Goal: Information Seeking & Learning: Learn about a topic

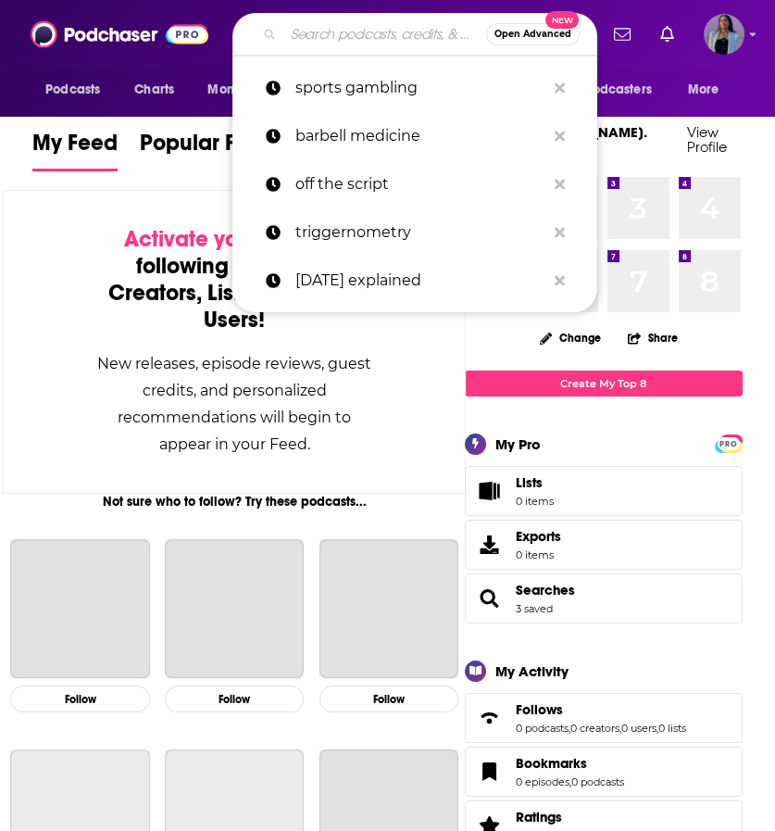
click at [348, 46] on input "Search podcasts, credits, & more..." at bounding box center [384, 34] width 203 height 30
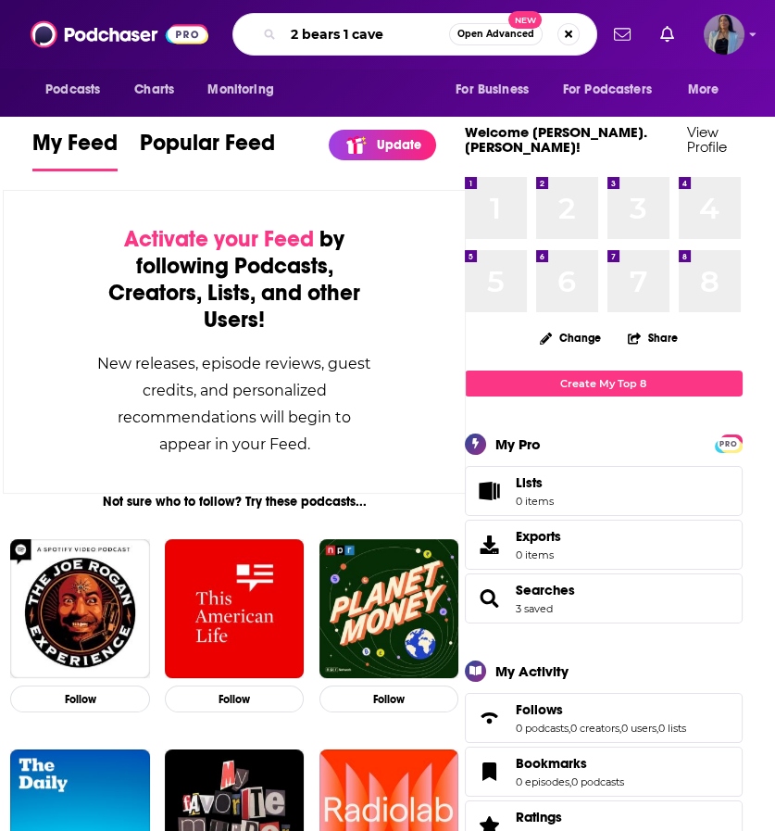
type input "2 bears 1 cave"
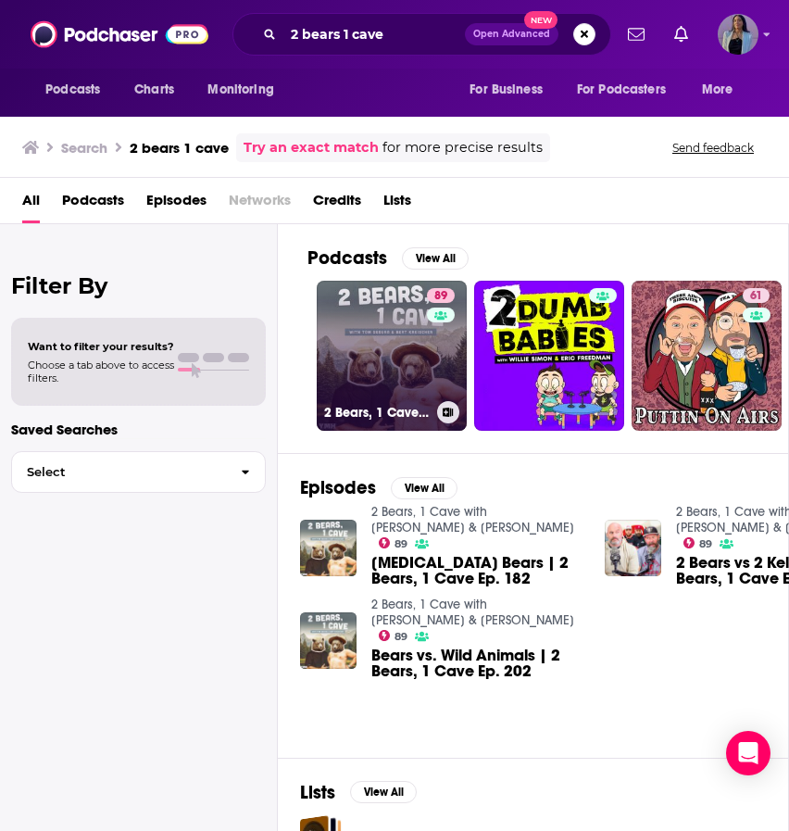
click at [388, 314] on link "89 2 Bears, 1 Cave with [PERSON_NAME] & [PERSON_NAME]" at bounding box center [392, 356] width 150 height 150
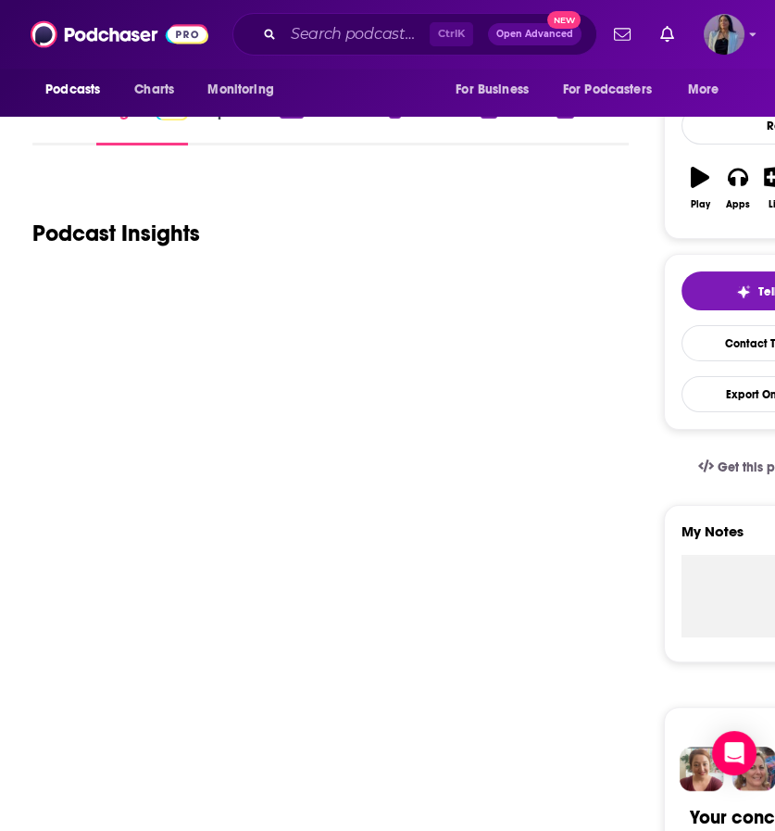
scroll to position [230, 0]
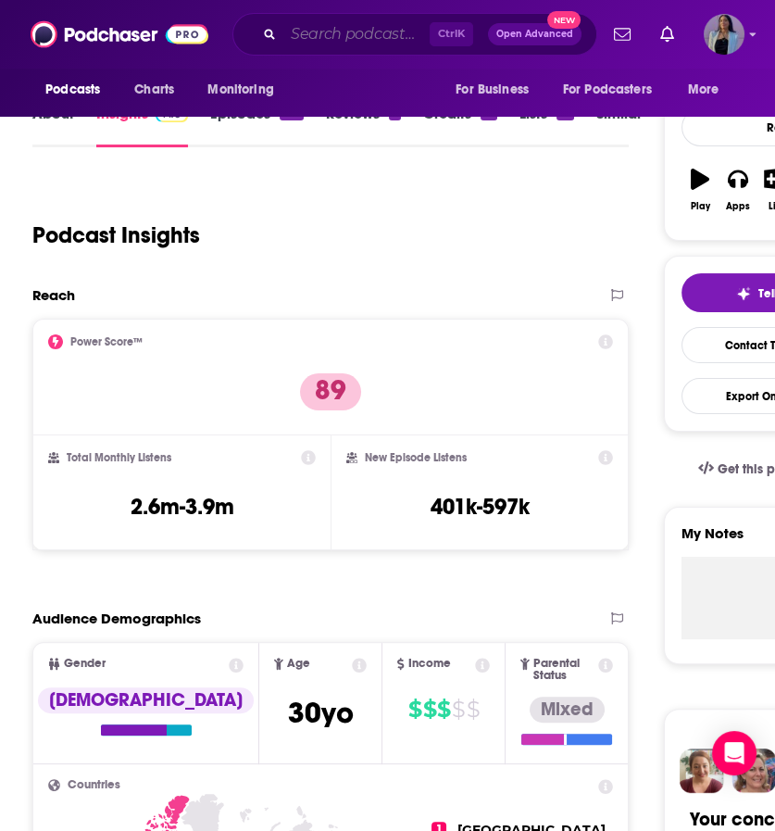
click at [347, 28] on input "Search podcasts, credits, & more..." at bounding box center [356, 34] width 146 height 30
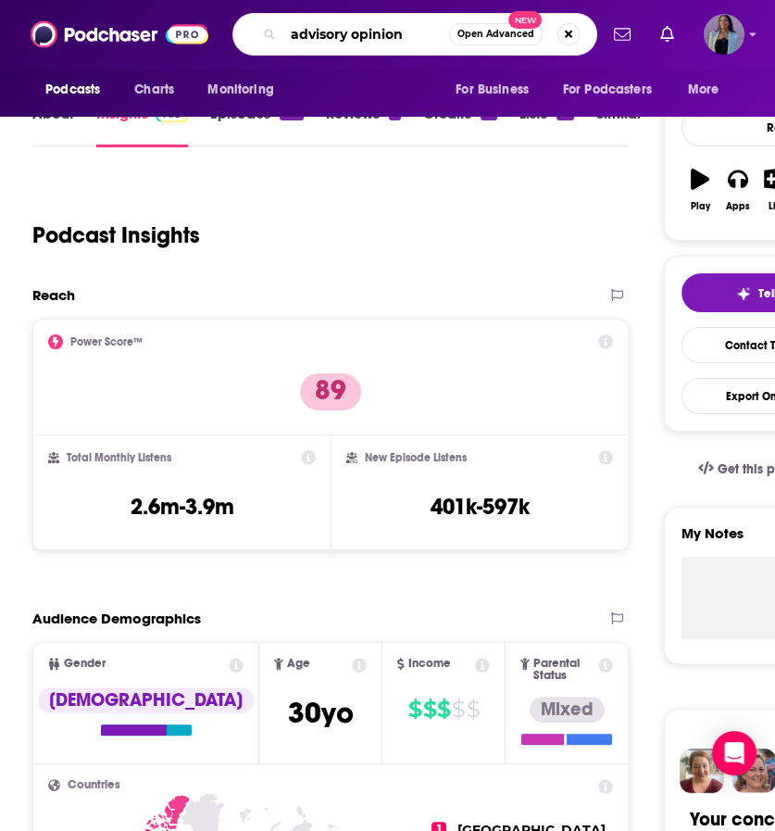
type input "advisory opinions"
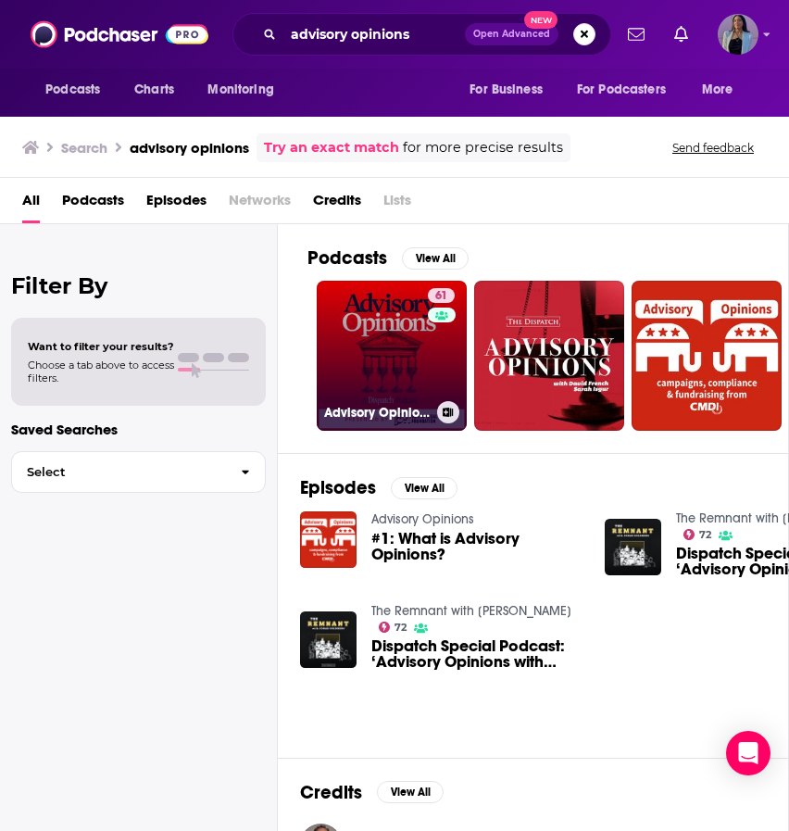
click at [363, 347] on link "61 Advisory Opinions" at bounding box center [392, 356] width 150 height 150
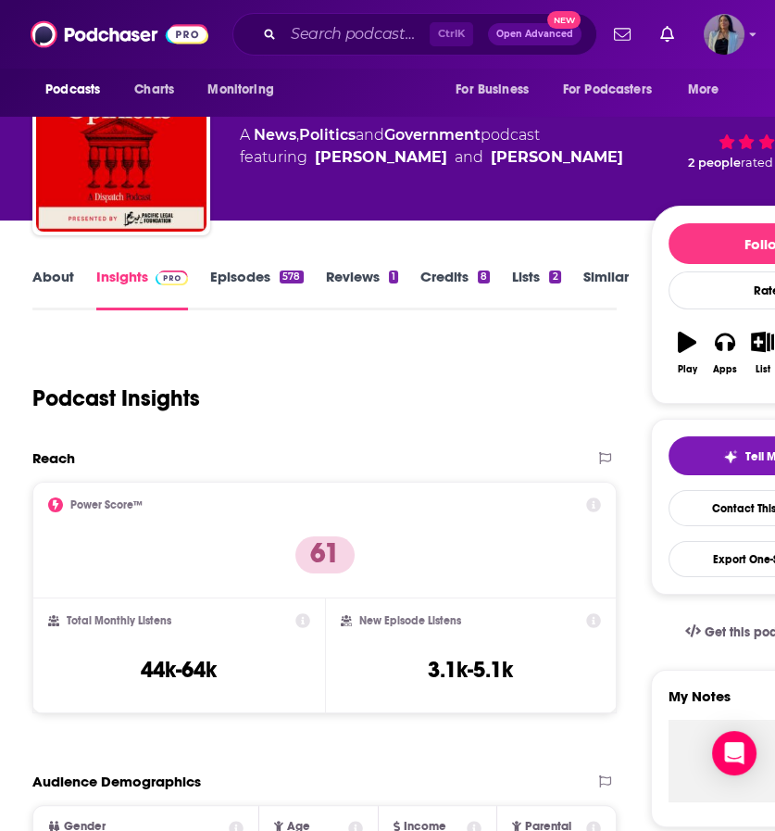
scroll to position [409, 0]
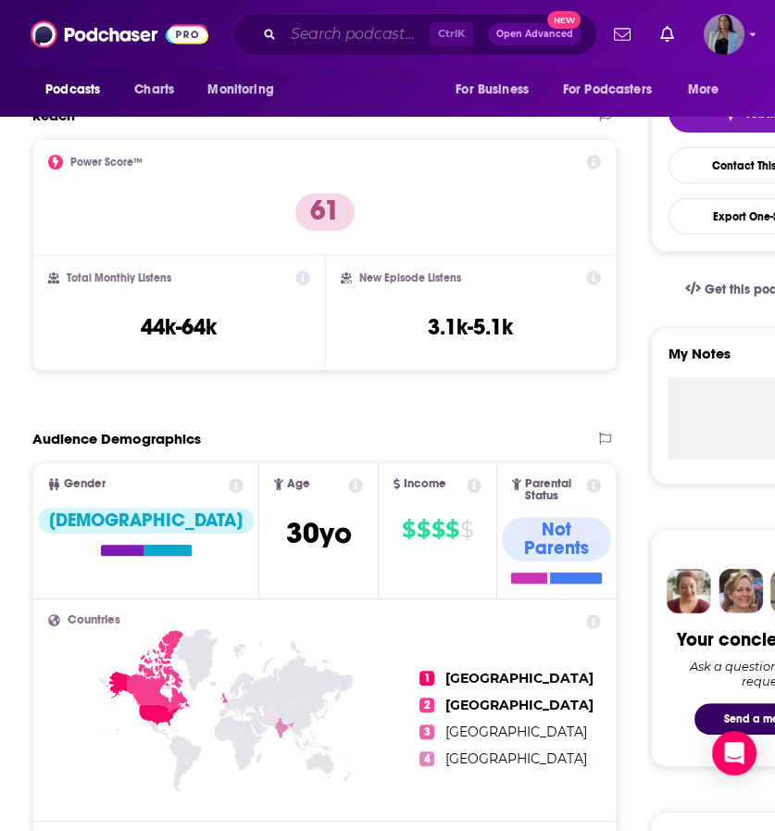
click at [329, 42] on input "Search podcasts, credits, & more..." at bounding box center [356, 34] width 146 height 30
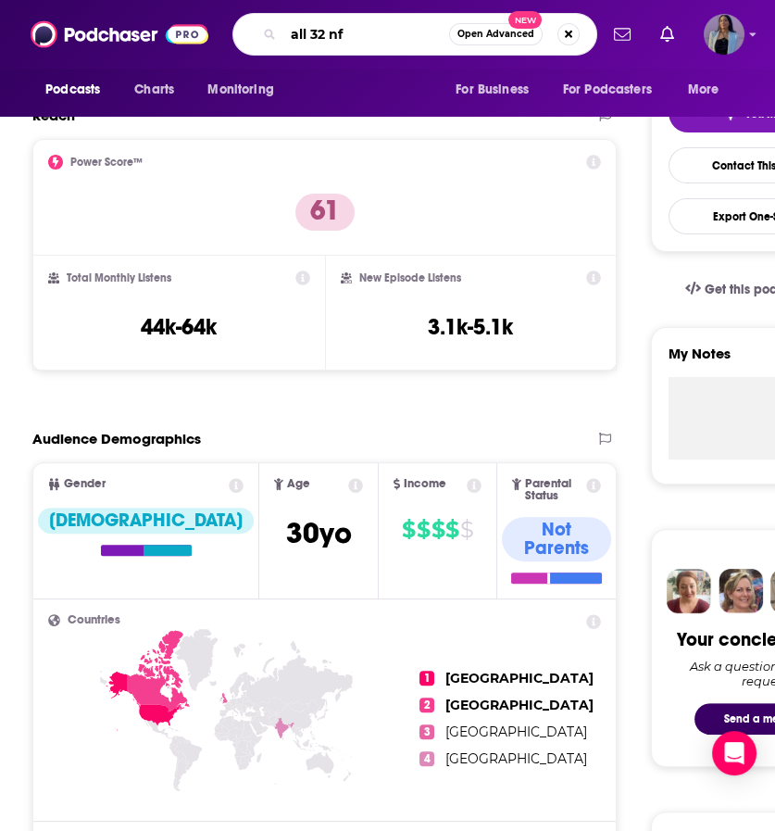
type input "all 32 nfl"
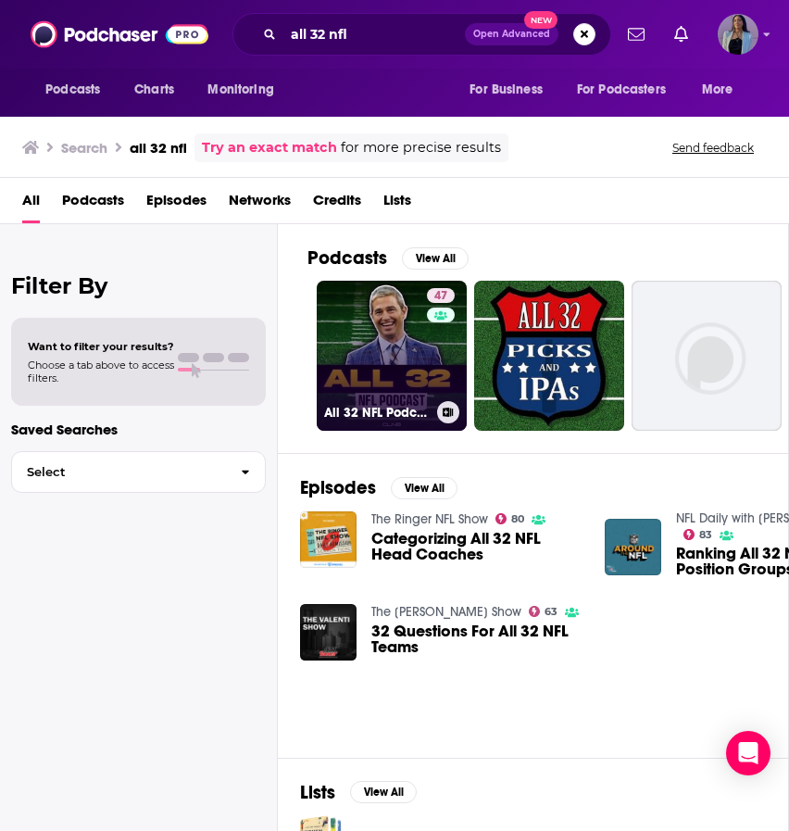
click at [380, 322] on link "47 All 32 NFL Podcast w/ [PERSON_NAME]" at bounding box center [392, 356] width 150 height 150
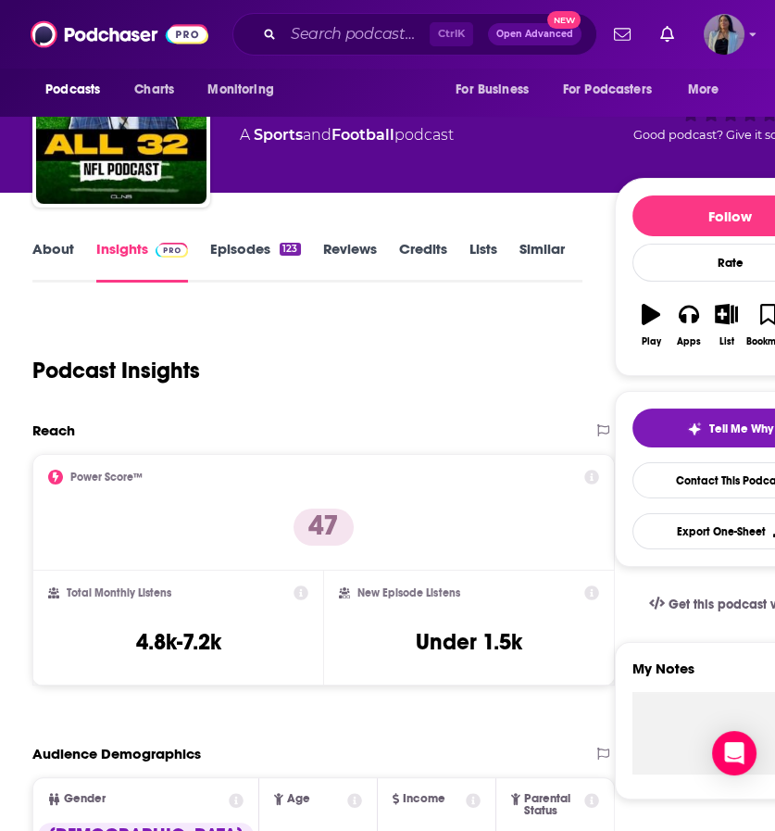
scroll to position [340, 0]
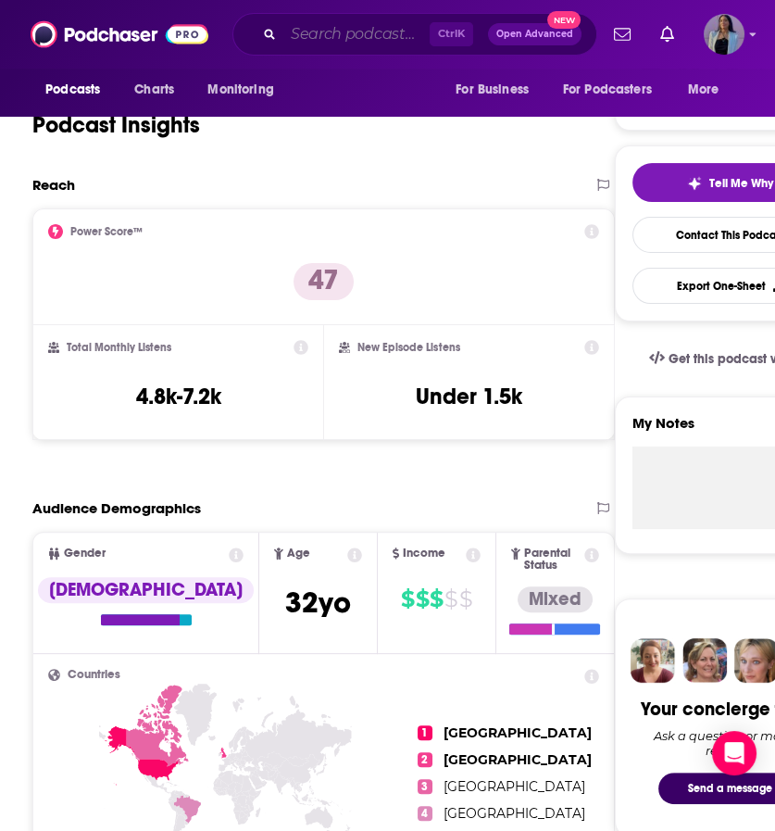
click at [362, 43] on input "Search podcasts, credits, & more..." at bounding box center [356, 34] width 146 height 30
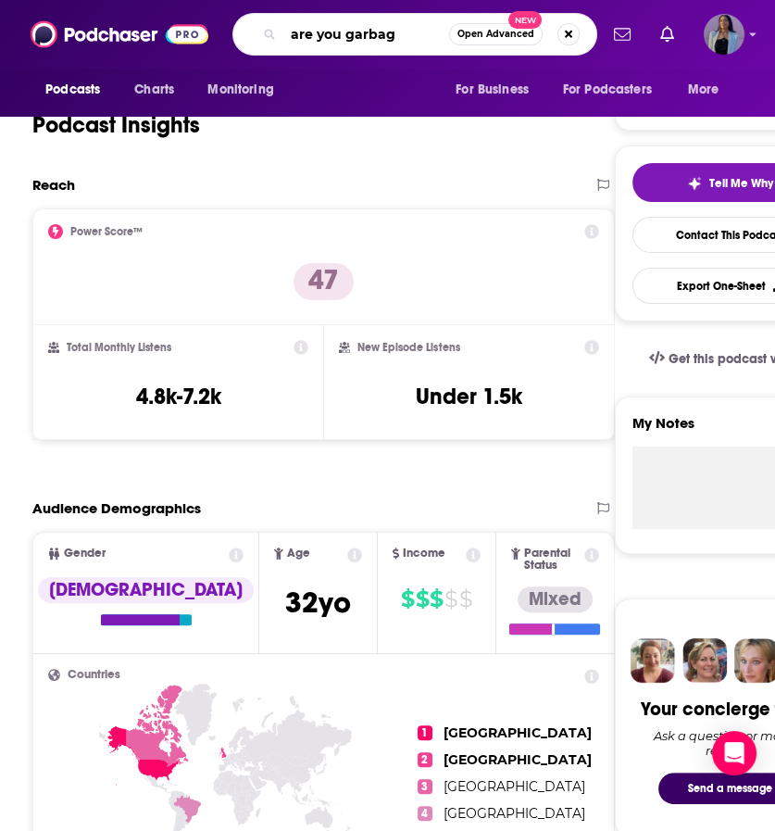
type input "are you garbage"
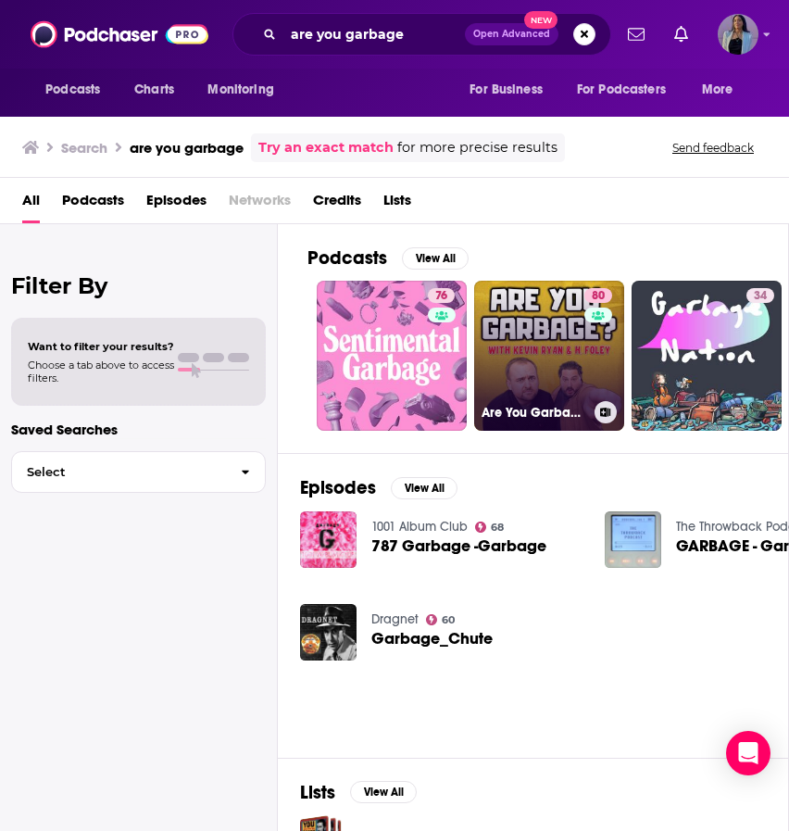
click at [529, 308] on link "80 Are You Garbage? Comedy Podcast" at bounding box center [549, 356] width 150 height 150
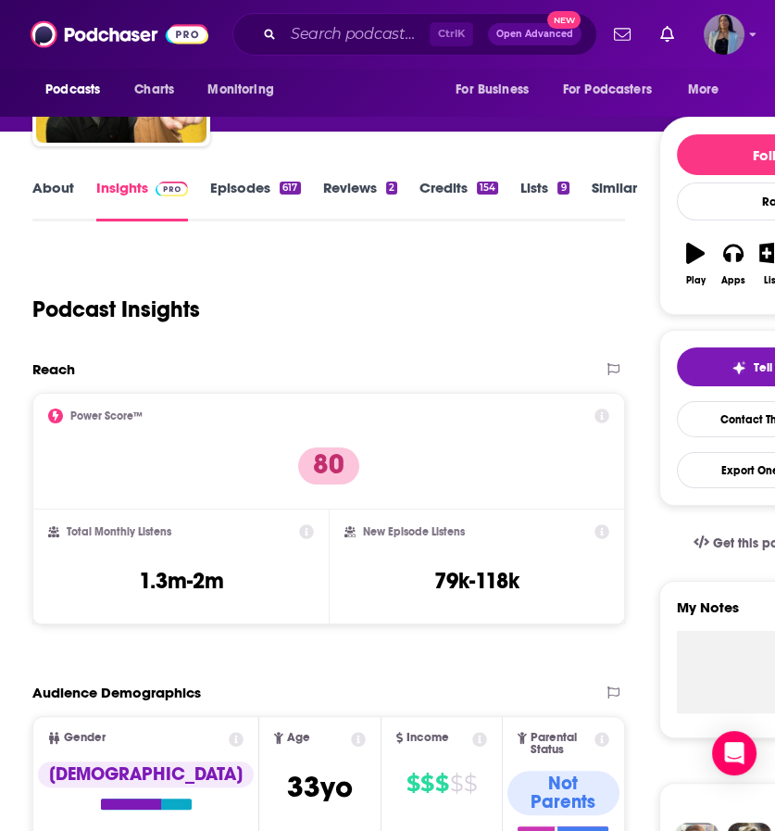
scroll to position [157, 0]
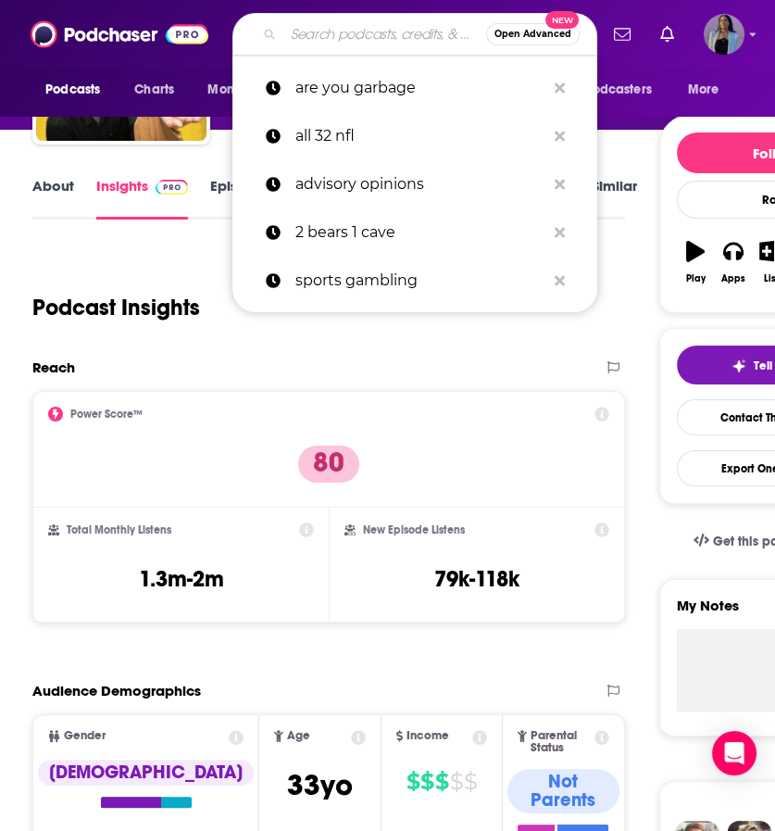
click at [329, 44] on input "Search podcasts, credits, & more..." at bounding box center [384, 34] width 203 height 30
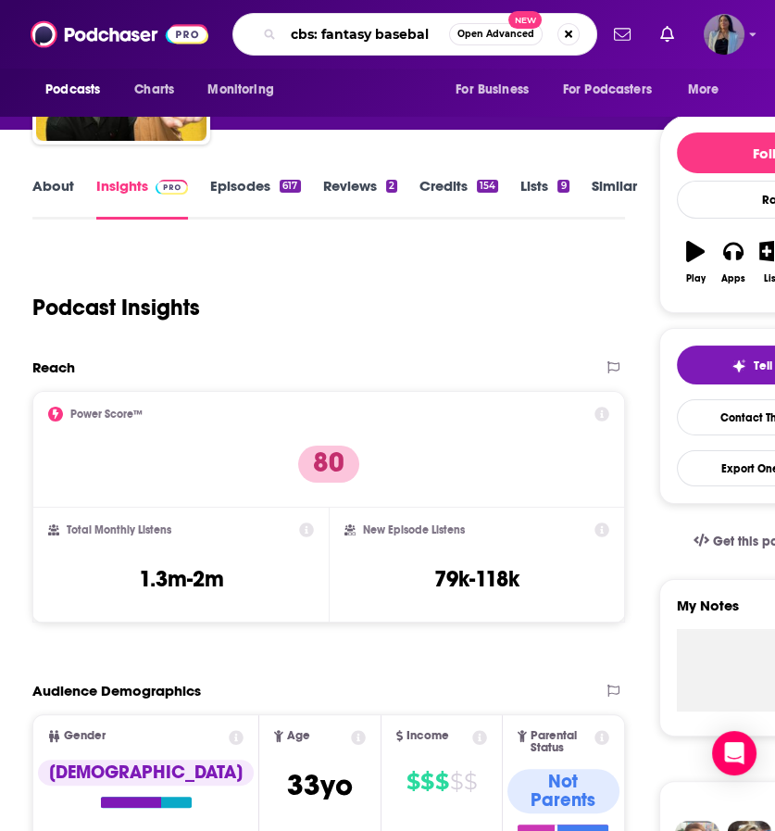
type input "cbs: fantasy baseball"
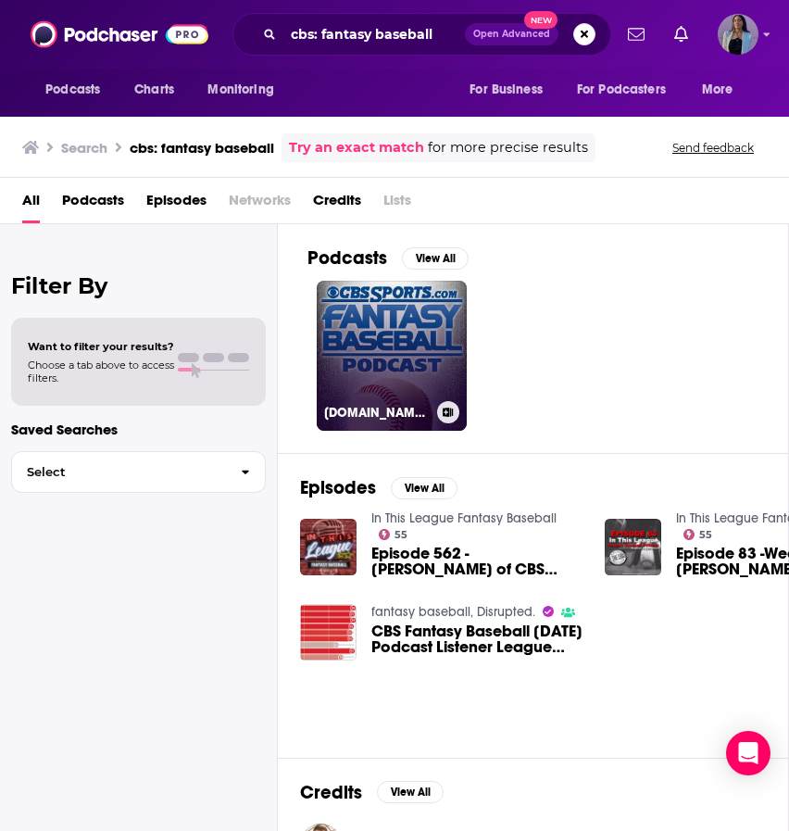
click at [351, 345] on link "[DOMAIN_NAME] Fantasy Baseball Podcast" at bounding box center [392, 356] width 150 height 150
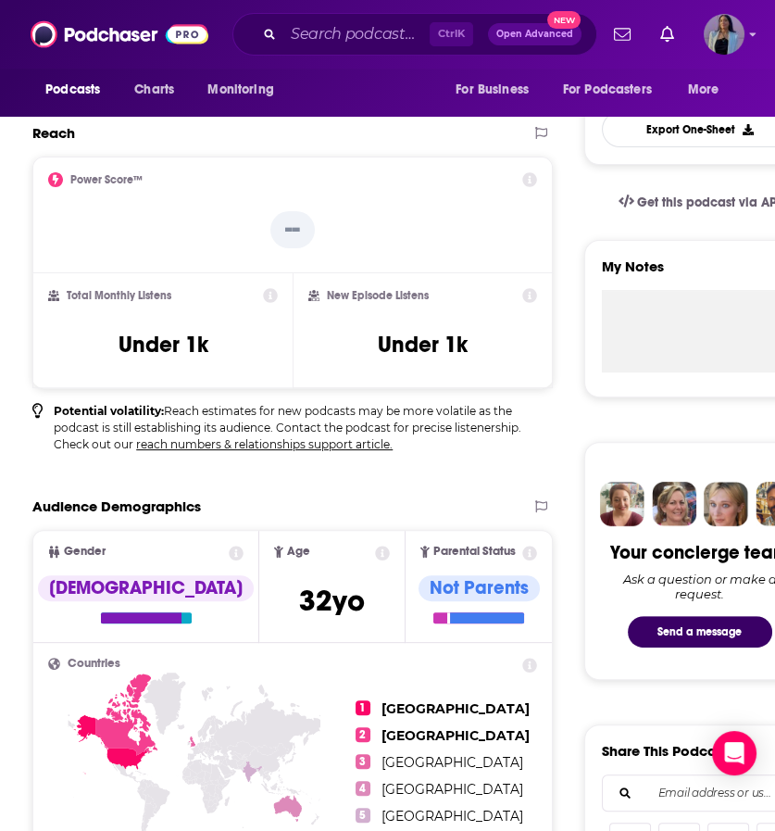
scroll to position [498, 0]
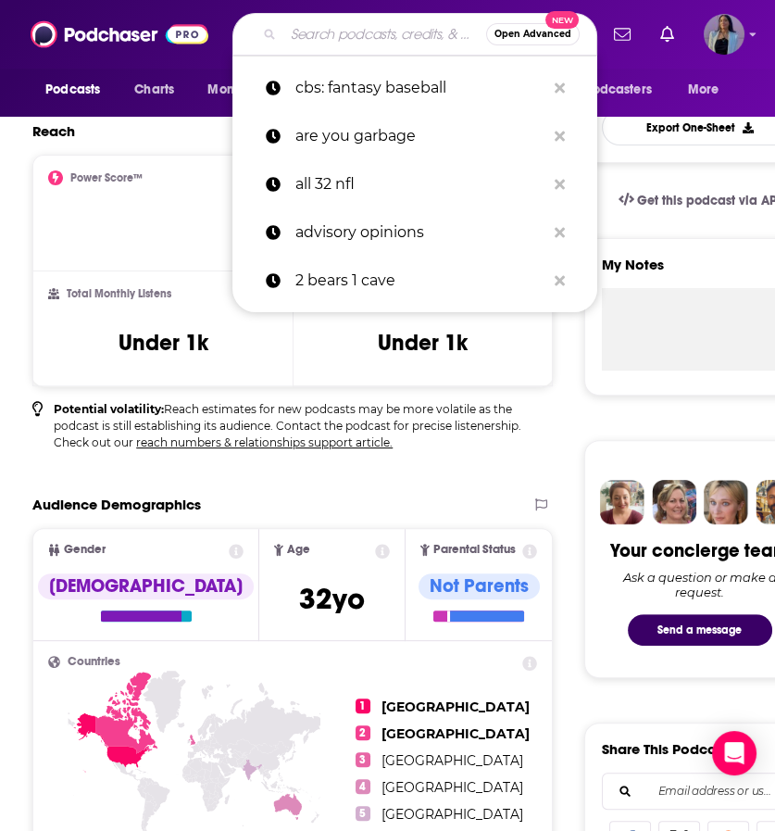
click at [317, 33] on input "Search podcasts, credits, & more..." at bounding box center [384, 34] width 203 height 30
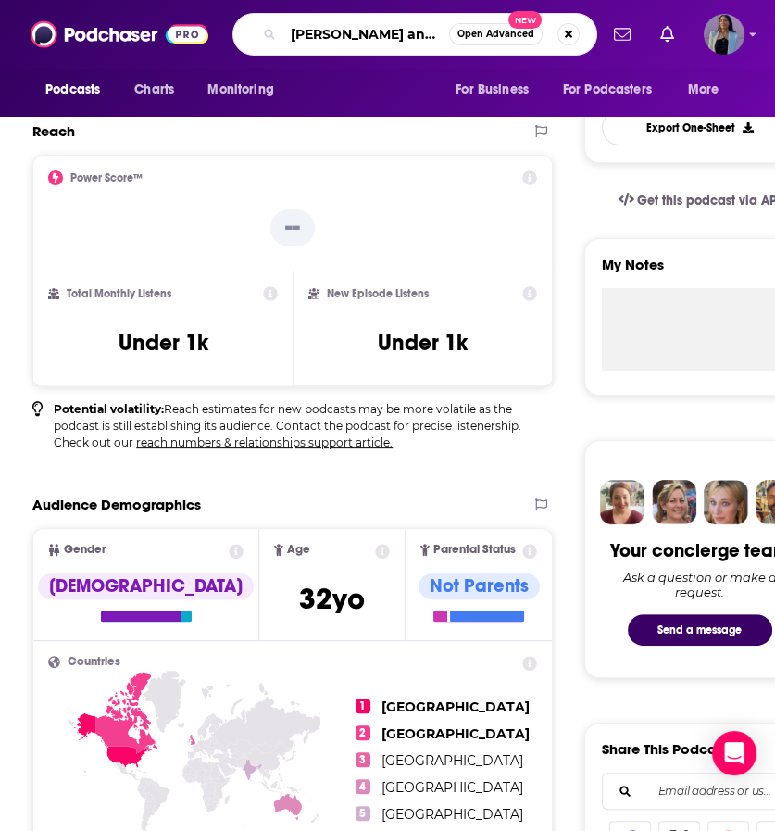
type input "[PERSON_NAME] and co"
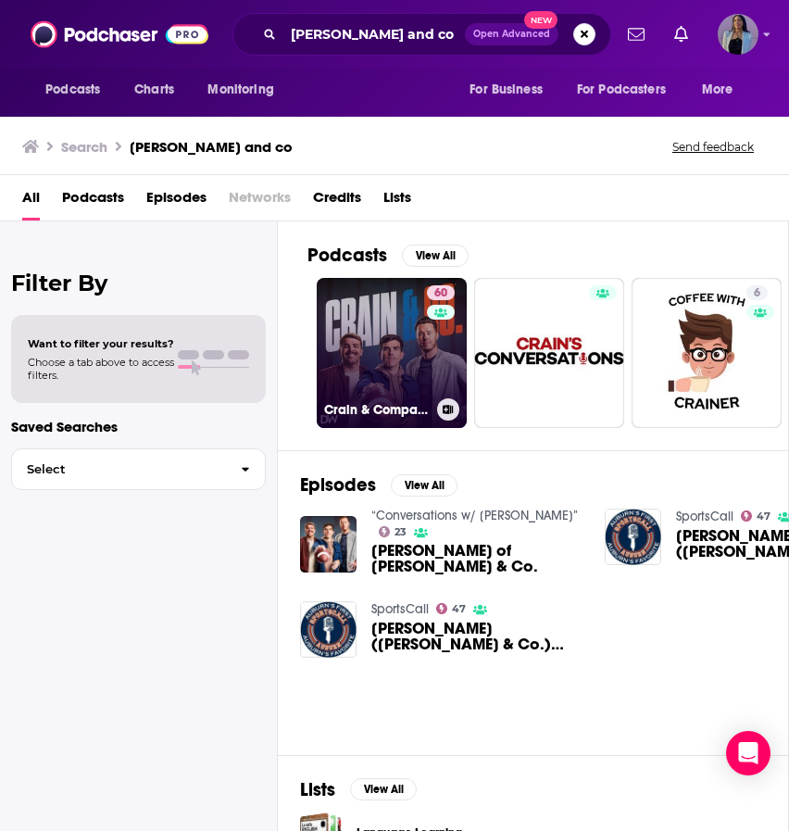
click at [379, 313] on link "60 [PERSON_NAME] & Company" at bounding box center [392, 353] width 150 height 150
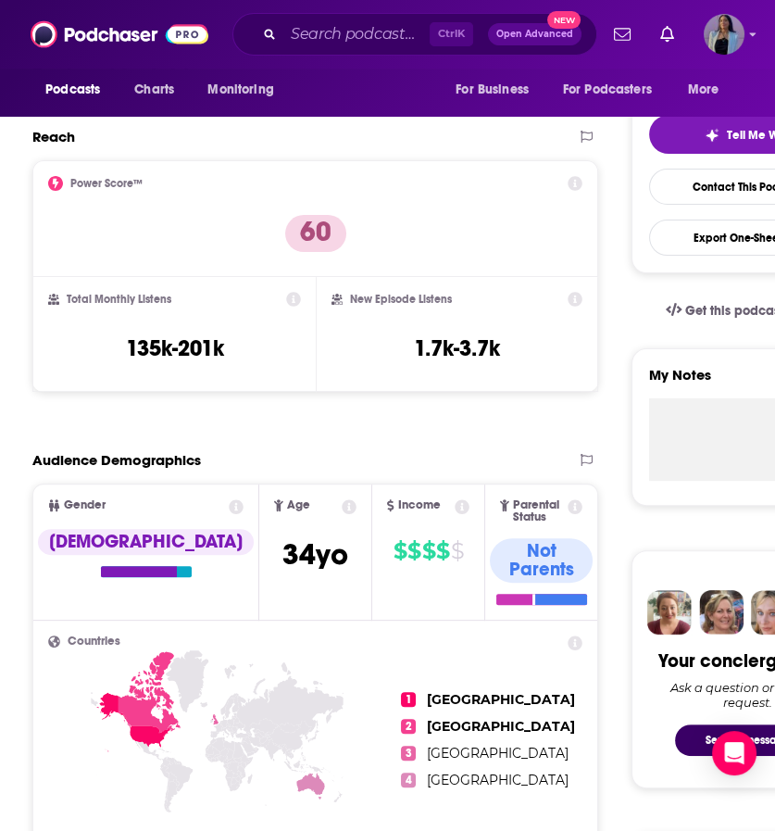
scroll to position [398, 0]
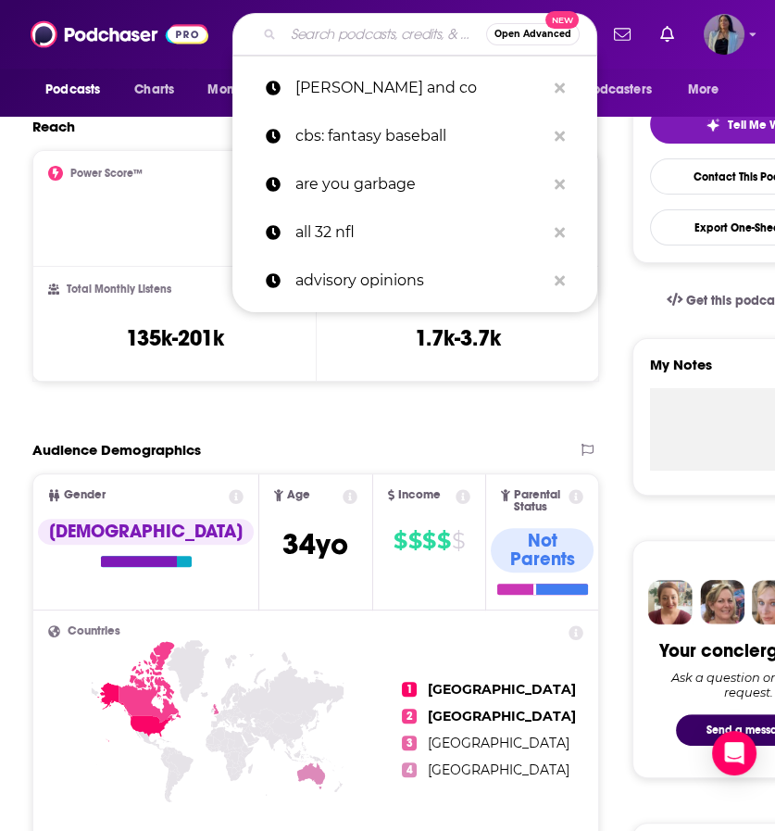
click at [337, 35] on input "Search podcasts, credits, & more..." at bounding box center [384, 34] width 203 height 30
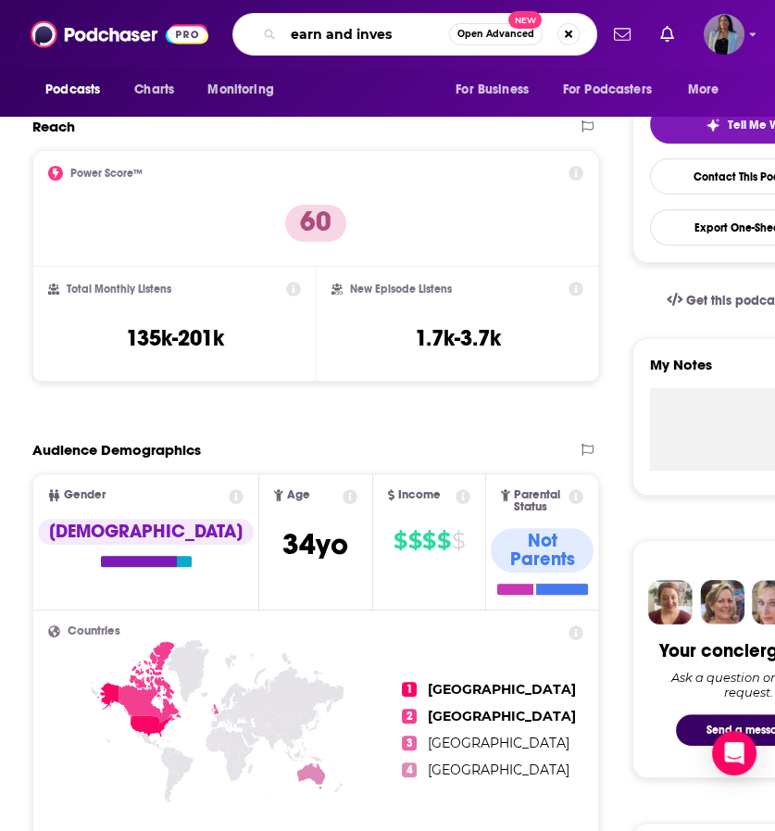
type input "earn and invest"
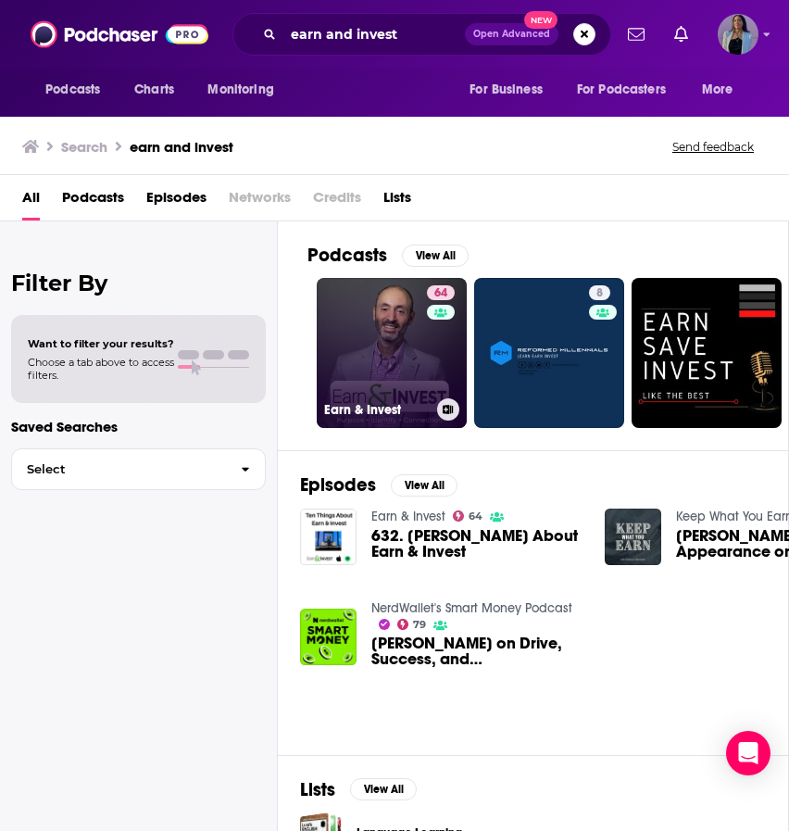
click at [392, 339] on link "64 Earn & Invest" at bounding box center [392, 353] width 150 height 150
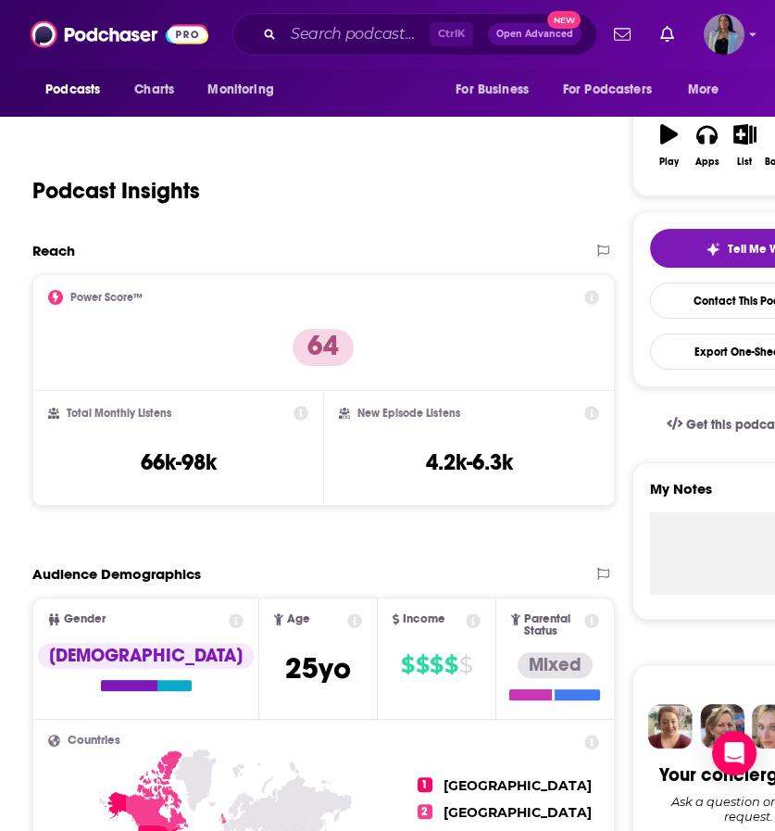
scroll to position [274, 0]
click at [370, 42] on input "Search podcasts, credits, & more..." at bounding box center [356, 34] width 146 height 30
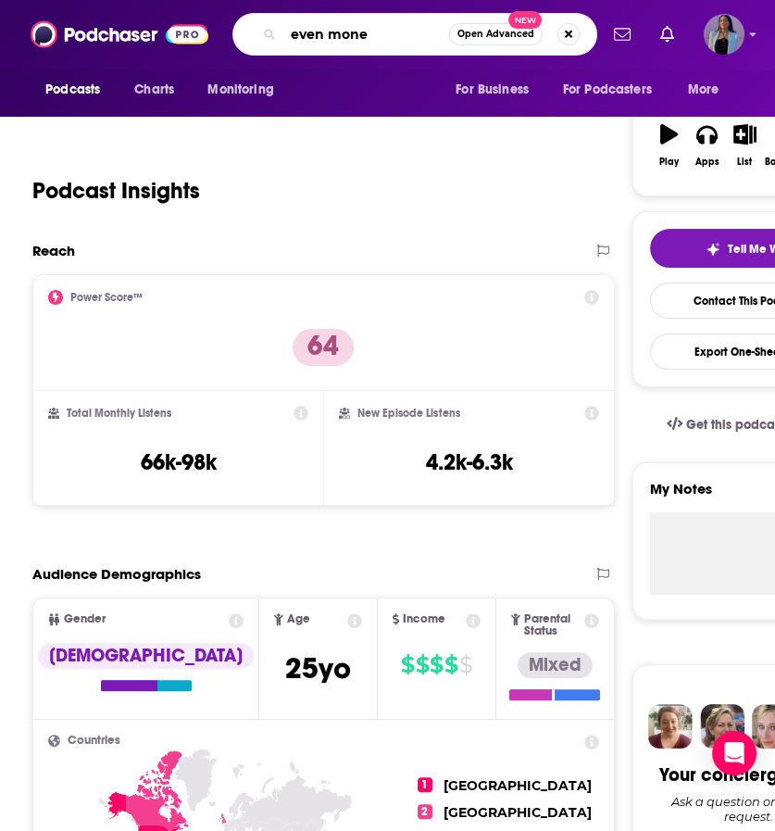
type input "even money"
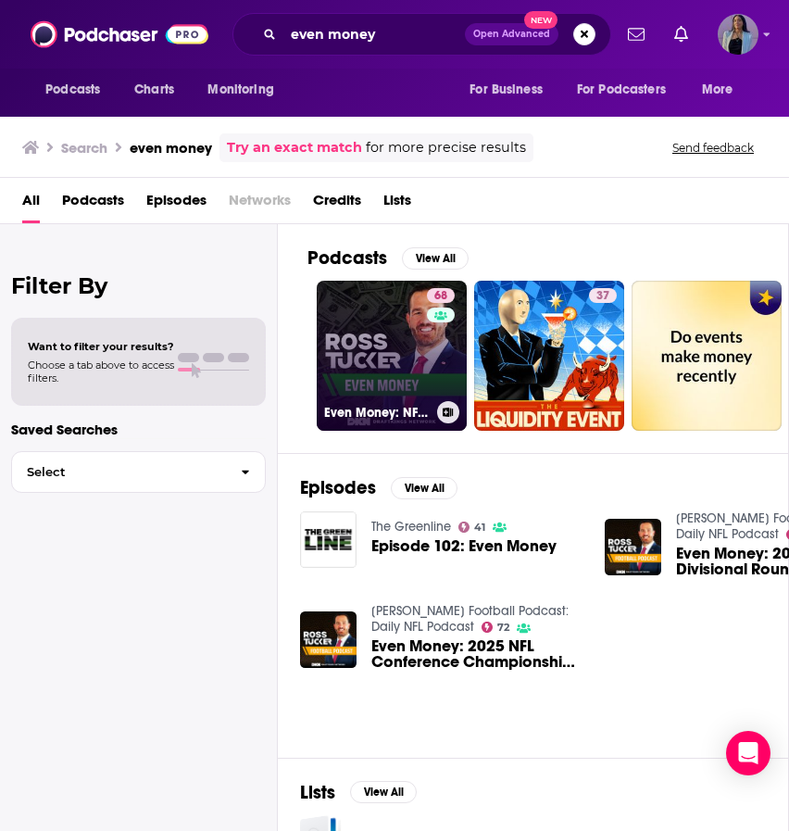
click at [363, 343] on link "68 Even Money: NFL Betting Podcast" at bounding box center [392, 356] width 150 height 150
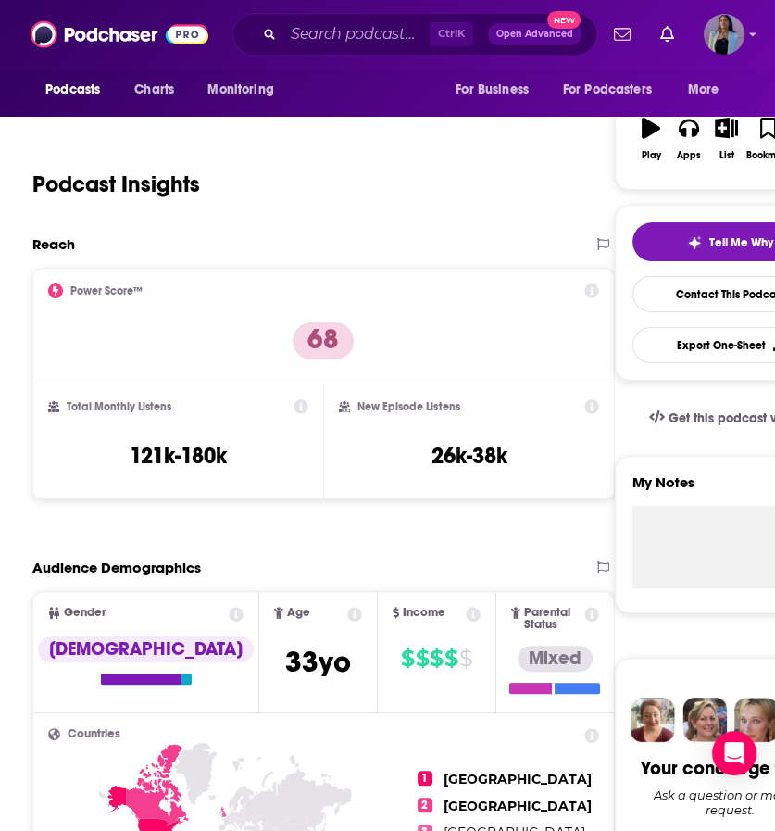
scroll to position [281, 0]
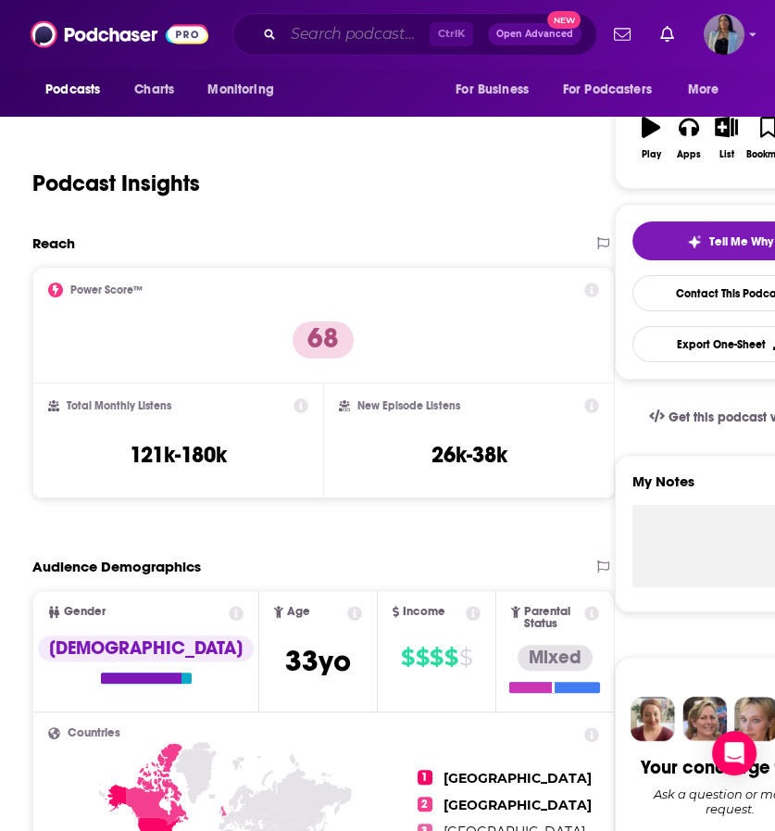
click at [321, 29] on input "Search podcasts, credits, & more..." at bounding box center [356, 34] width 146 height 30
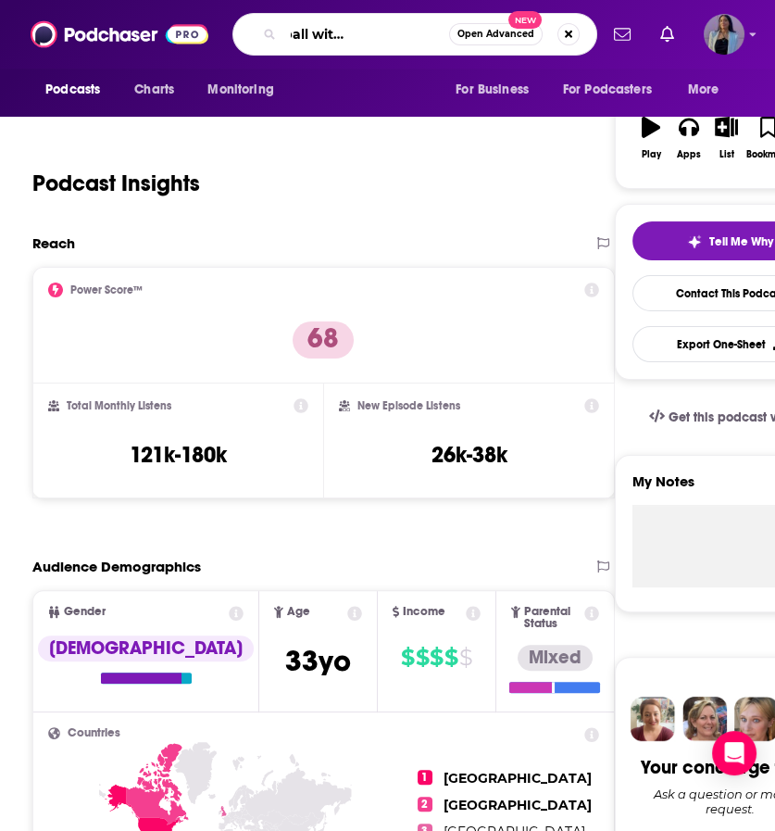
type input "fantasy football with [PERSON_NAME] and [PERSON_NAME]"
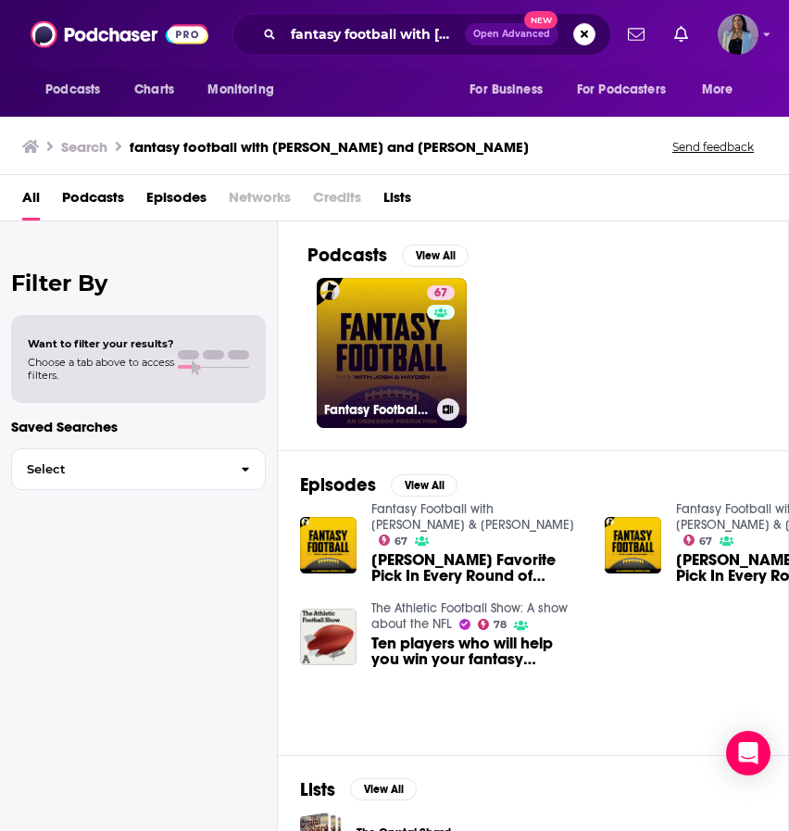
click at [409, 331] on link "67 Fantasy Football with [PERSON_NAME] & [PERSON_NAME]" at bounding box center [392, 353] width 150 height 150
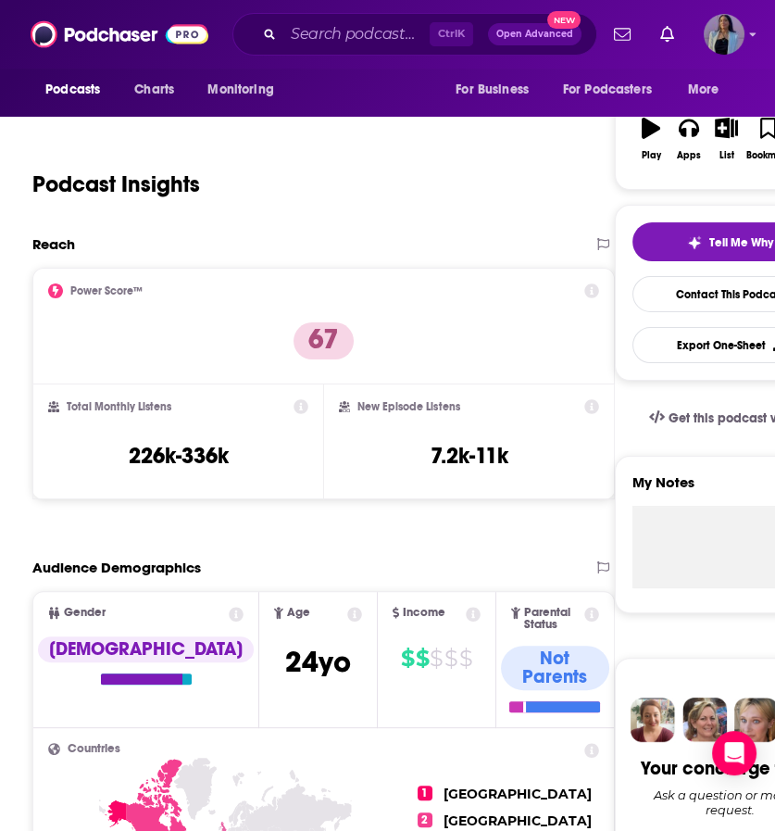
scroll to position [306, 0]
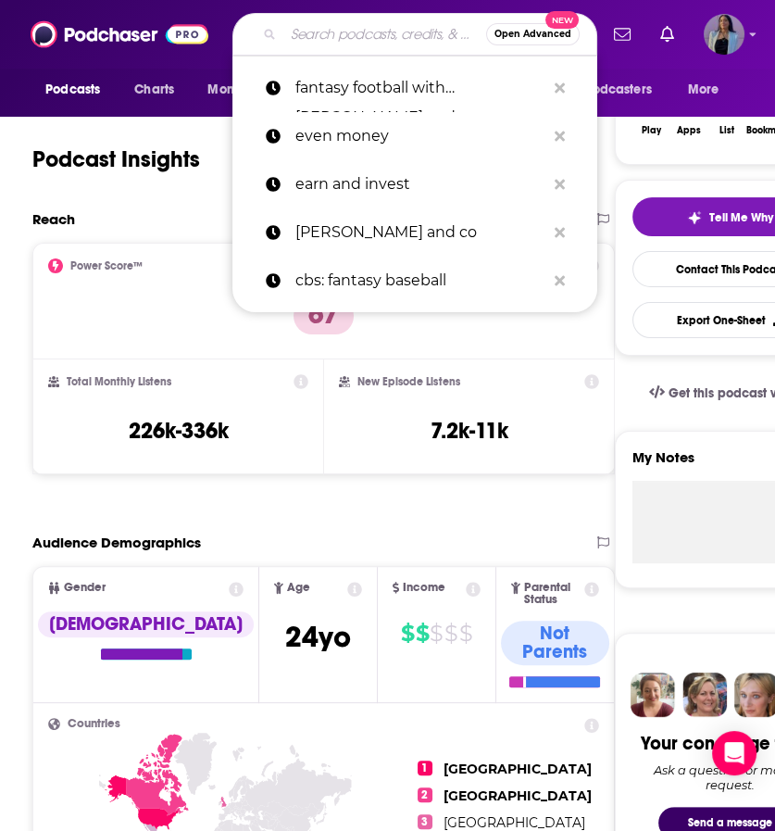
click at [388, 40] on input "Search podcasts, credits, & more..." at bounding box center [384, 34] width 203 height 30
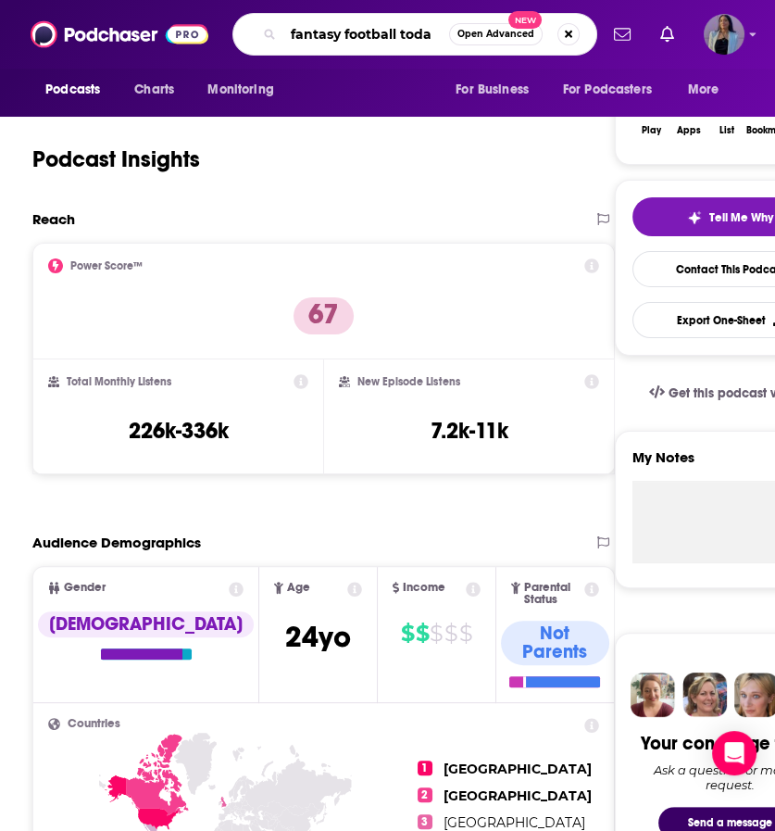
type input "fantasy football [DATE]"
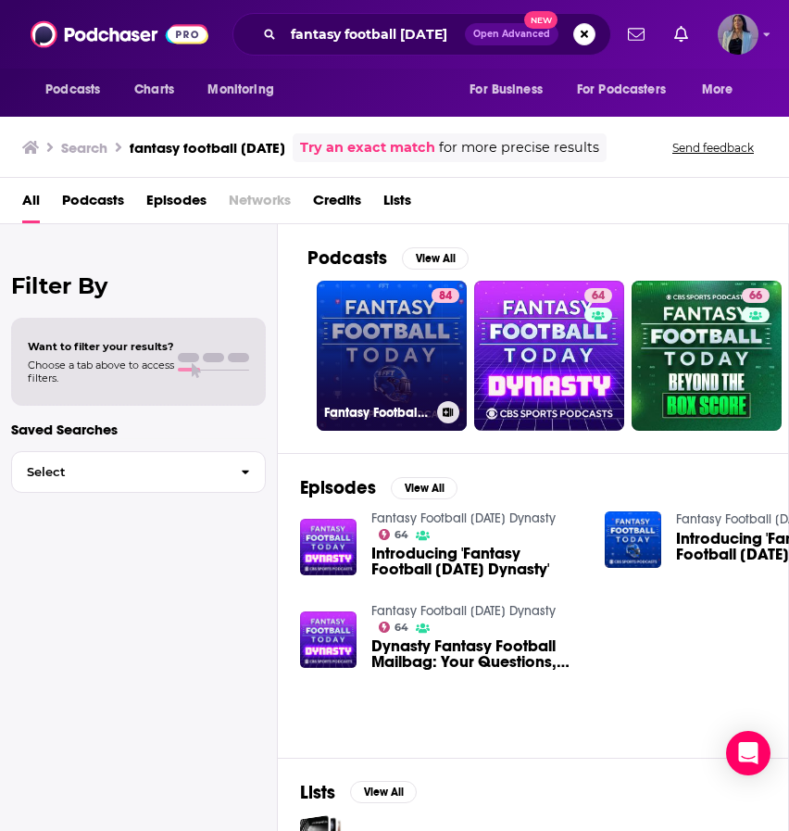
click at [397, 344] on link "84 Fantasy Football [DATE]" at bounding box center [392, 356] width 150 height 150
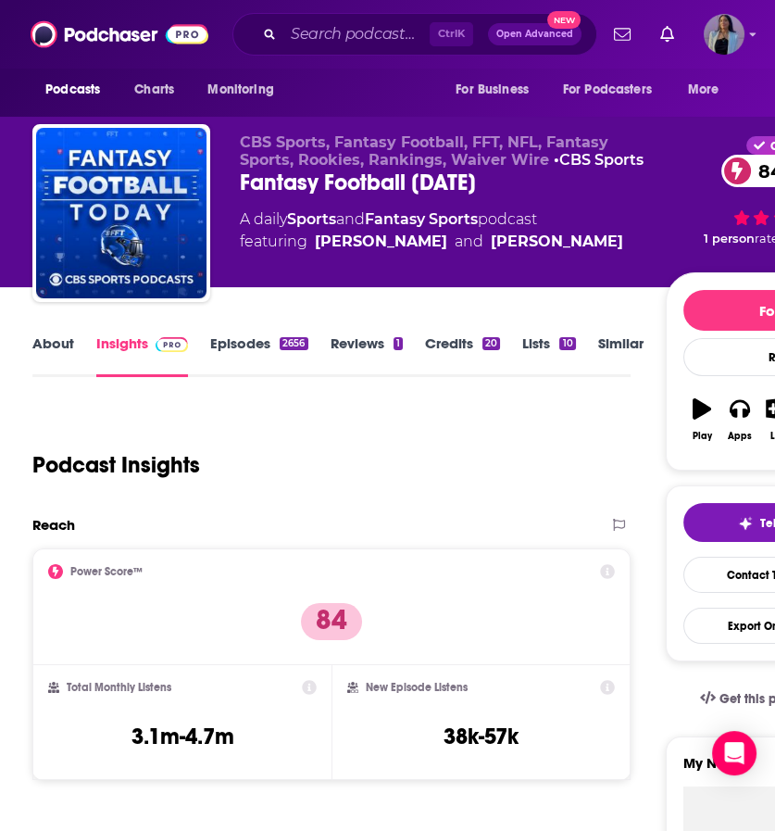
scroll to position [189, 0]
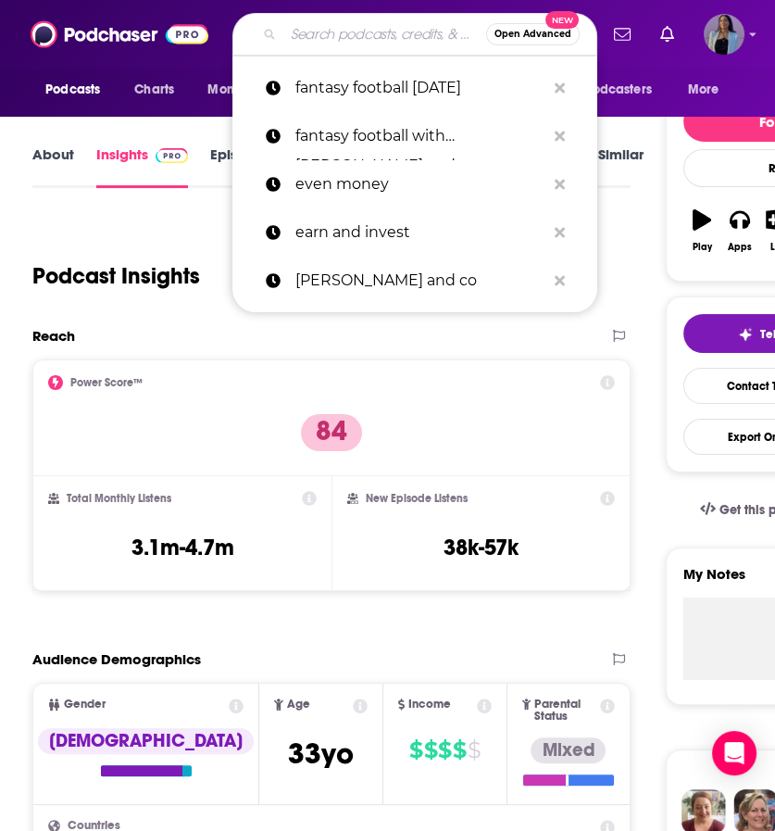
click at [331, 38] on input "Search podcasts, credits, & more..." at bounding box center [384, 34] width 203 height 30
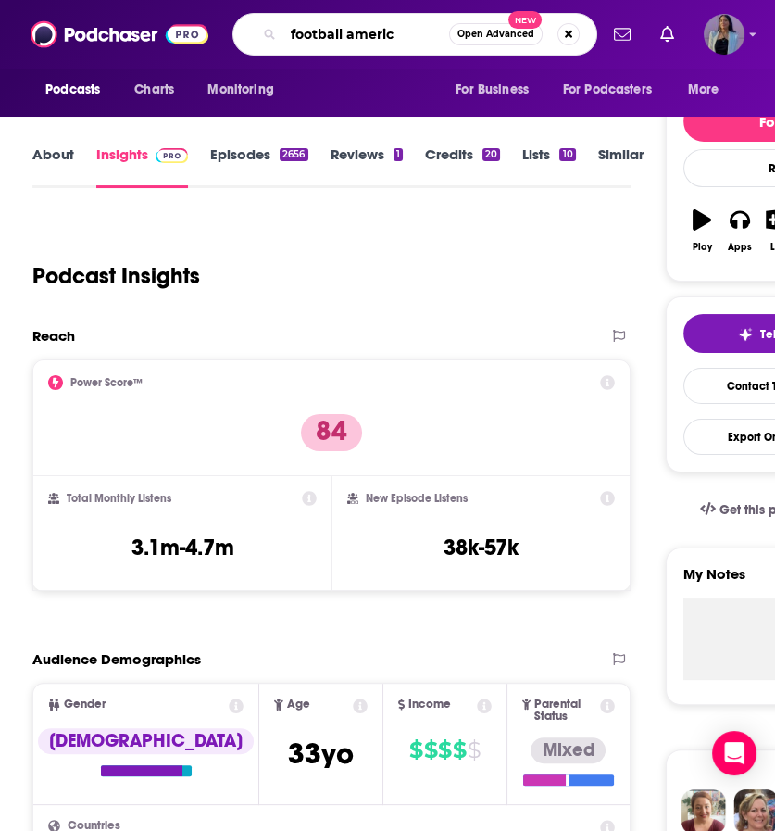
type input "football america"
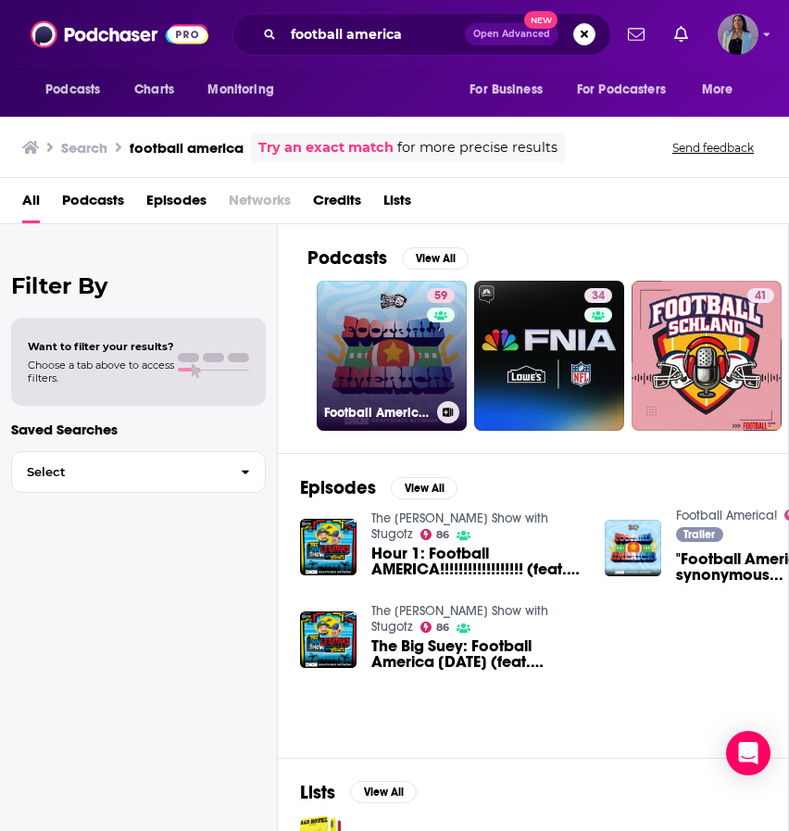
click at [396, 316] on link "59 Football America!" at bounding box center [392, 356] width 150 height 150
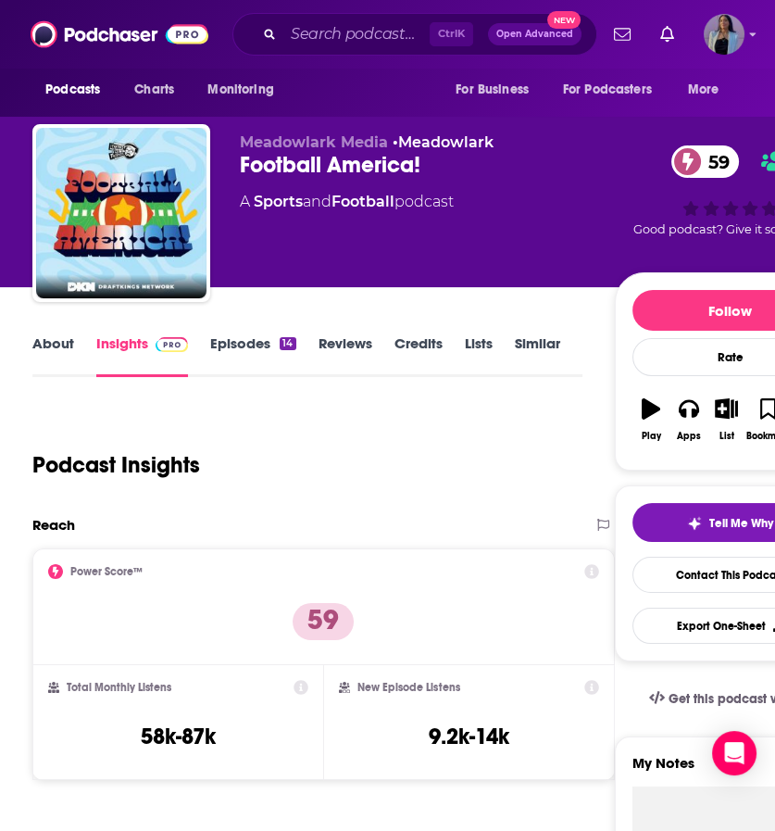
scroll to position [300, 0]
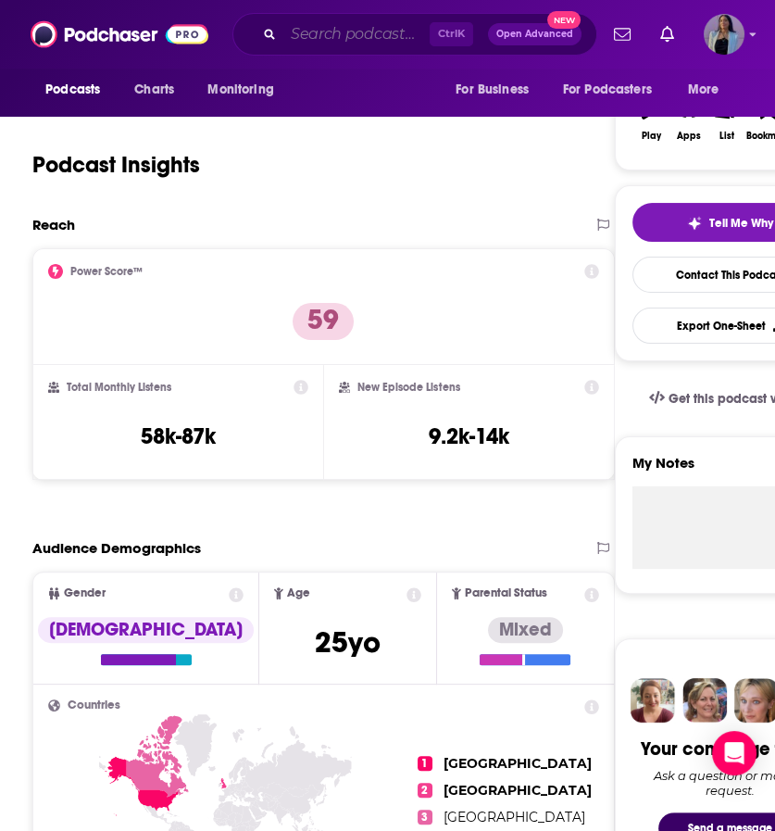
click at [326, 37] on input "Search podcasts, credits, & more..." at bounding box center [356, 34] width 146 height 30
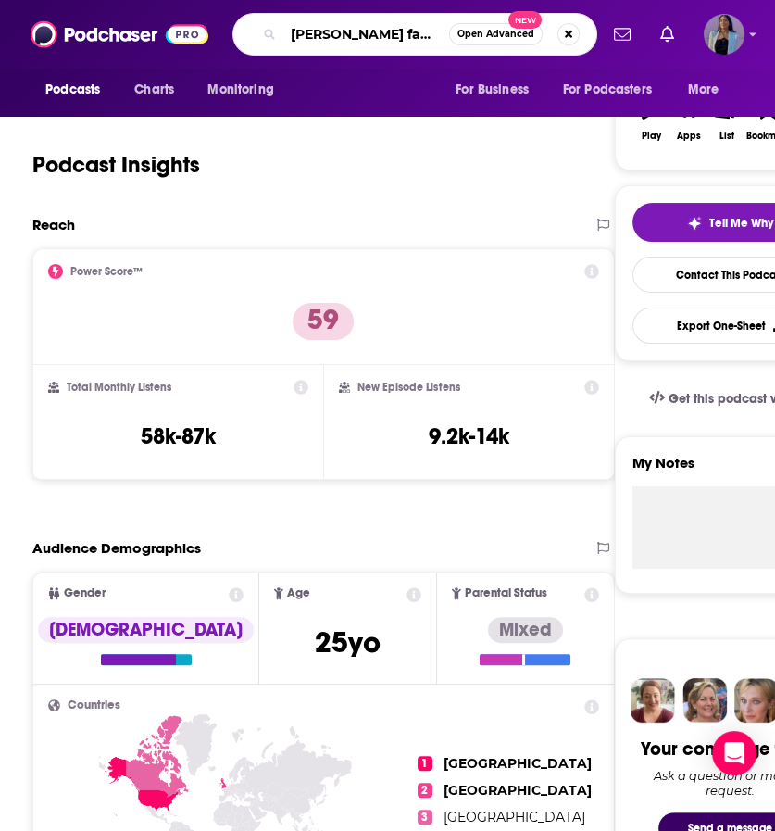
type input "[PERSON_NAME] fantasy football"
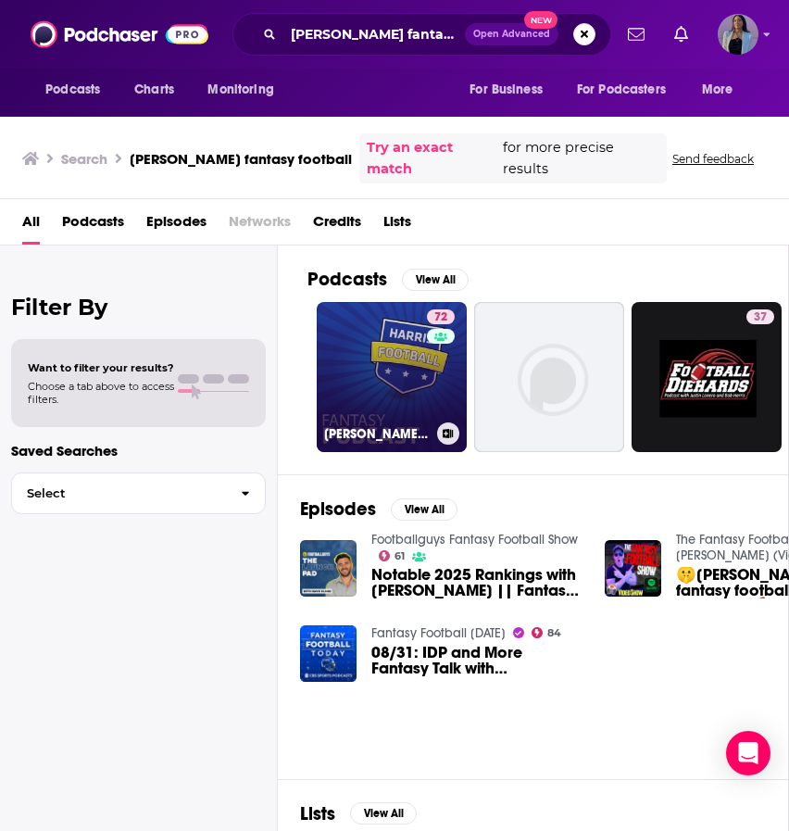
click at [359, 351] on link "72 [PERSON_NAME] Fantasy Football Podcast" at bounding box center [392, 377] width 150 height 150
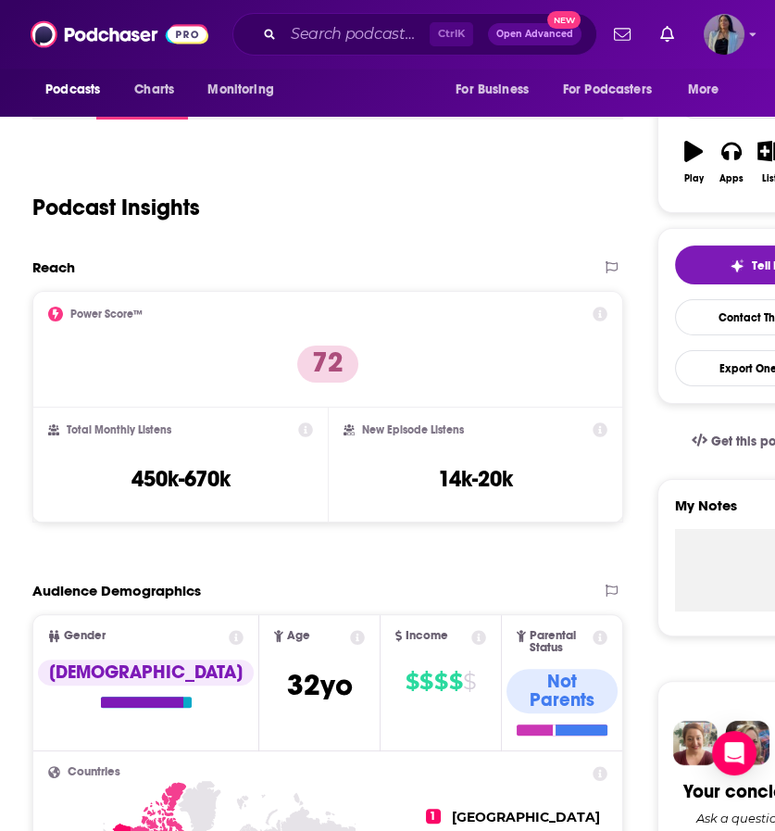
scroll to position [291, 0]
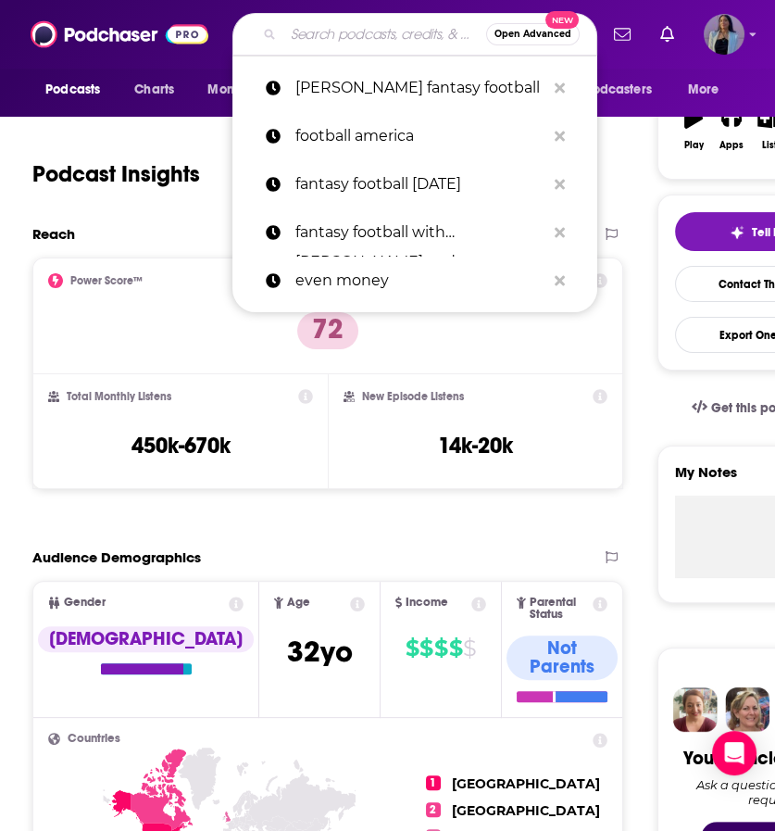
click at [299, 24] on input "Search podcasts, credits, & more..." at bounding box center [384, 34] width 203 height 30
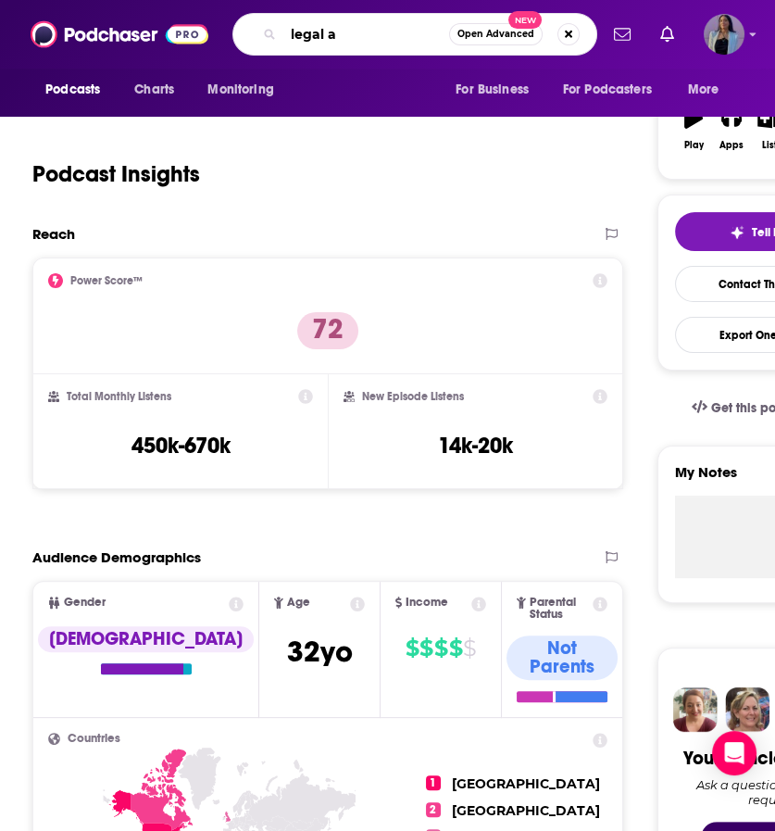
type input "legal af"
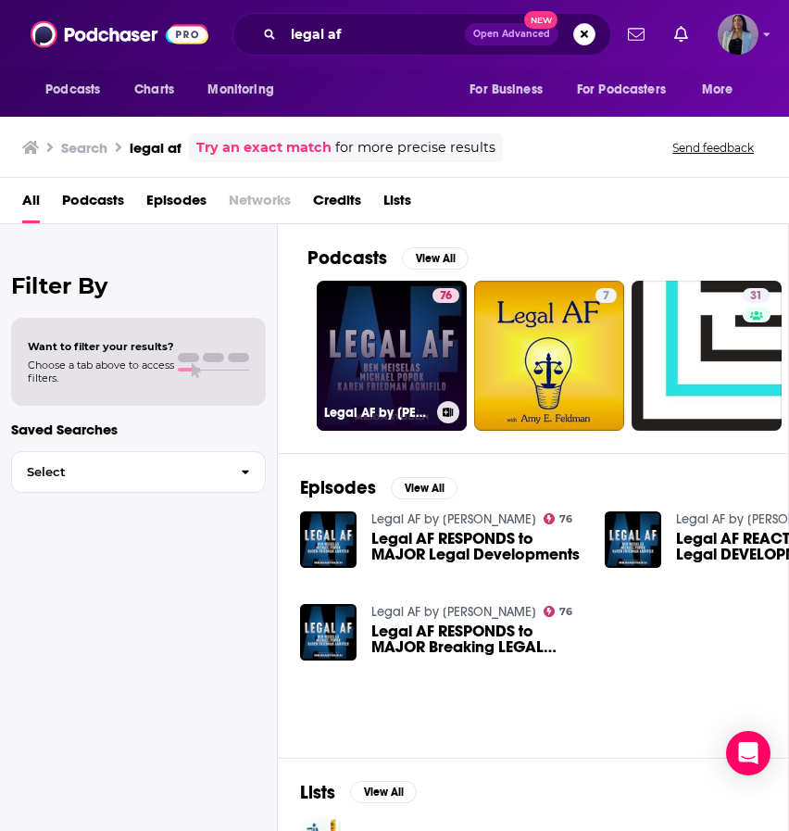
click at [378, 324] on link "76 Legal AF by [PERSON_NAME]" at bounding box center [392, 356] width 150 height 150
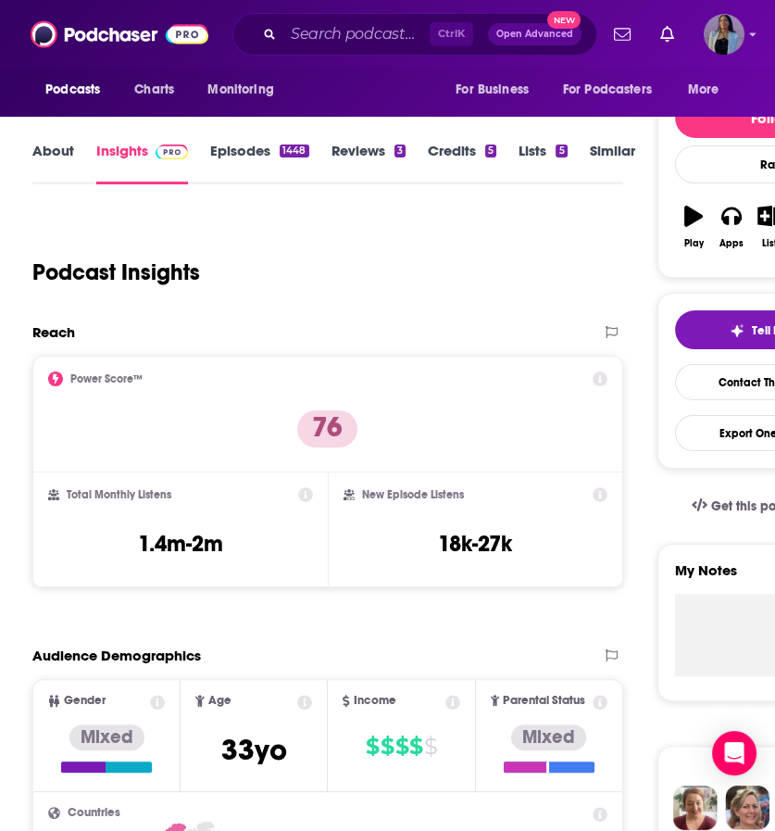
scroll to position [194, 0]
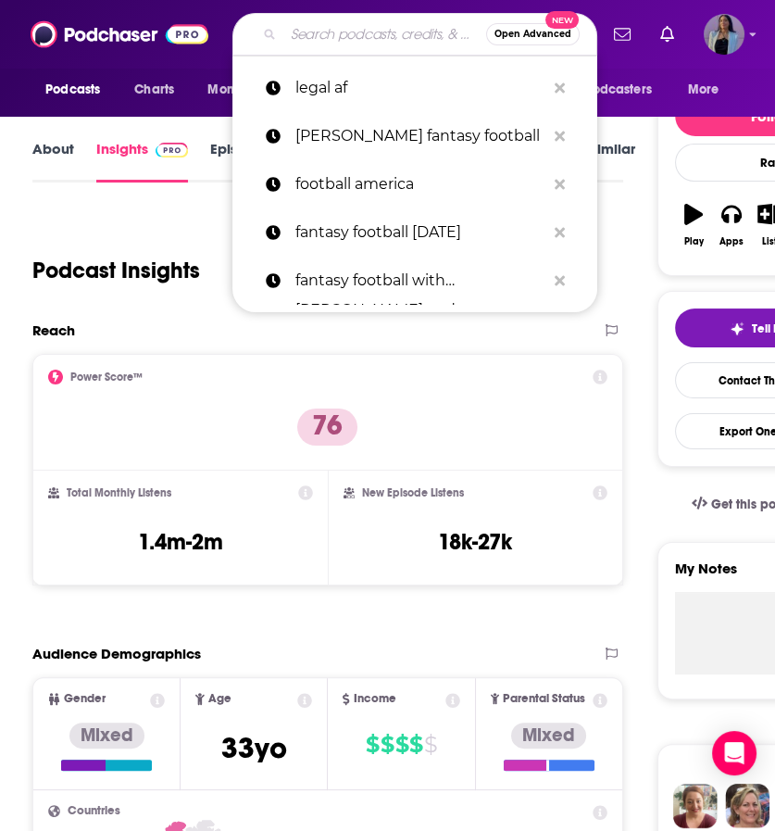
click at [306, 41] on input "Search podcasts, credits, & more..." at bounding box center [384, 34] width 203 height 30
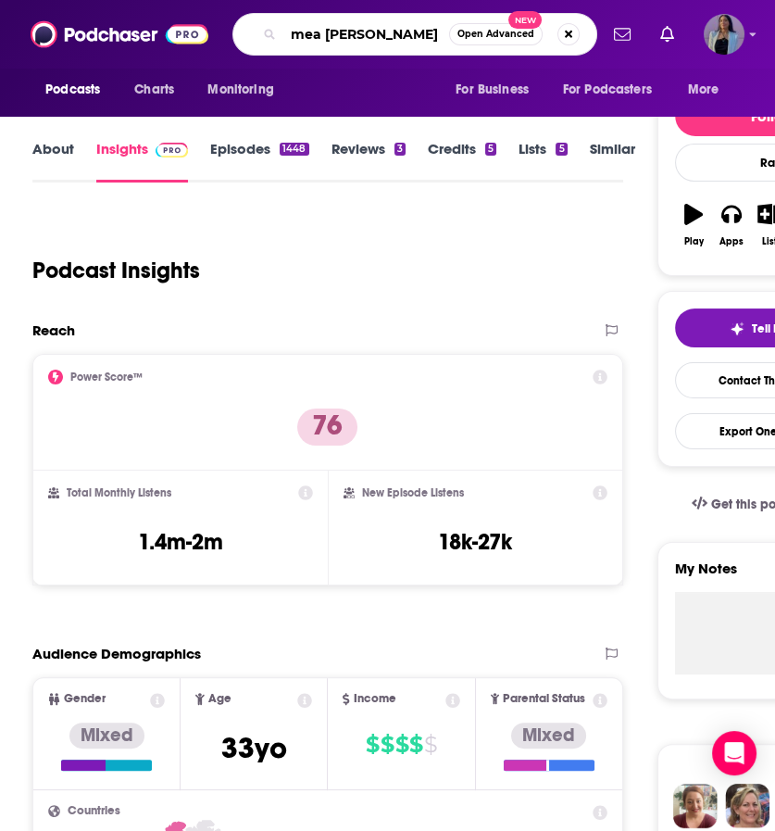
type input "mea culpa"
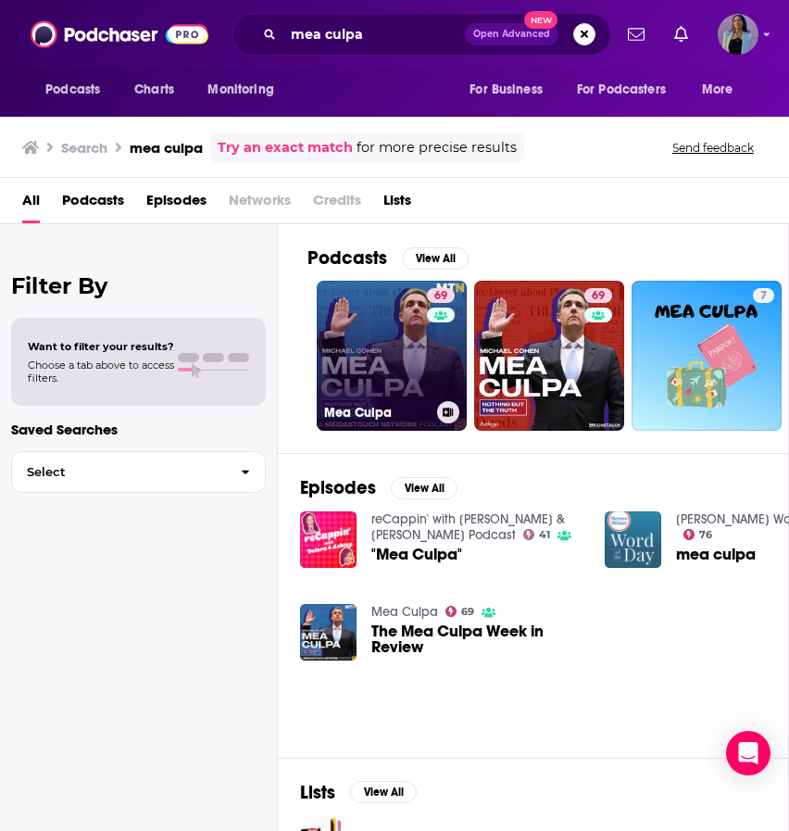
click at [379, 356] on link "69 Mea Culpa" at bounding box center [392, 356] width 150 height 150
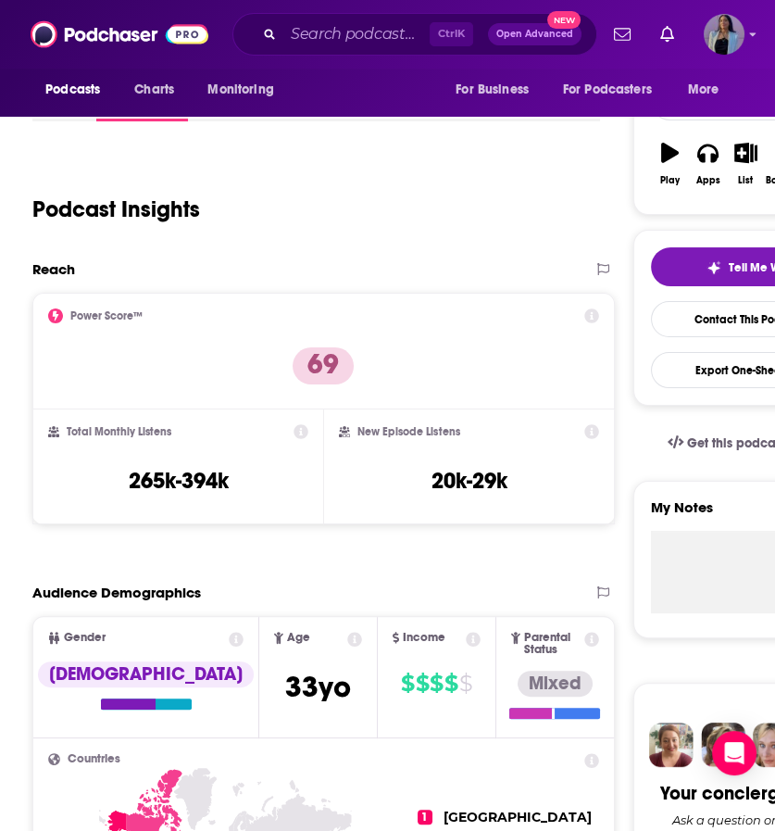
scroll to position [256, 0]
click at [365, 47] on input "Search podcasts, credits, & more..." at bounding box center [356, 34] width 146 height 30
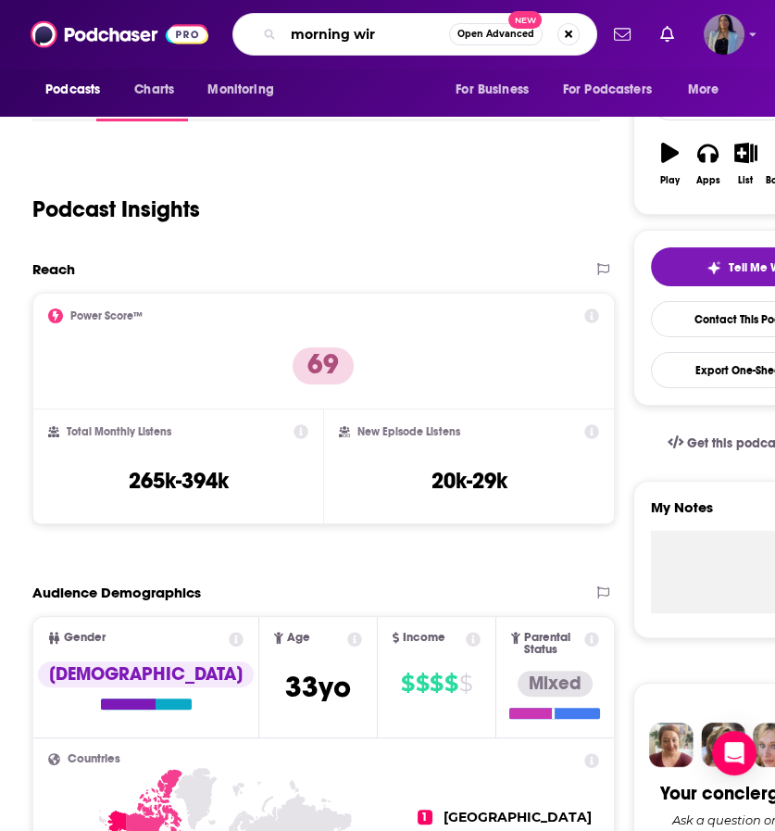
type input "morning wire"
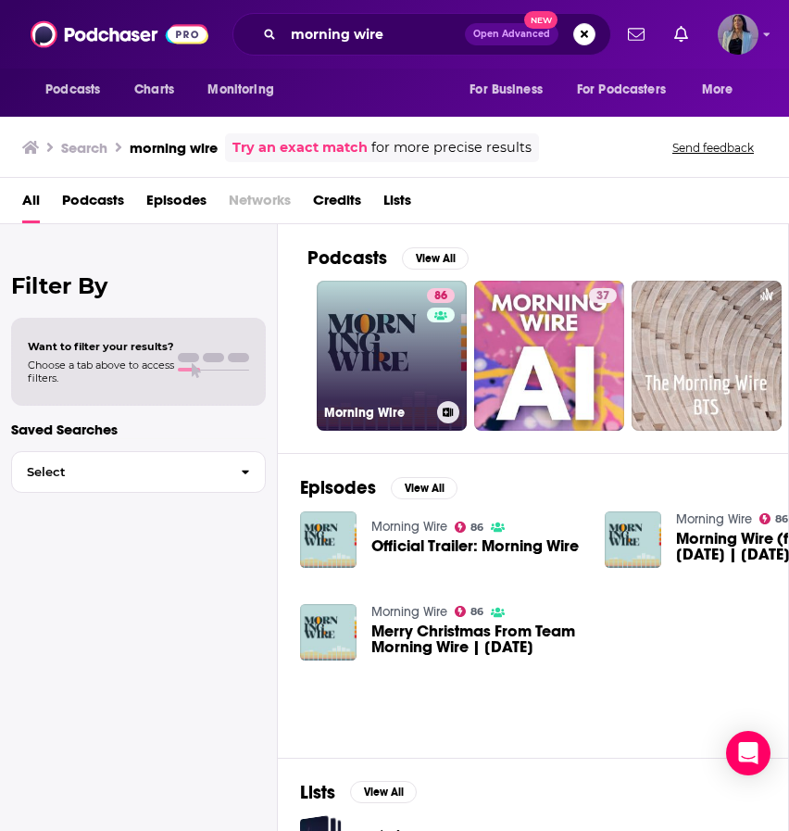
click at [407, 336] on link "86 Morning Wire" at bounding box center [392, 356] width 150 height 150
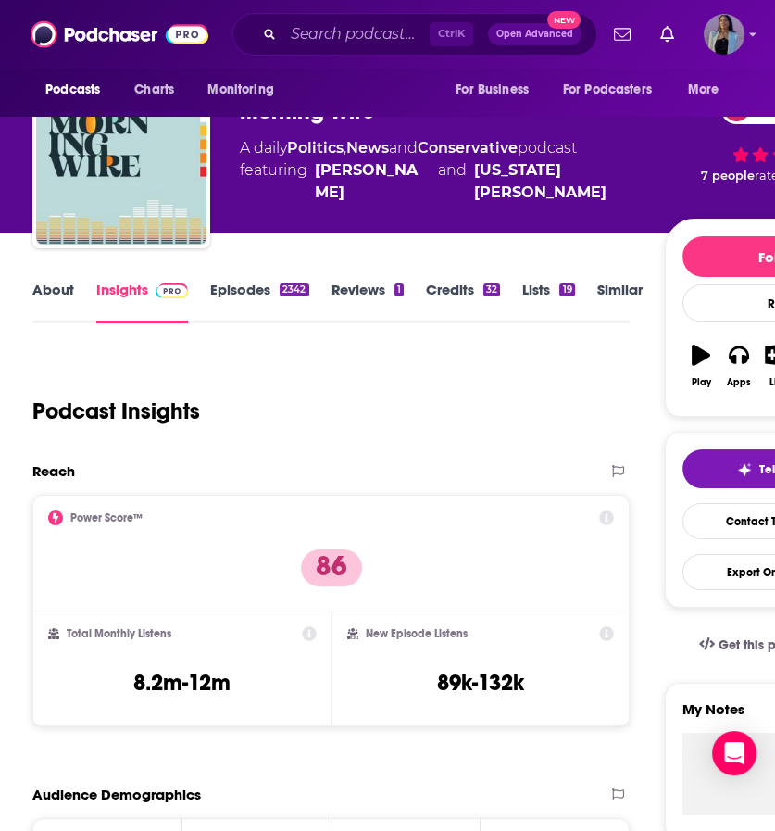
scroll to position [330, 0]
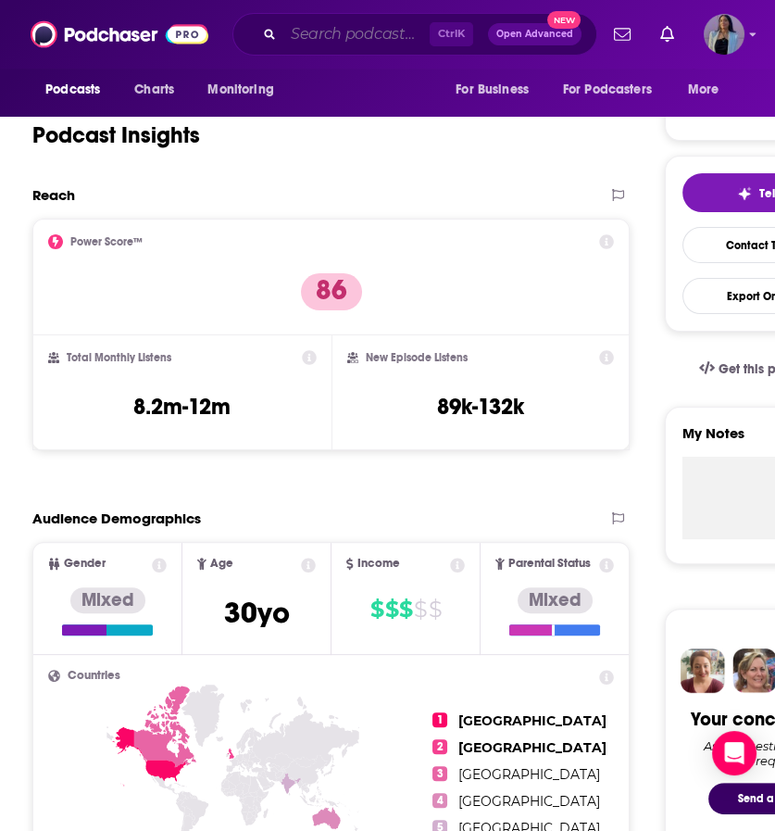
click at [369, 29] on input "Search podcasts, credits, & more..." at bounding box center [356, 34] width 146 height 30
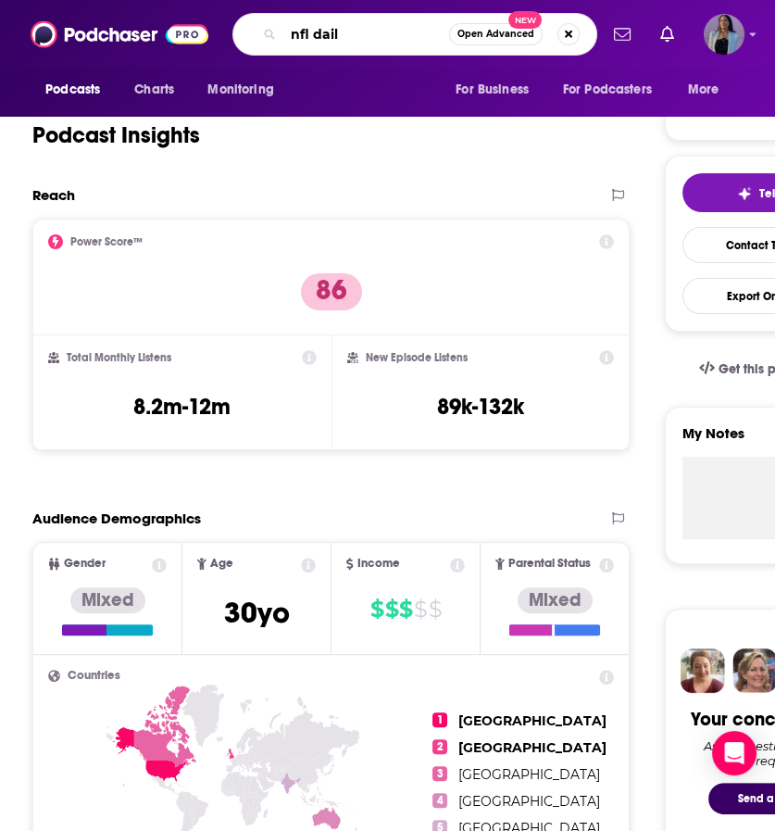
type input "nfl daily"
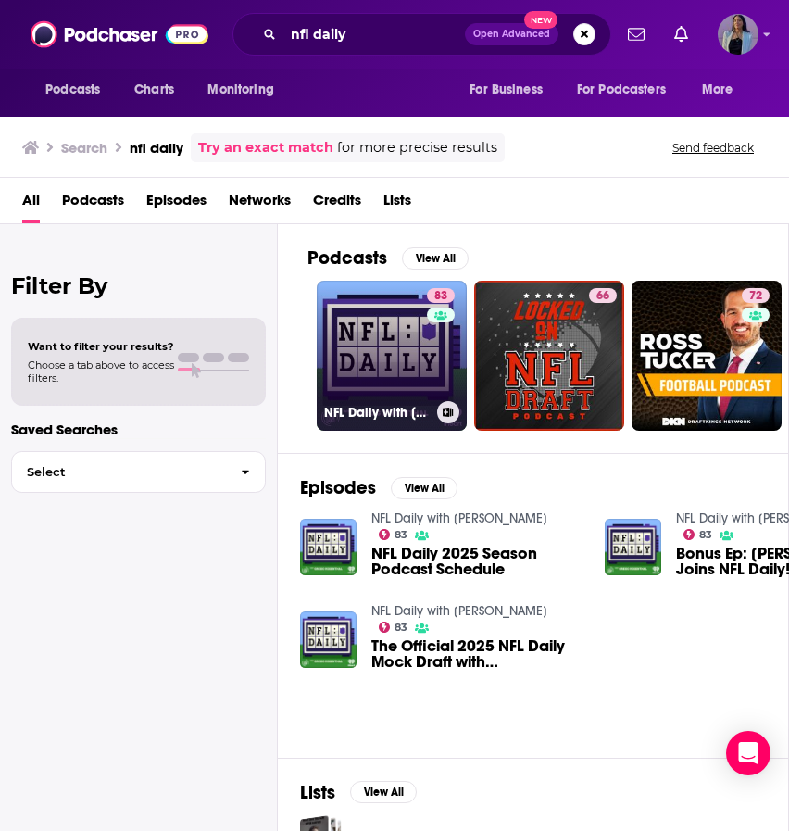
click at [344, 302] on link "83 NFL Daily with [PERSON_NAME]" at bounding box center [392, 356] width 150 height 150
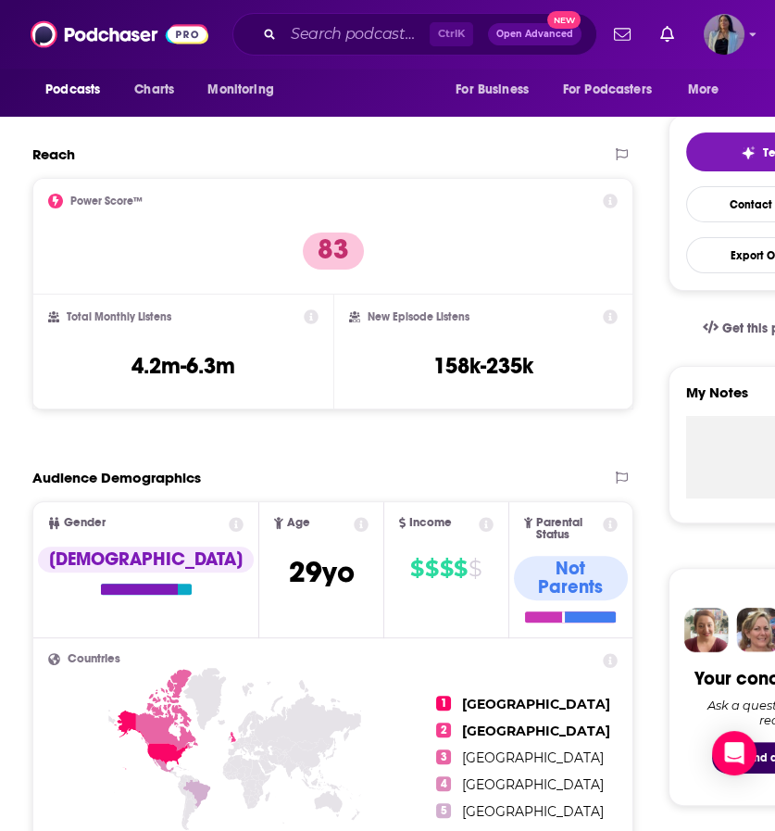
scroll to position [374, 0]
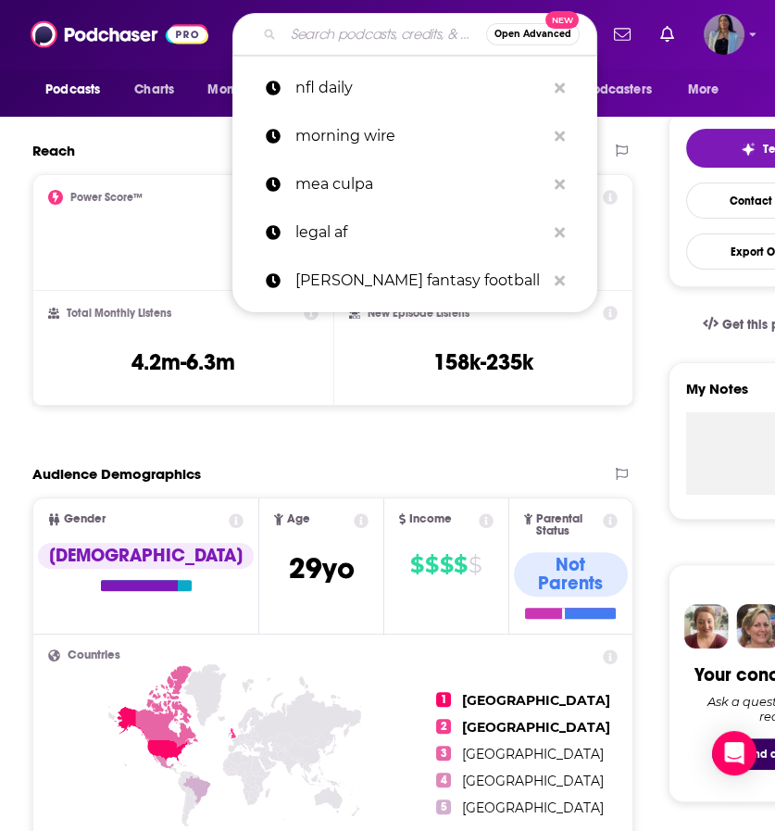
click at [360, 43] on input "Search podcasts, credits, & more..." at bounding box center [384, 34] width 203 height 30
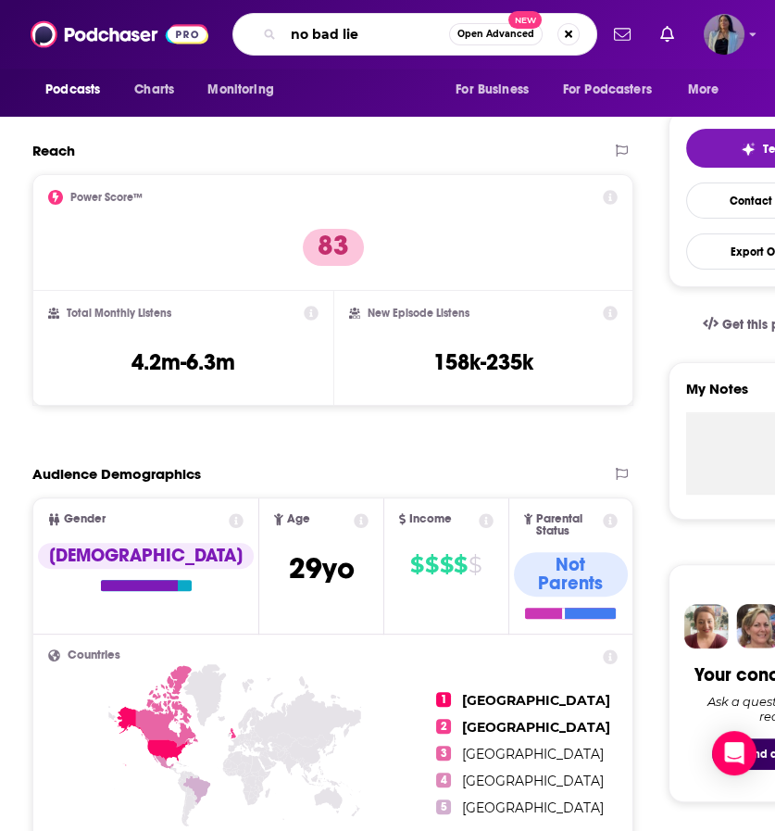
type input "no bad lies"
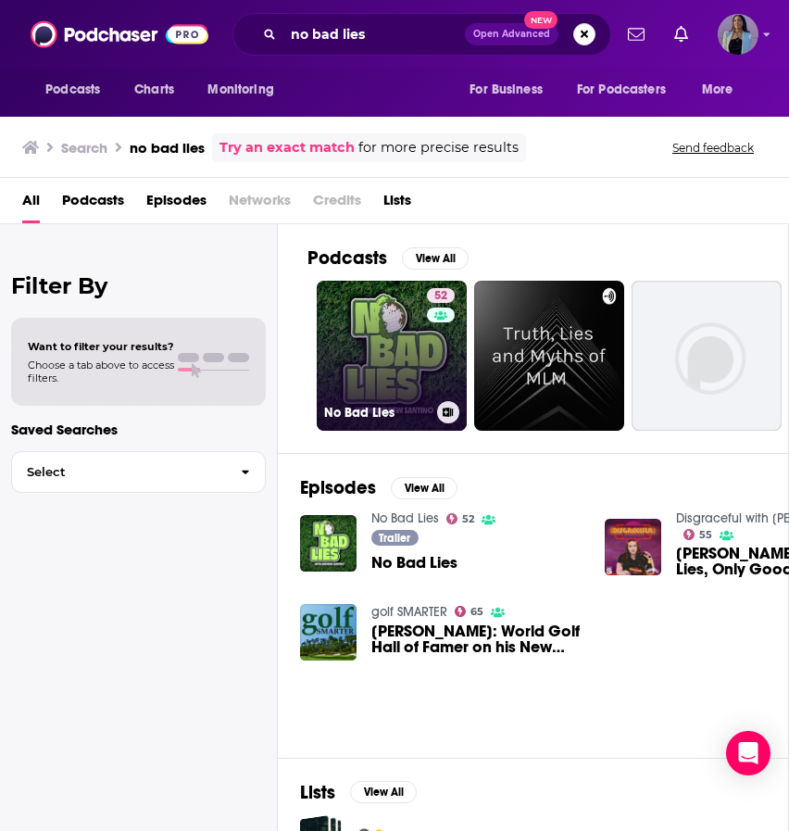
click at [377, 340] on link "52 No Bad Lies" at bounding box center [392, 356] width 150 height 150
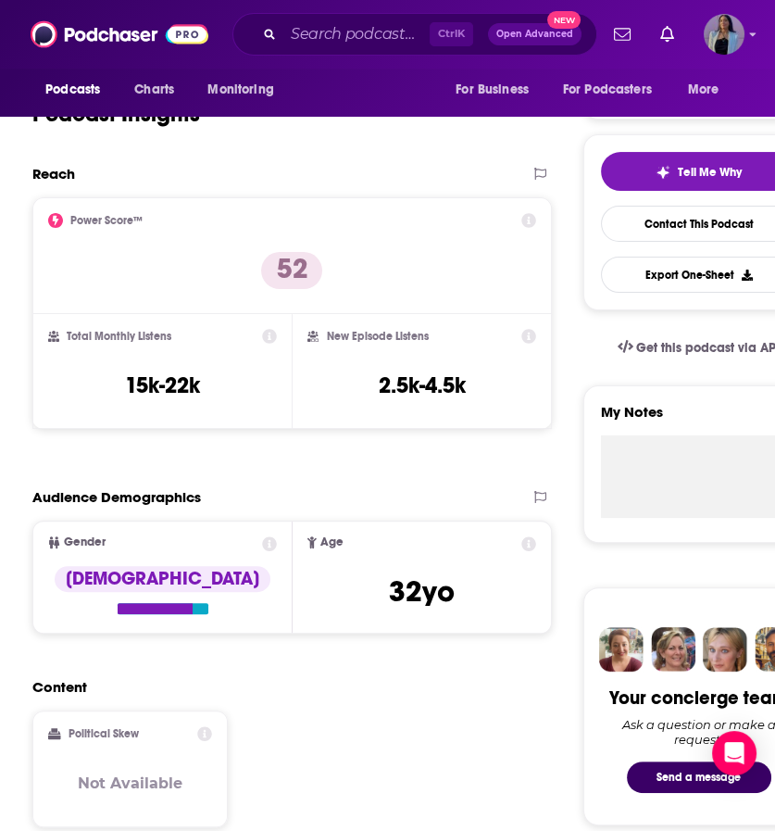
scroll to position [352, 0]
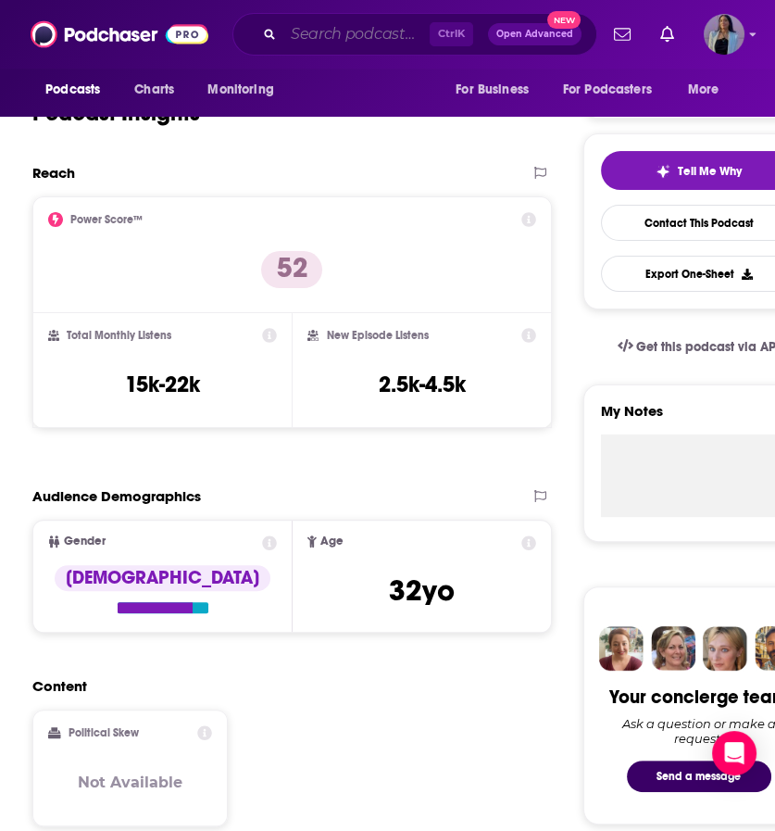
click at [321, 45] on input "Search podcasts, credits, & more..." at bounding box center [356, 34] width 146 height 30
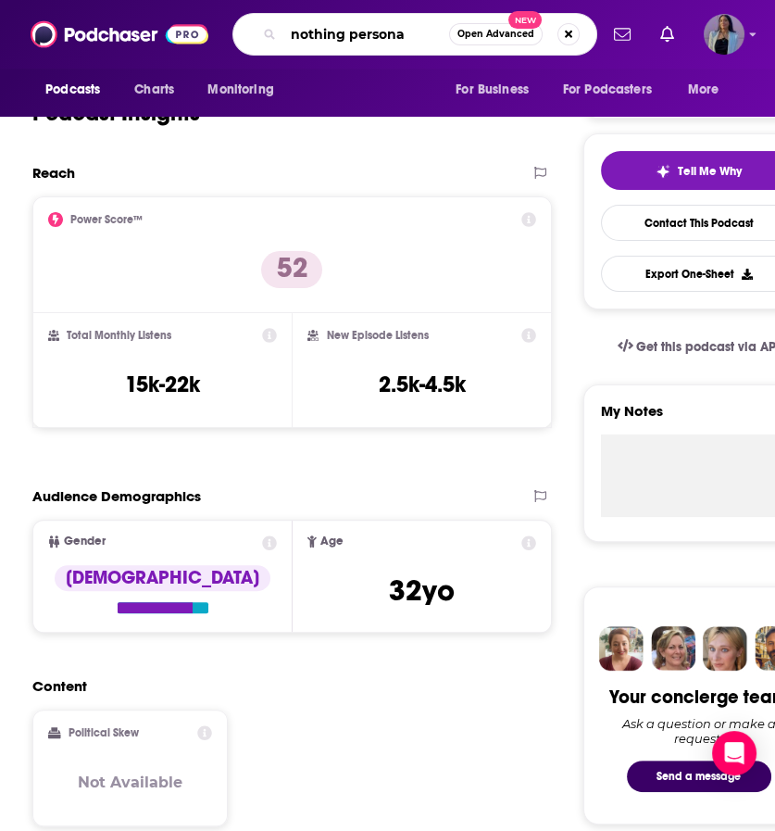
type input "nothing personal"
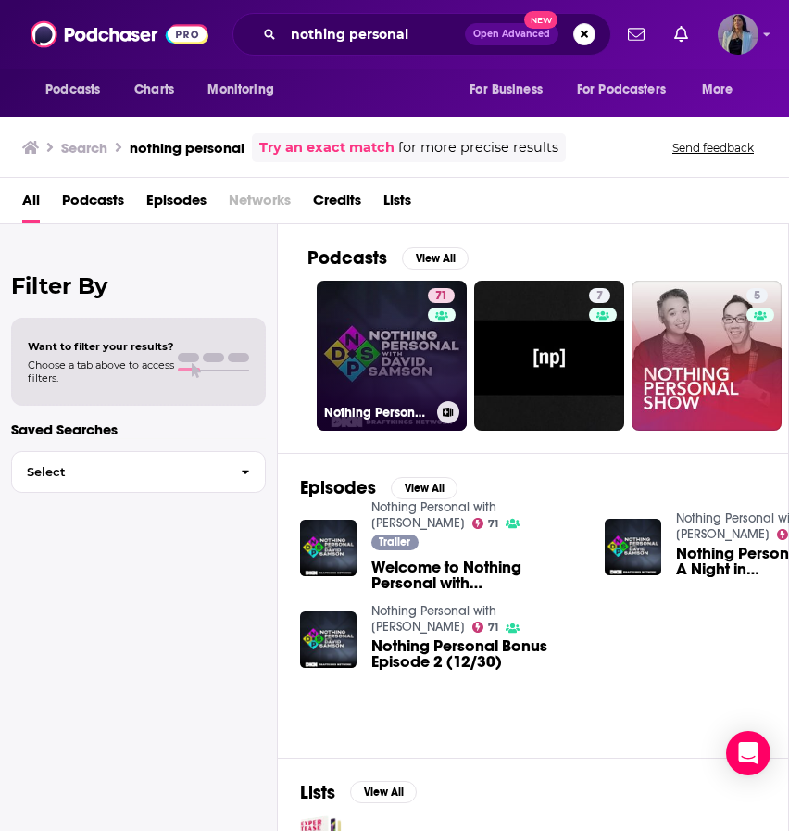
click at [352, 319] on link "71 Nothing Personal with [PERSON_NAME]" at bounding box center [392, 356] width 150 height 150
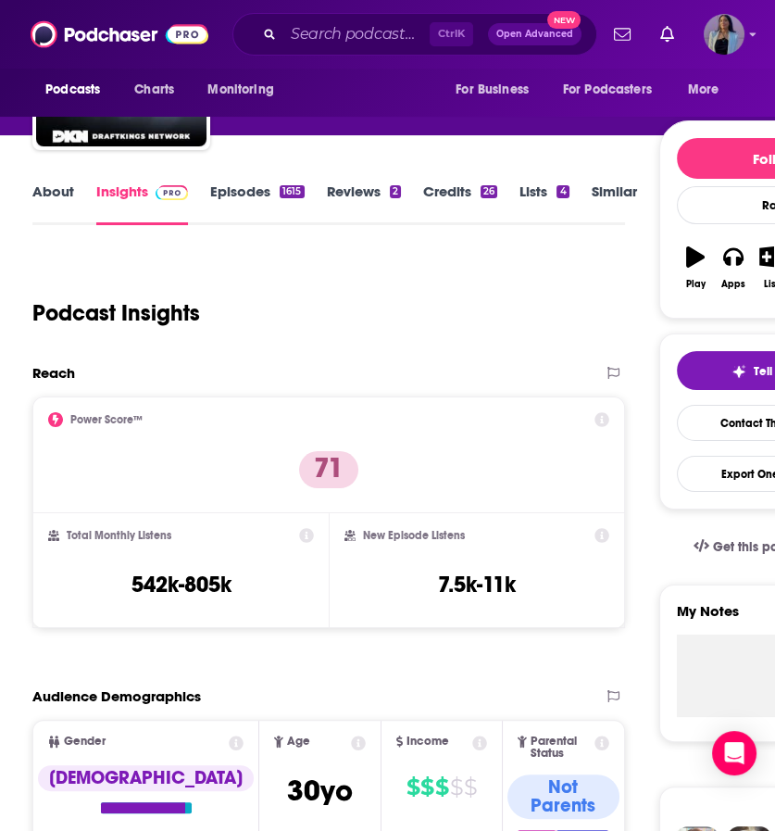
scroll to position [155, 0]
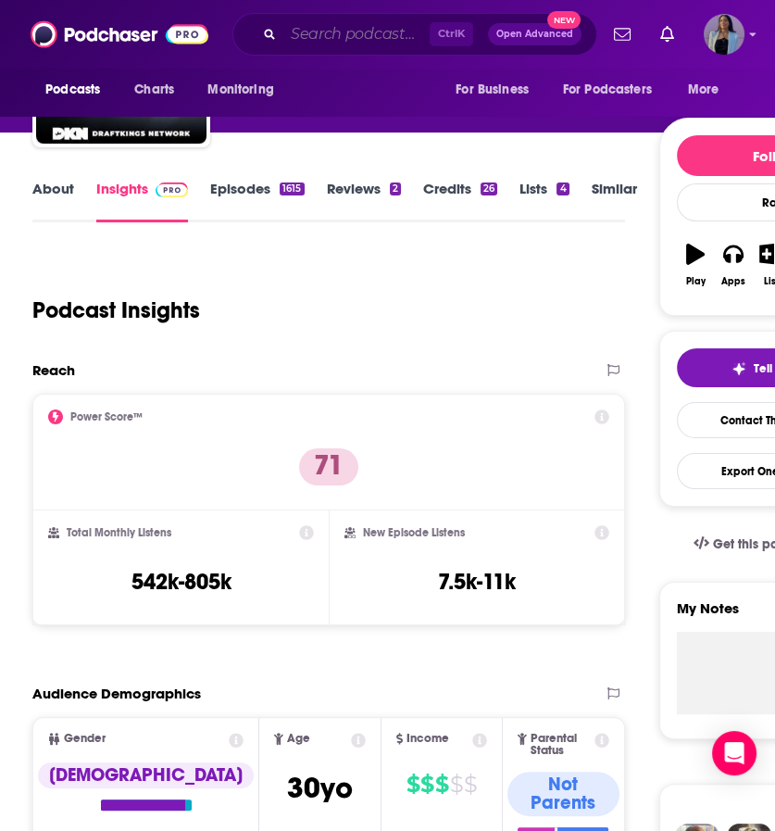
click at [330, 35] on input "Search podcasts, credits, & more..." at bounding box center [356, 34] width 146 height 30
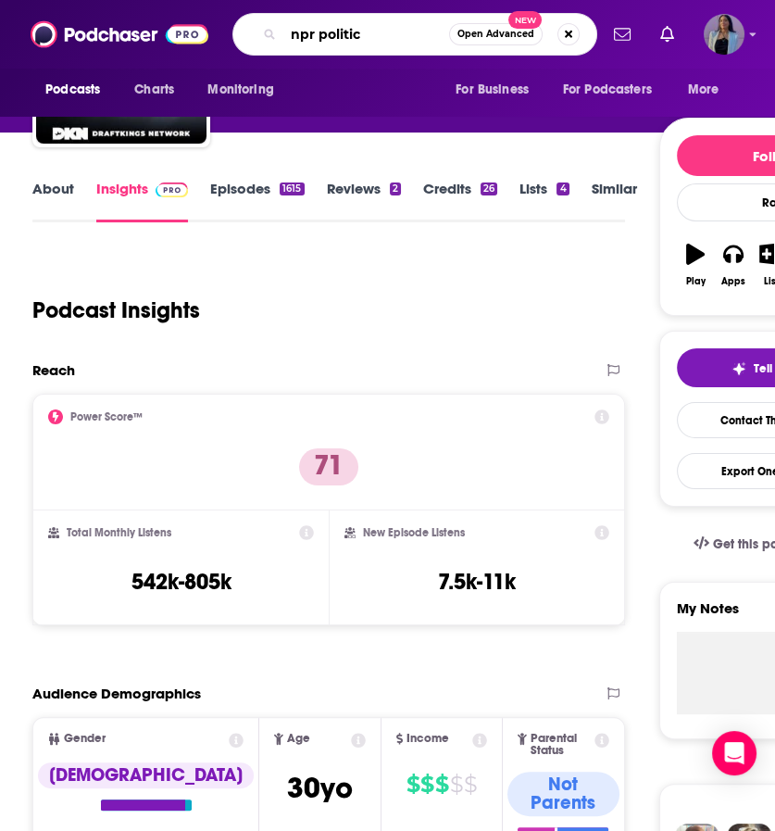
type input "npr politics"
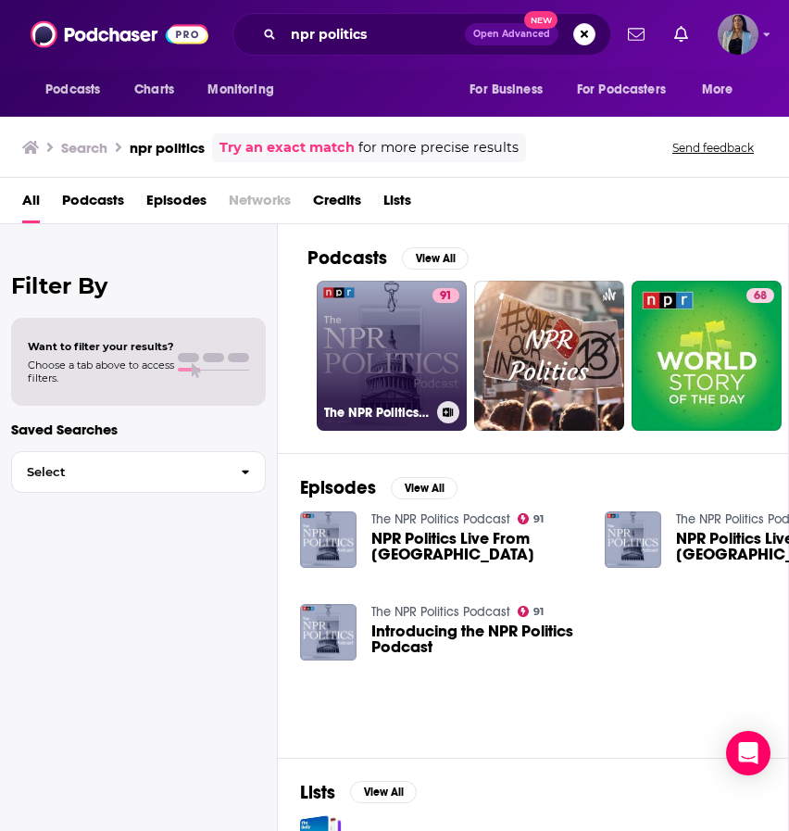
click at [381, 340] on link "91 The NPR Politics Podcast" at bounding box center [392, 356] width 150 height 150
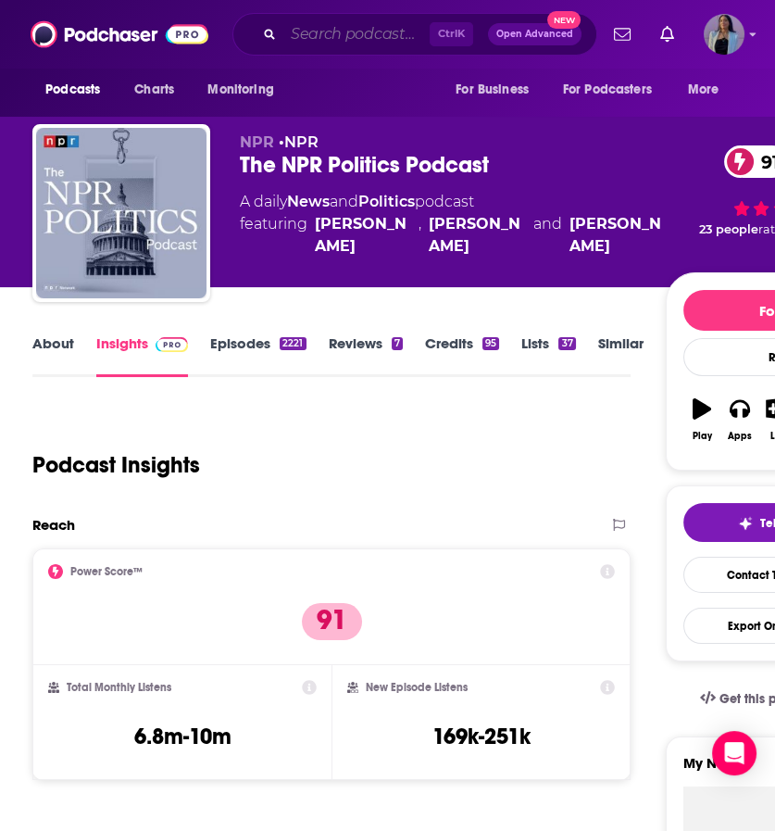
click at [339, 40] on input "Search podcasts, credits, & more..." at bounding box center [356, 34] width 146 height 30
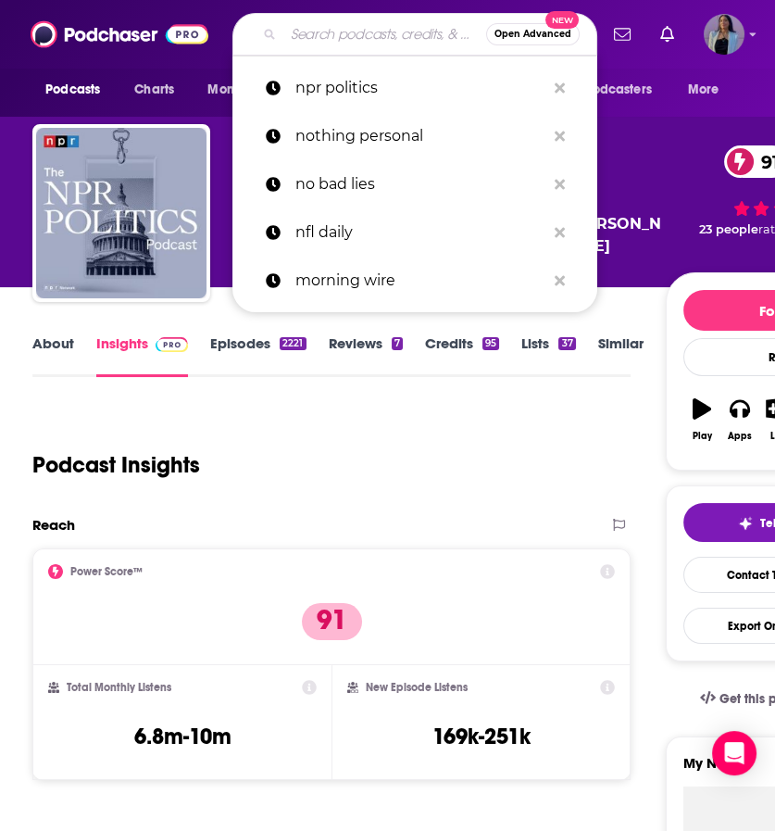
scroll to position [337, 0]
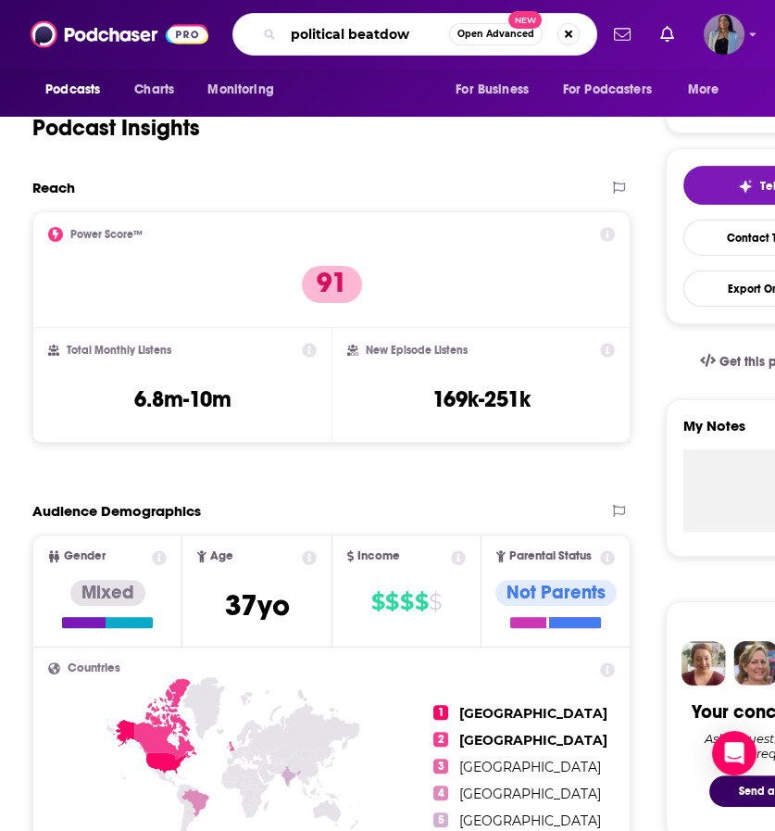
type input "political beatdown"
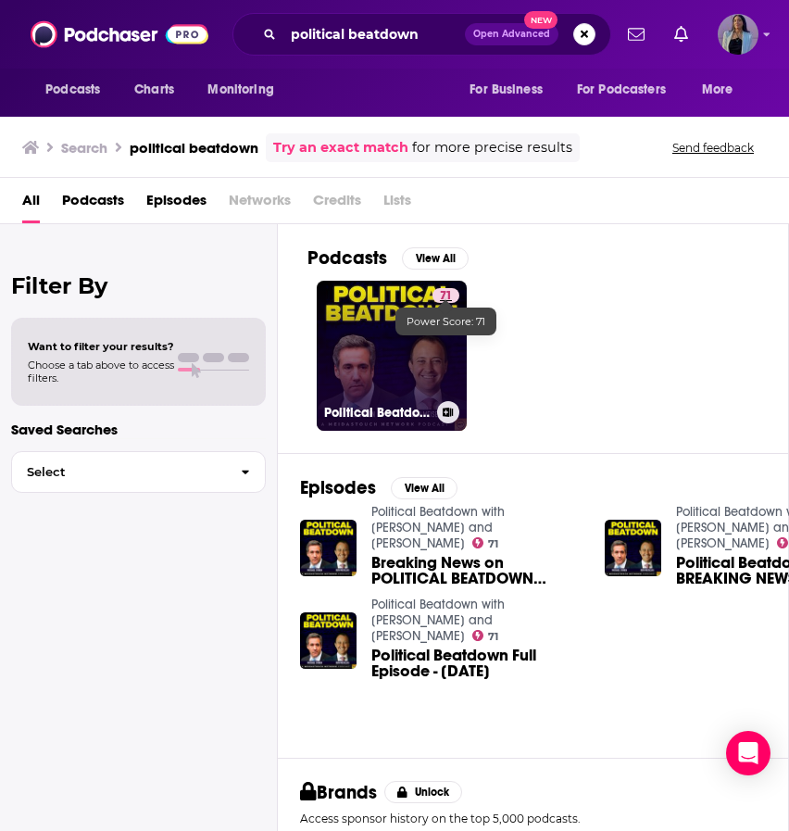
click at [441, 300] on span "71" at bounding box center [446, 296] width 12 height 19
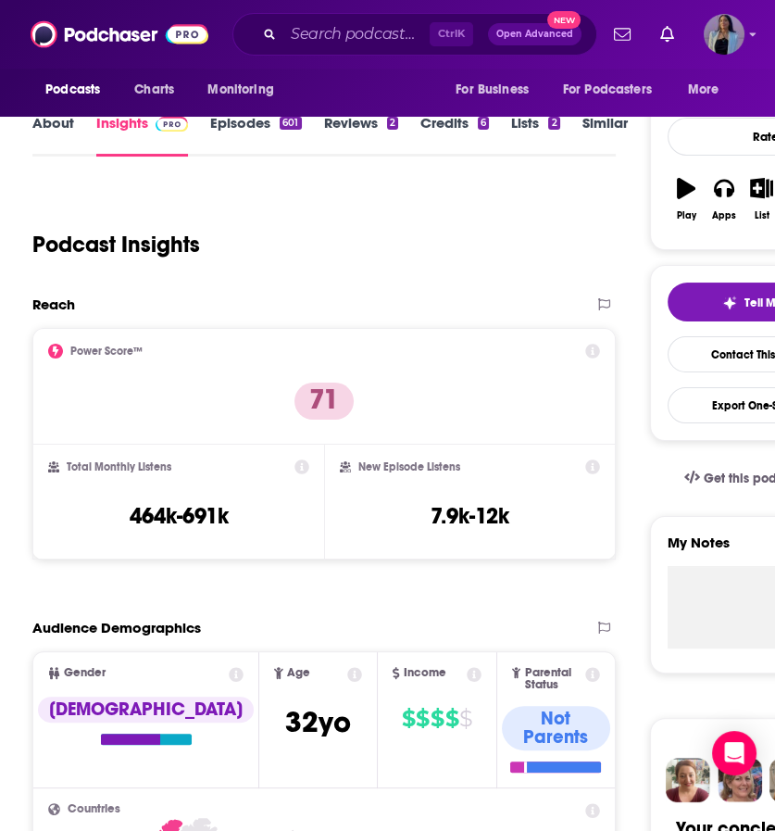
scroll to position [221, 0]
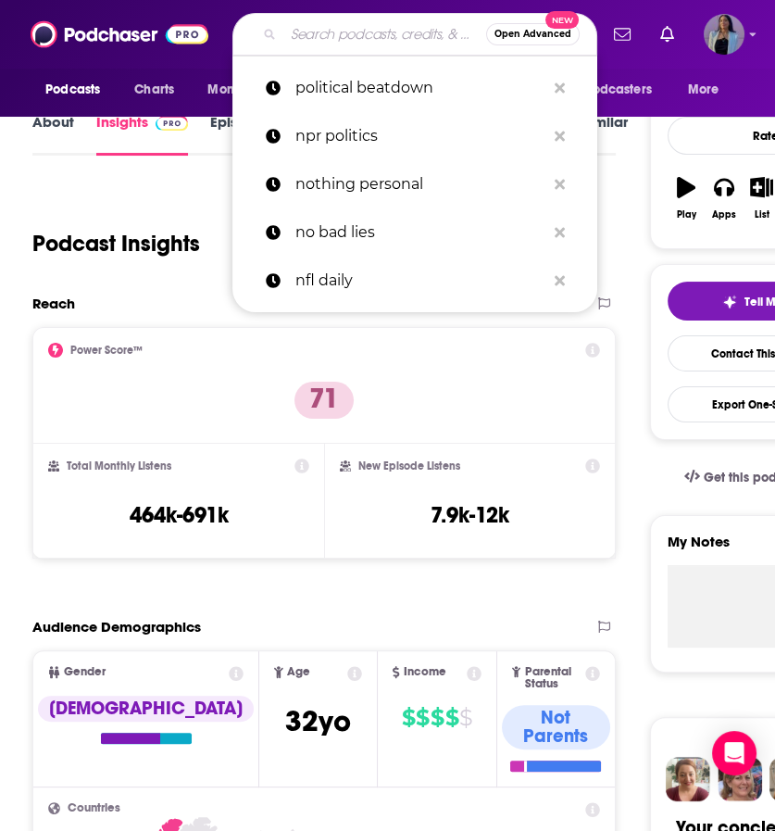
click at [359, 28] on input "Search podcasts, credits, & more..." at bounding box center [384, 34] width 203 height 30
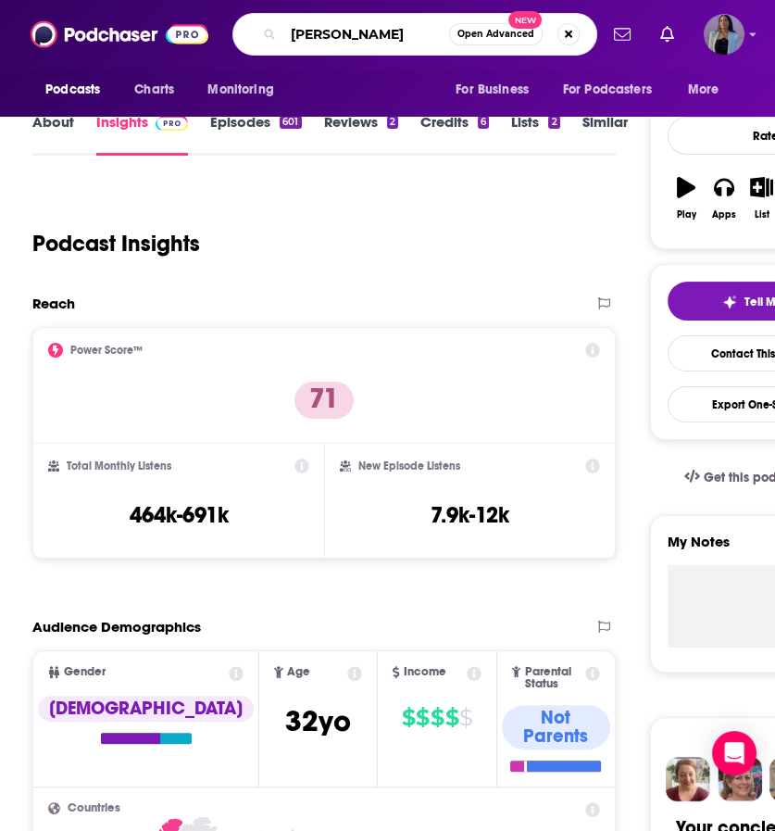
type input "[PERSON_NAME]"
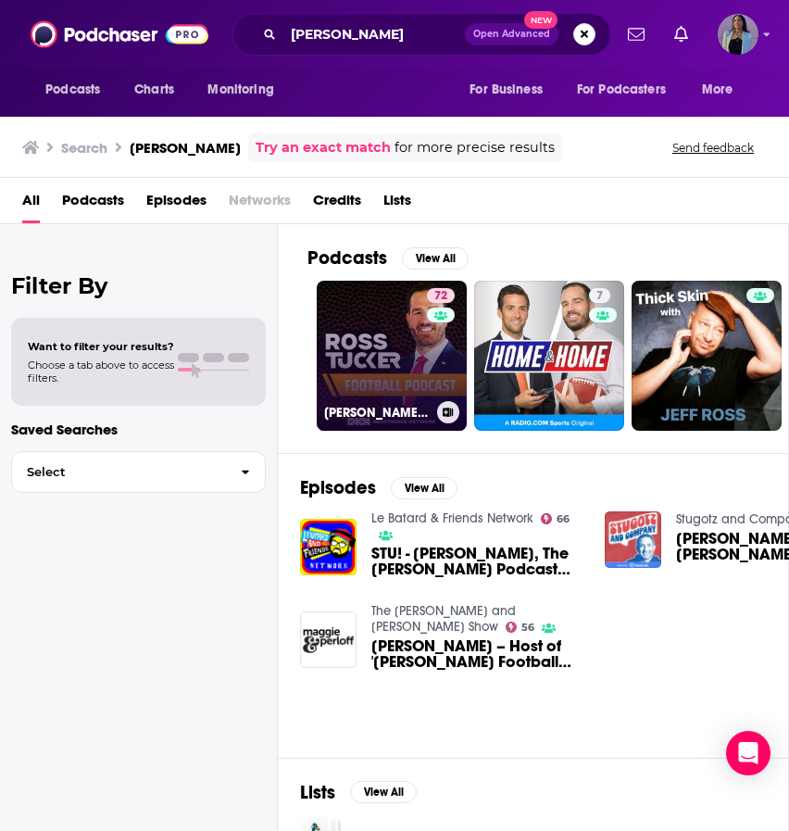
click at [414, 336] on link "72 [PERSON_NAME] Football Podcast: Daily NFL Podcast" at bounding box center [392, 356] width 150 height 150
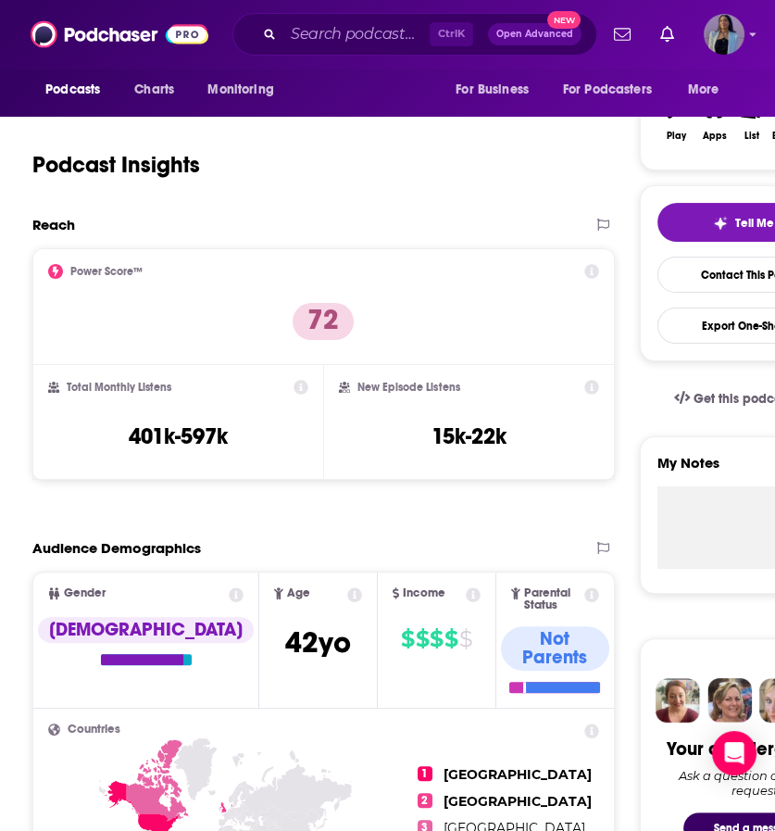
scroll to position [302, 0]
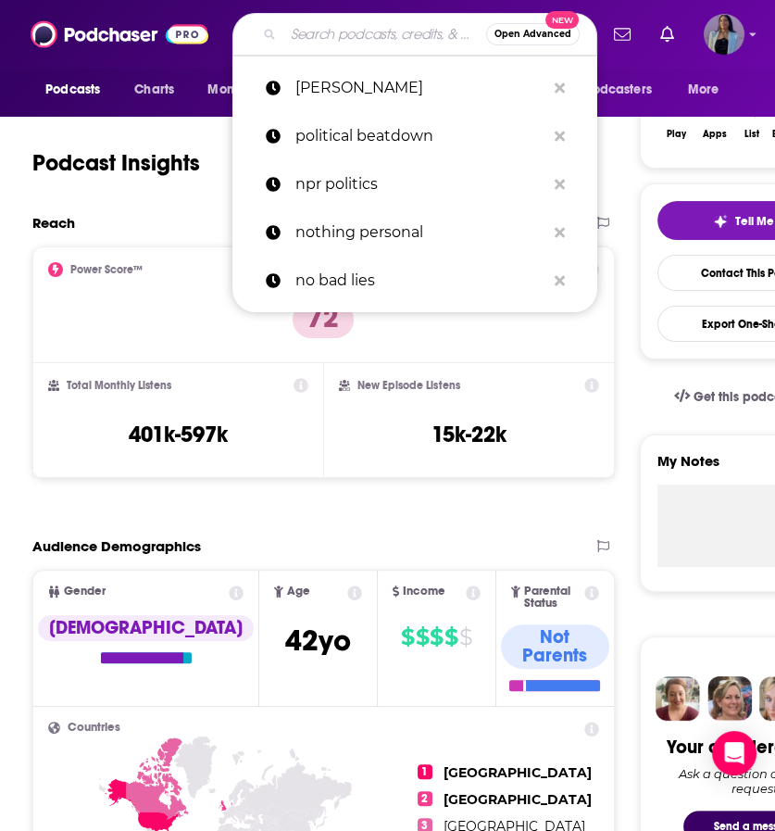
click at [333, 25] on input "Search podcasts, credits, & more..." at bounding box center [384, 34] width 203 height 30
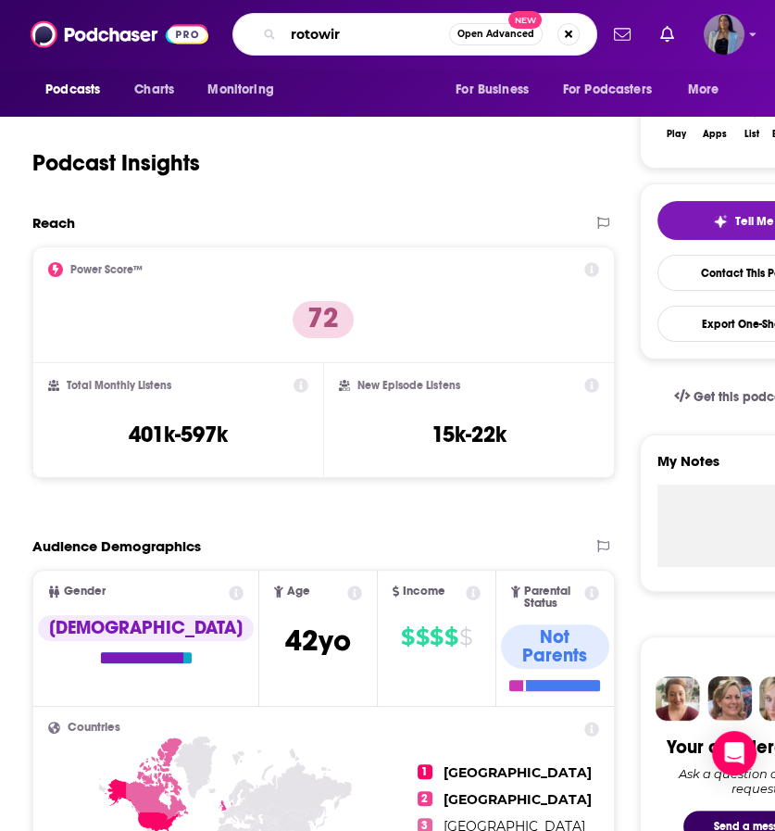
type input "rotowire"
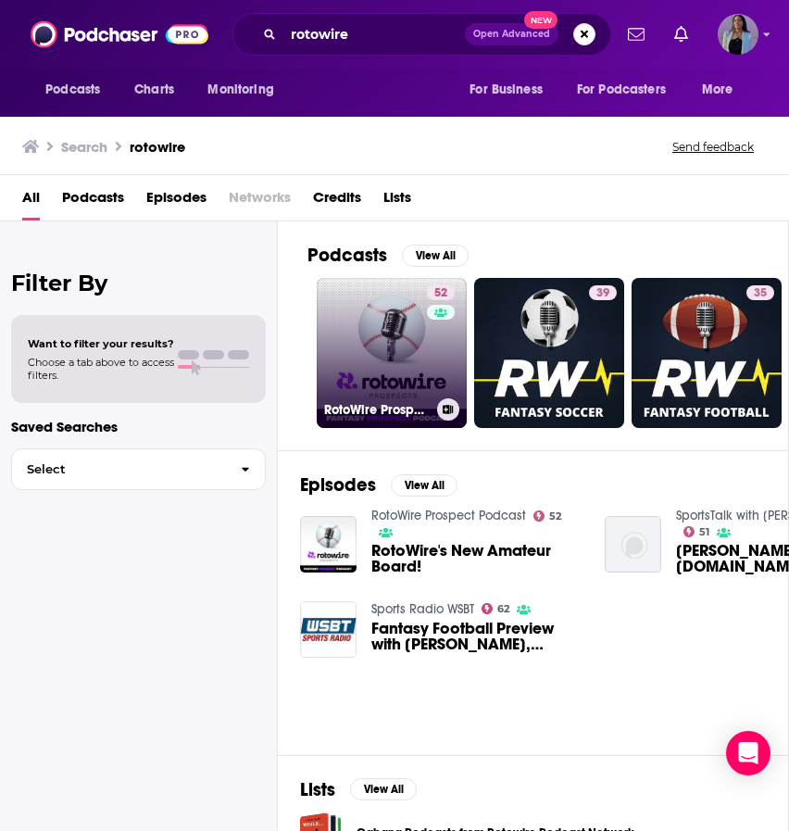
click at [378, 336] on link "52 RotoWire Prospect Podcast" at bounding box center [392, 353] width 150 height 150
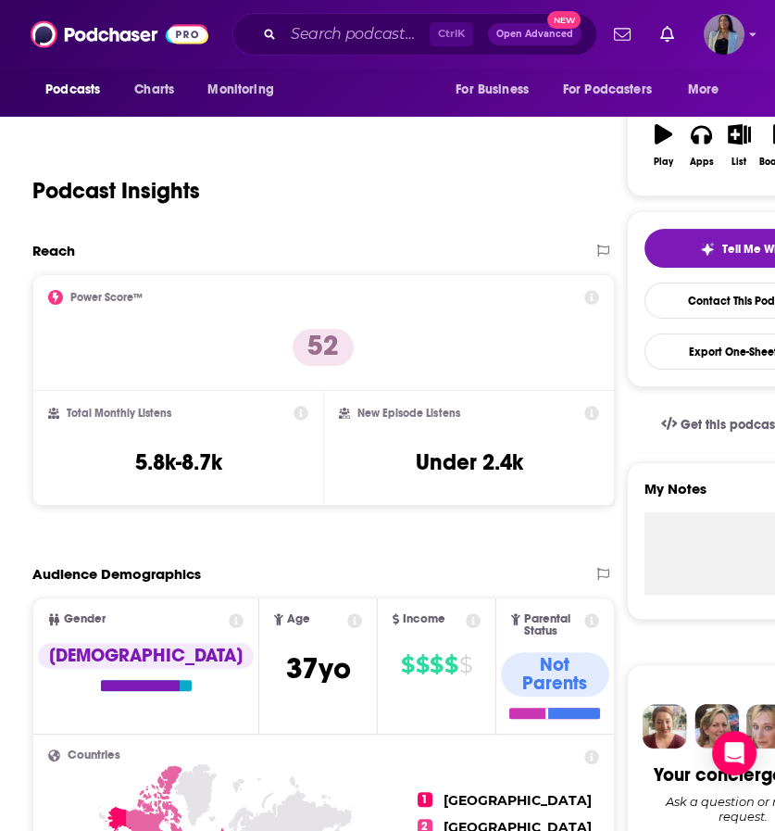
scroll to position [455, 0]
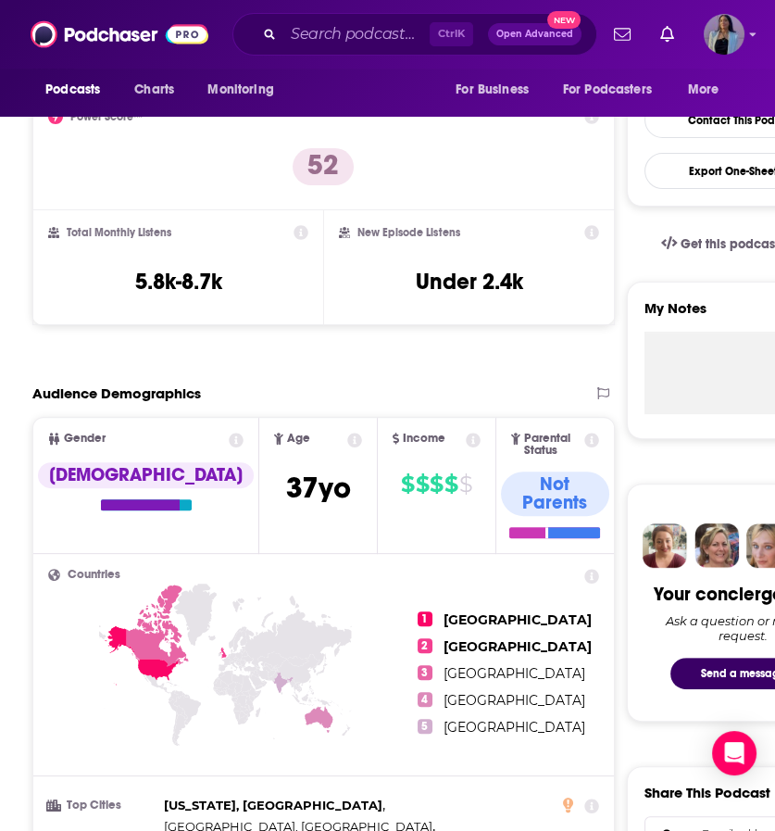
click at [354, 51] on div "Ctrl K Open Advanced New" at bounding box center [414, 34] width 365 height 43
click at [352, 36] on input "Search podcasts, credits, & more..." at bounding box center [356, 34] width 146 height 30
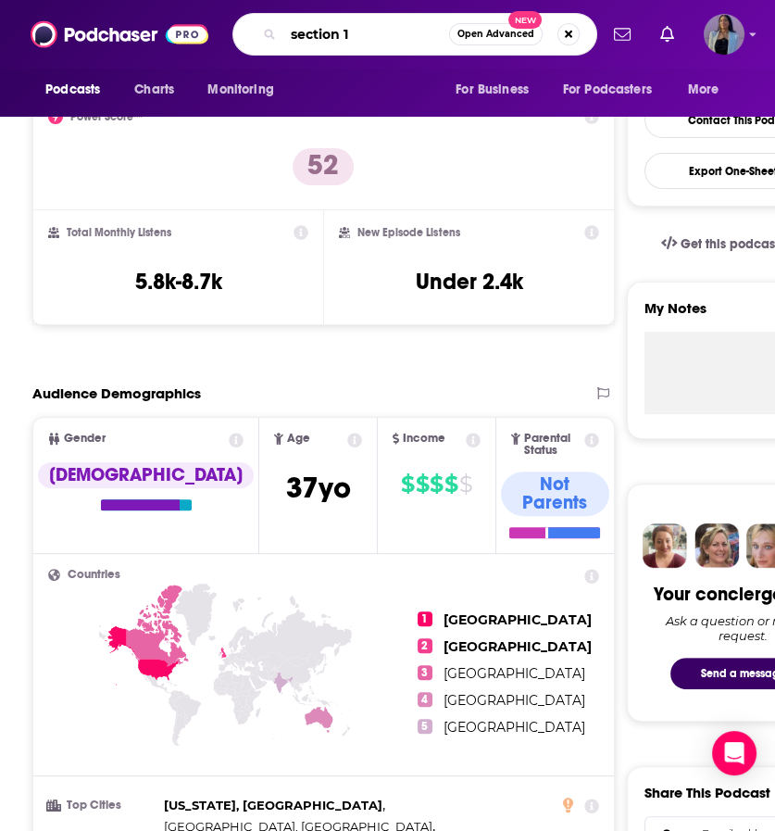
type input "section 10"
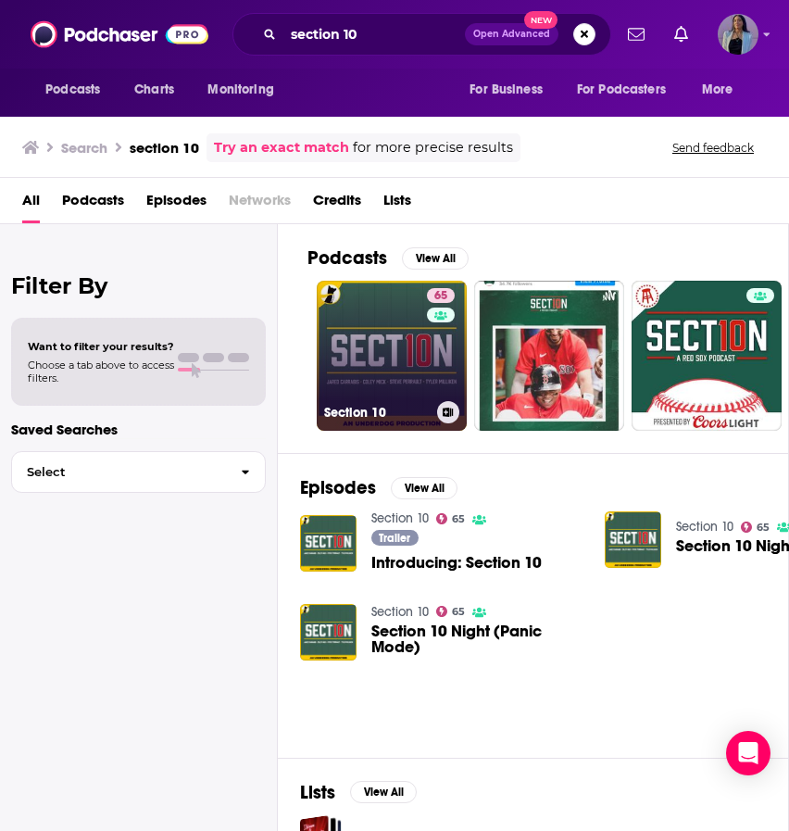
click at [388, 321] on link "65 Section 10" at bounding box center [392, 356] width 150 height 150
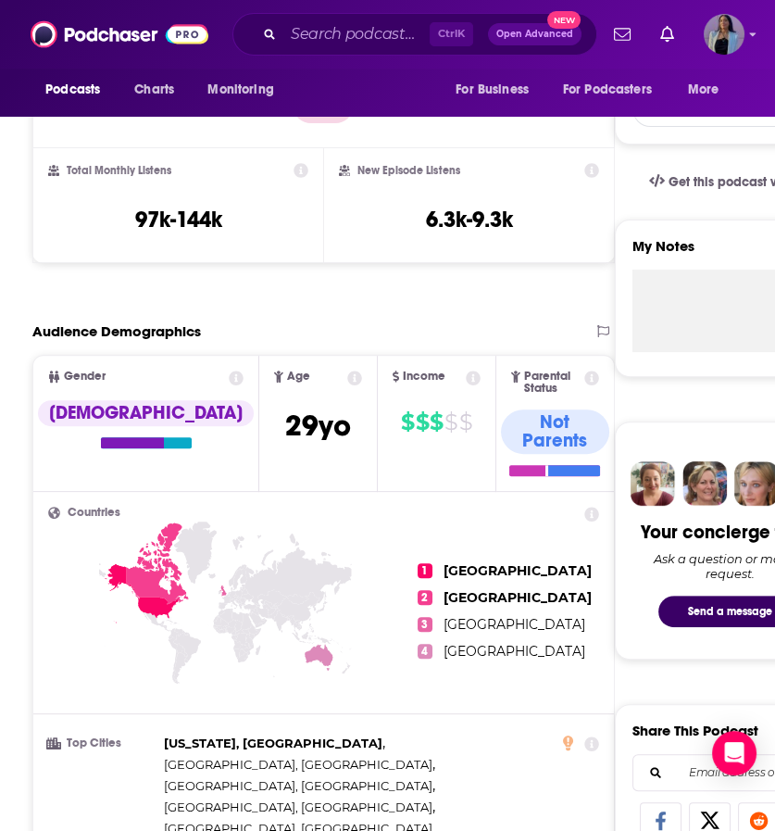
scroll to position [520, 0]
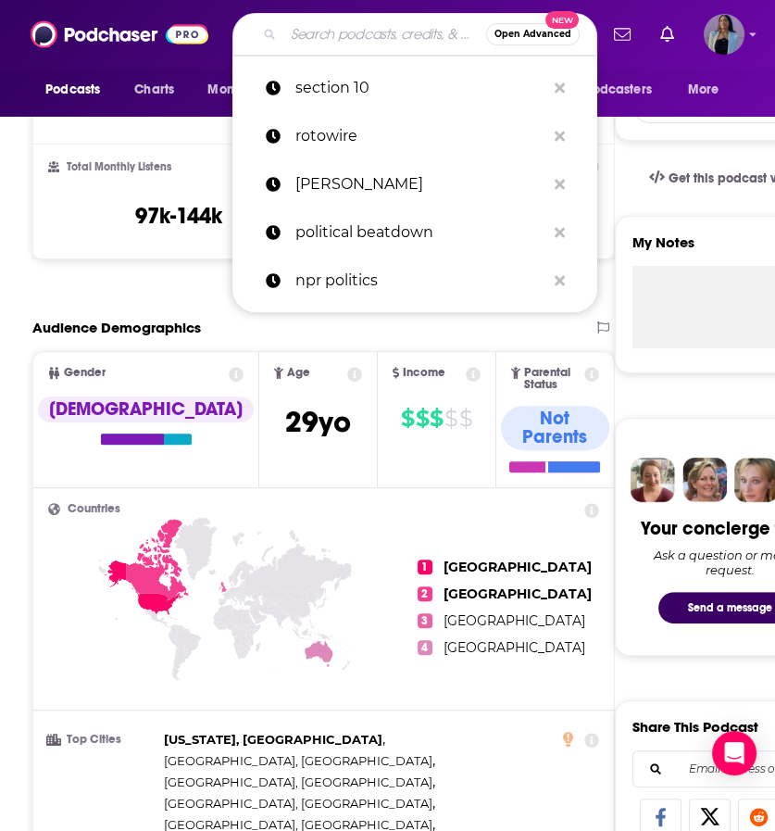
click at [375, 31] on input "Search podcasts, credits, & more..." at bounding box center [384, 34] width 203 height 30
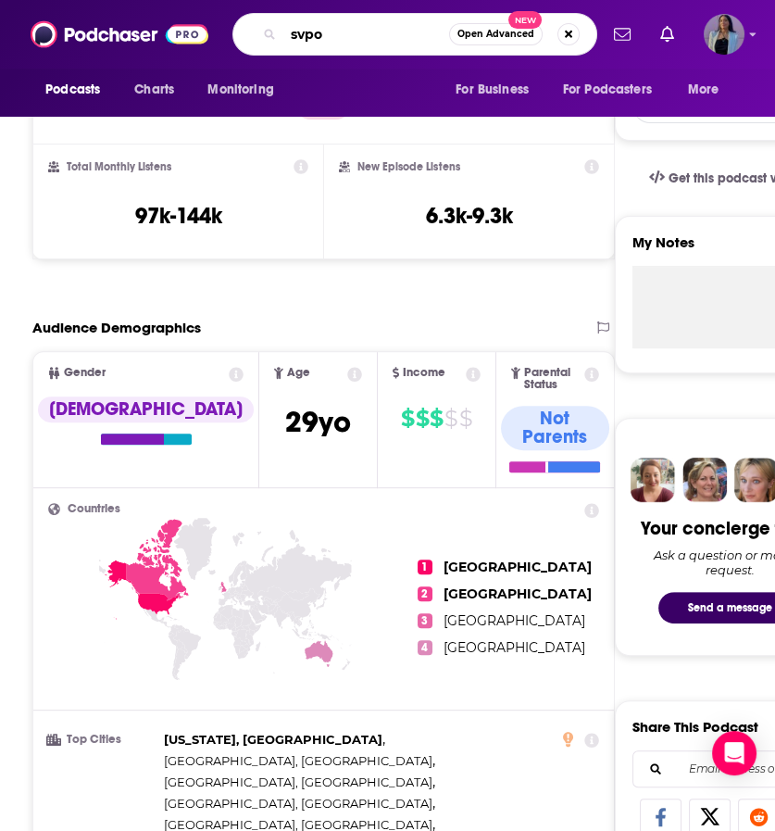
type input "svpod"
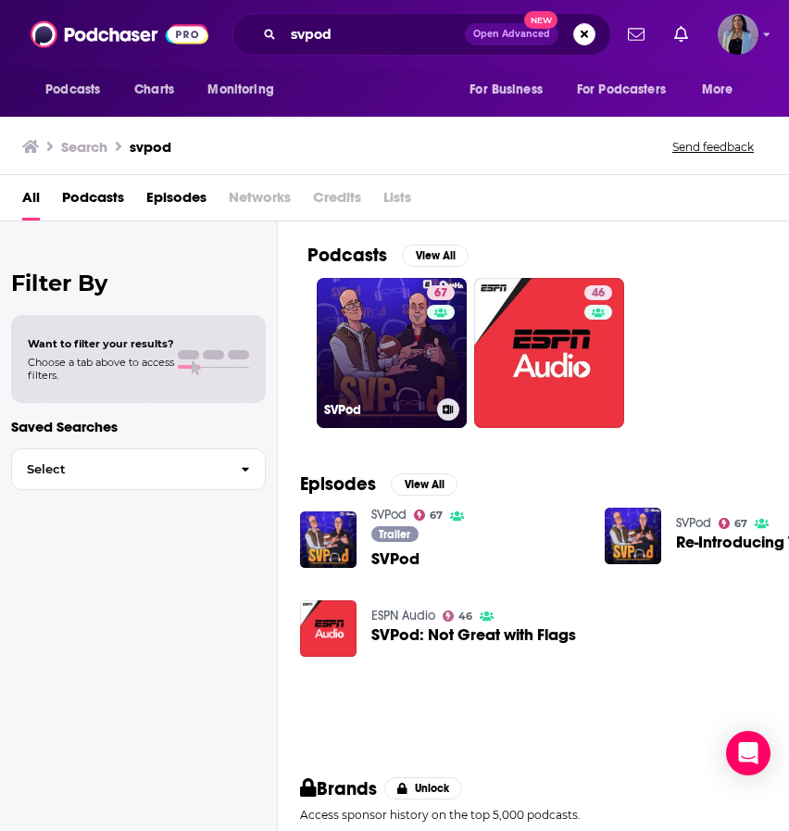
click at [389, 316] on link "67 SVPod" at bounding box center [392, 353] width 150 height 150
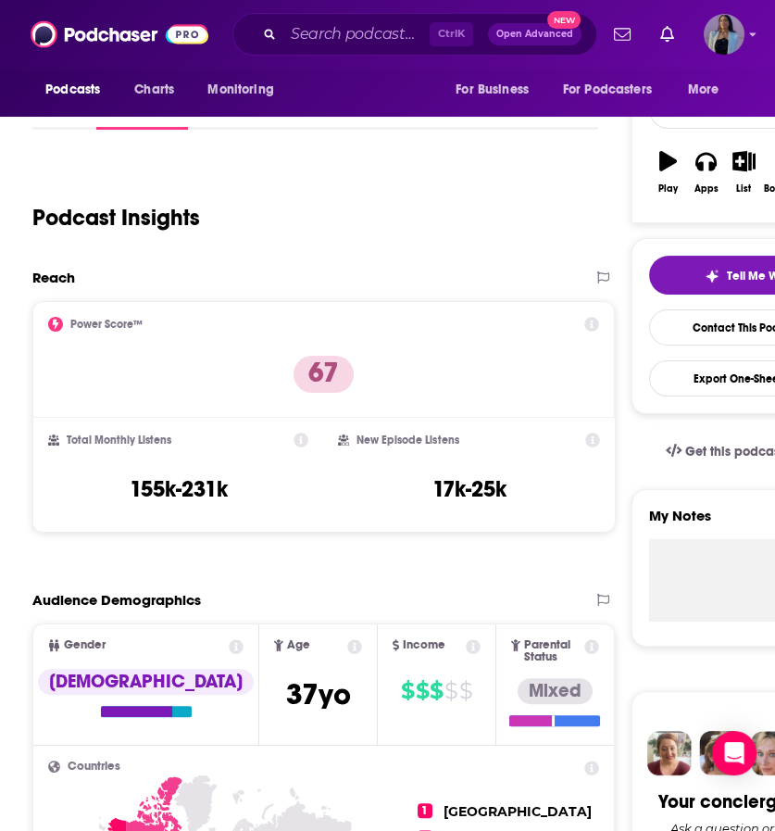
scroll to position [250, 0]
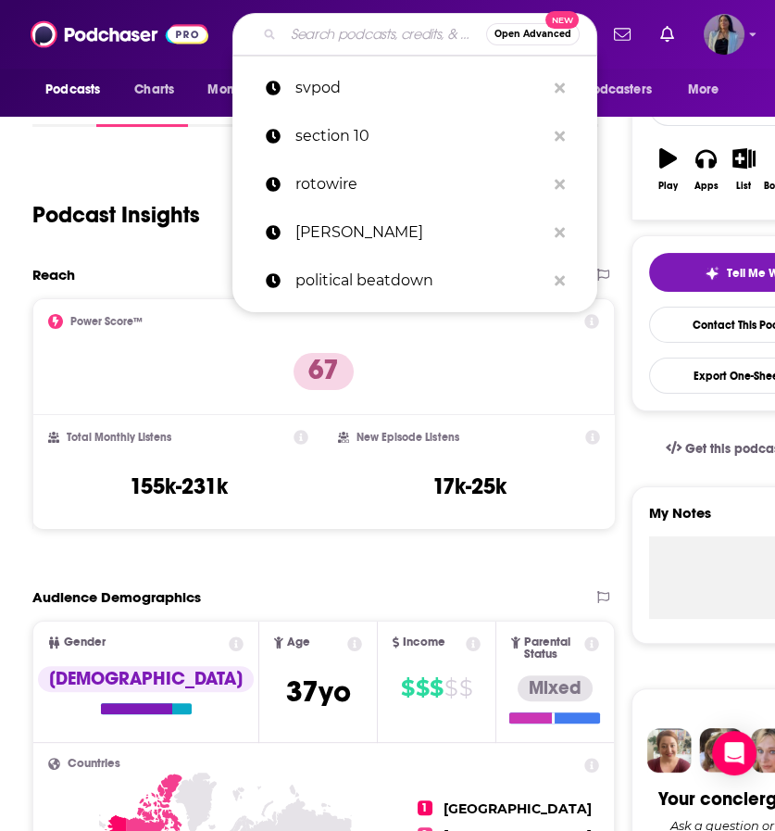
click at [295, 39] on input "Search podcasts, credits, & more..." at bounding box center [384, 34] width 203 height 30
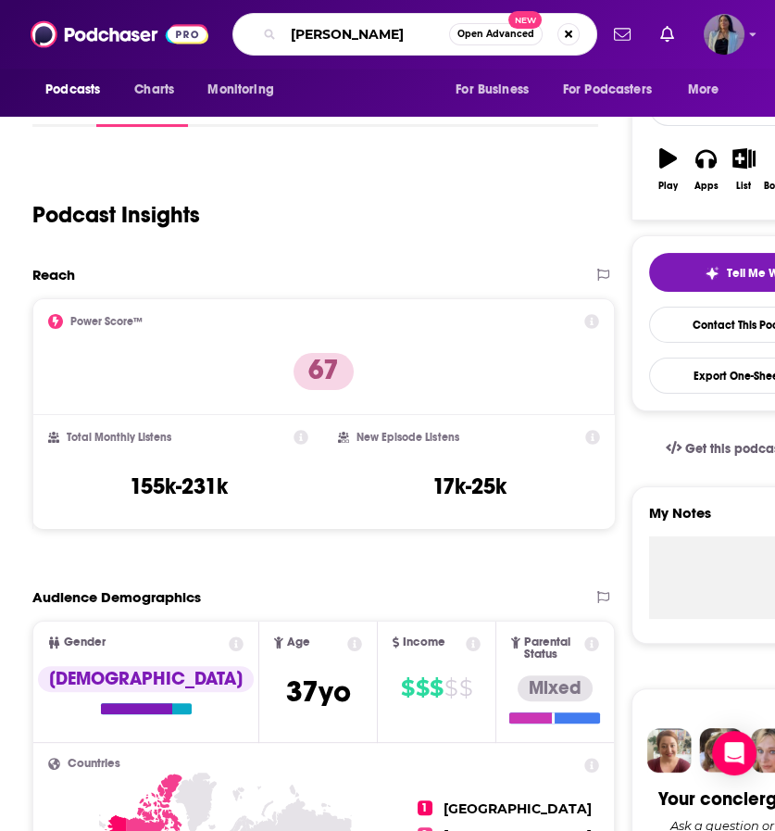
type input "[PERSON_NAME]"
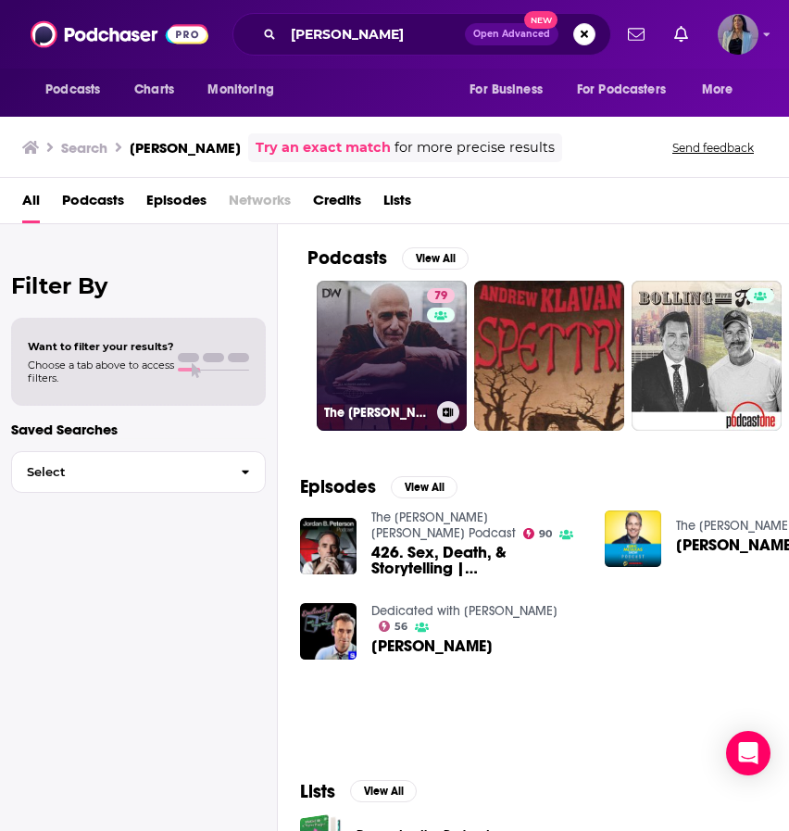
click at [399, 342] on link "79 The [PERSON_NAME] Show" at bounding box center [392, 356] width 150 height 150
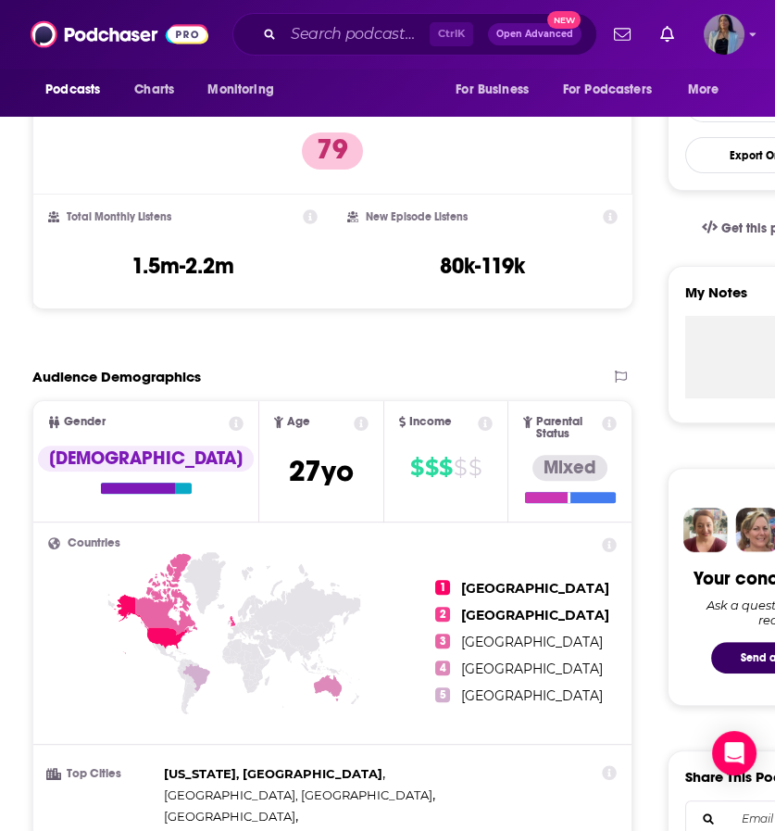
scroll to position [470, 0]
click at [343, 36] on input "Search podcasts, credits, & more..." at bounding box center [356, 34] width 146 height 30
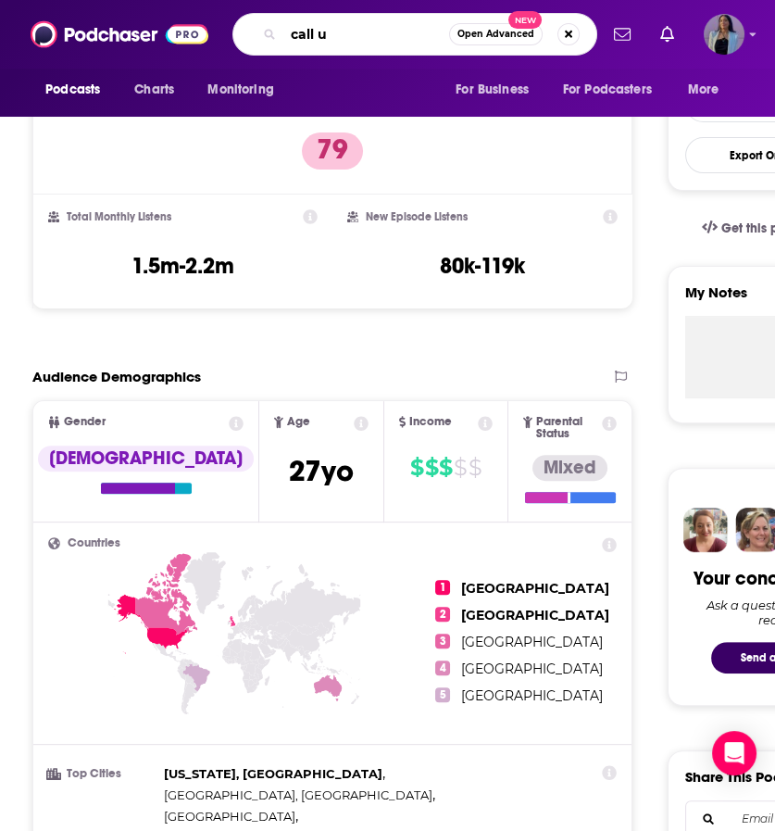
type input "call up"
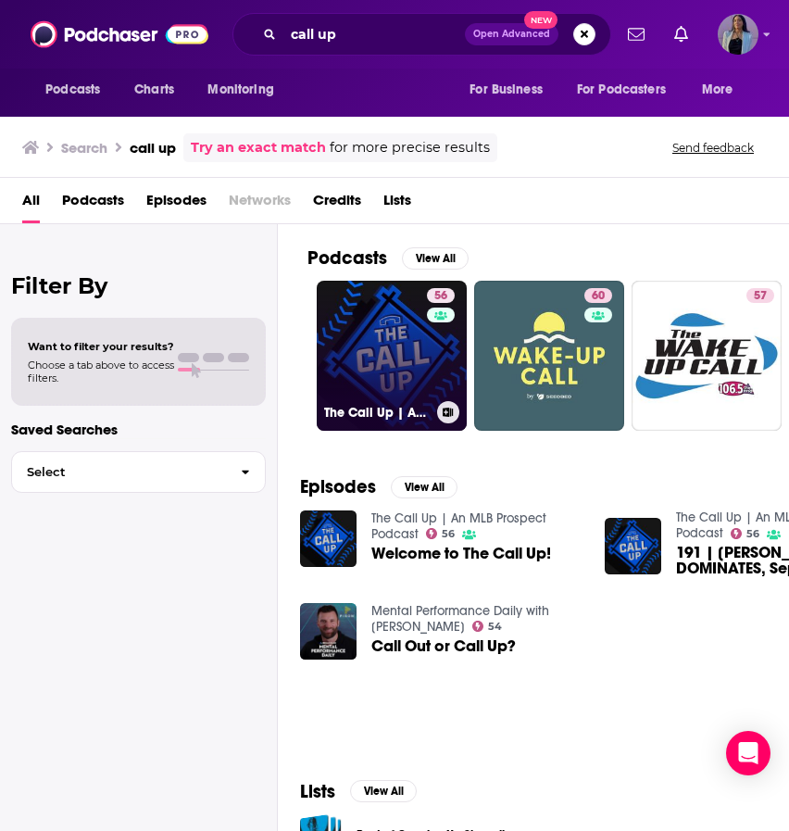
click at [378, 328] on link "56 The Call Up | An MLB Prospect Podcast" at bounding box center [392, 356] width 150 height 150
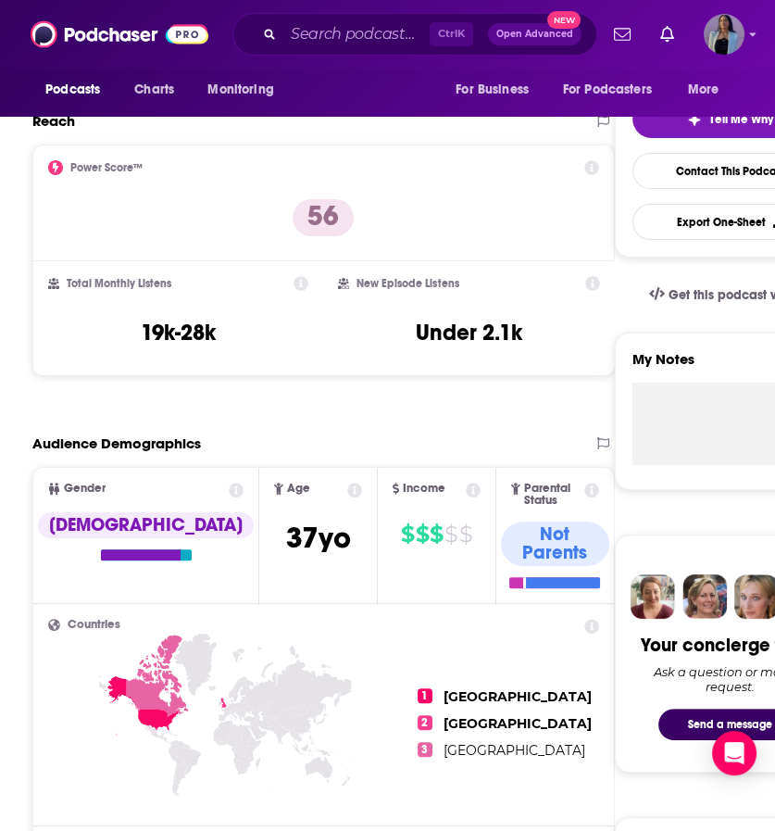
scroll to position [404, 0]
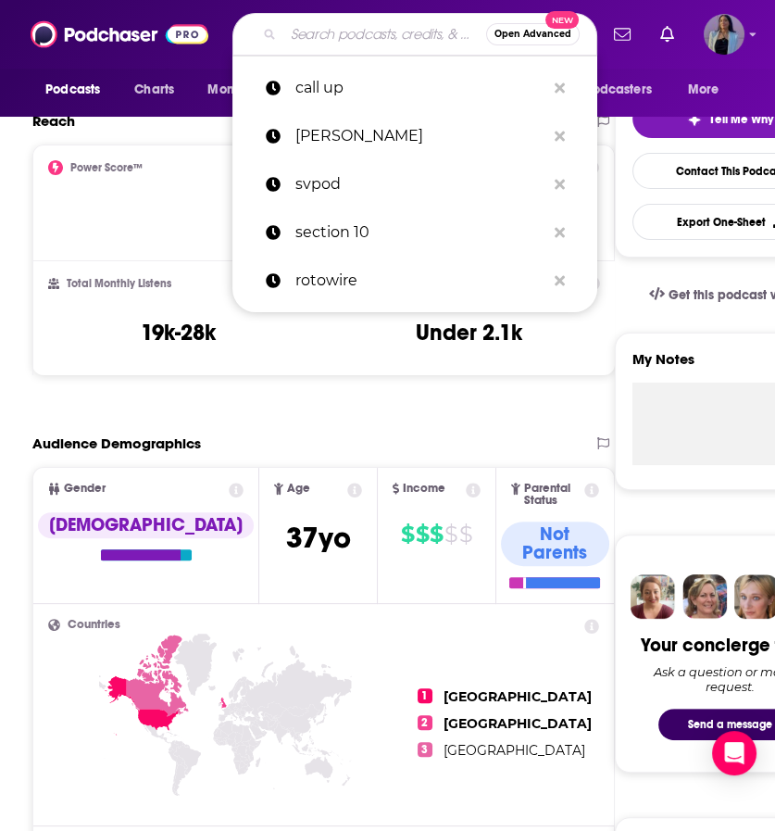
click at [364, 40] on input "Search podcasts, credits, & more..." at bounding box center [384, 34] width 203 height 30
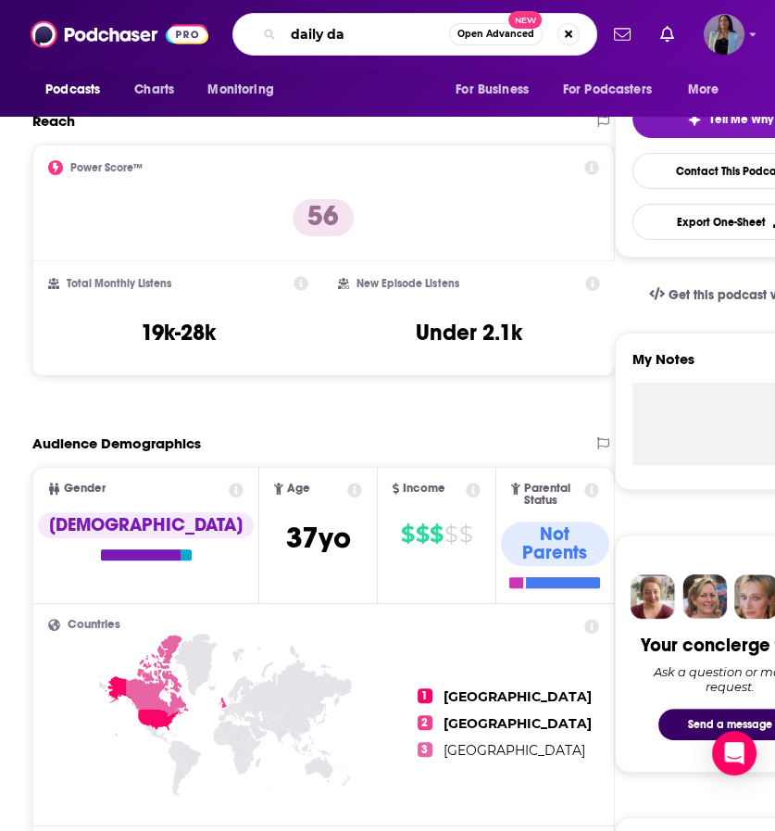
type input "daily dad"
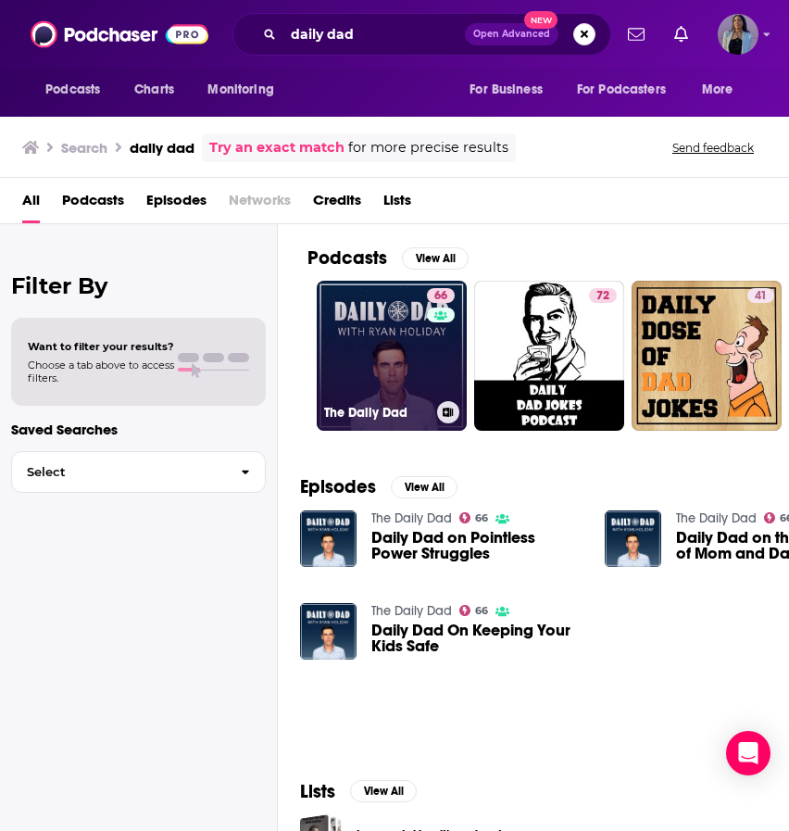
click at [400, 353] on link "66 The Daily Dad" at bounding box center [392, 356] width 150 height 150
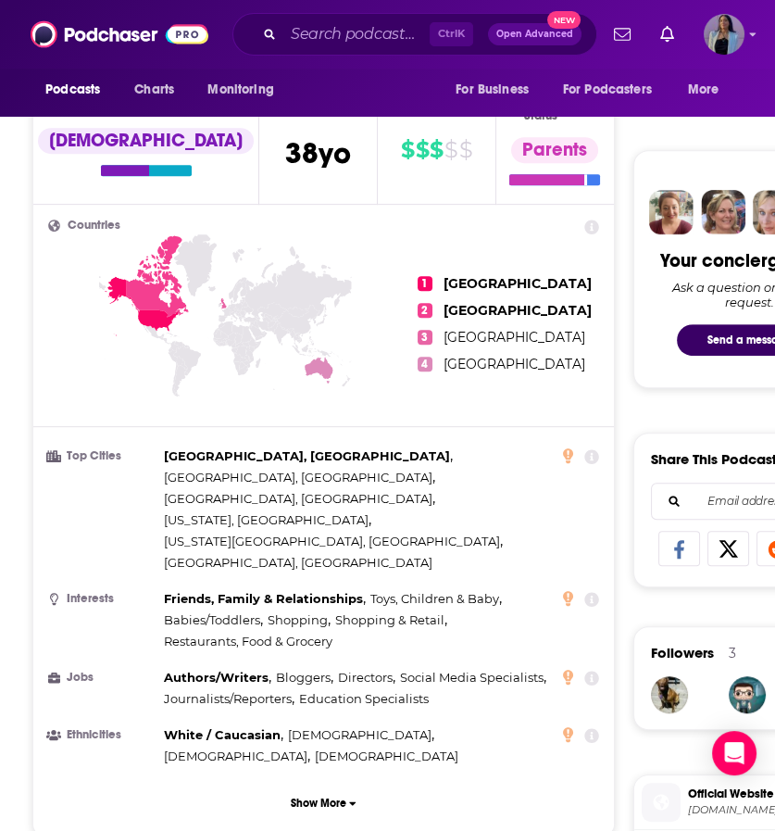
scroll to position [787, 0]
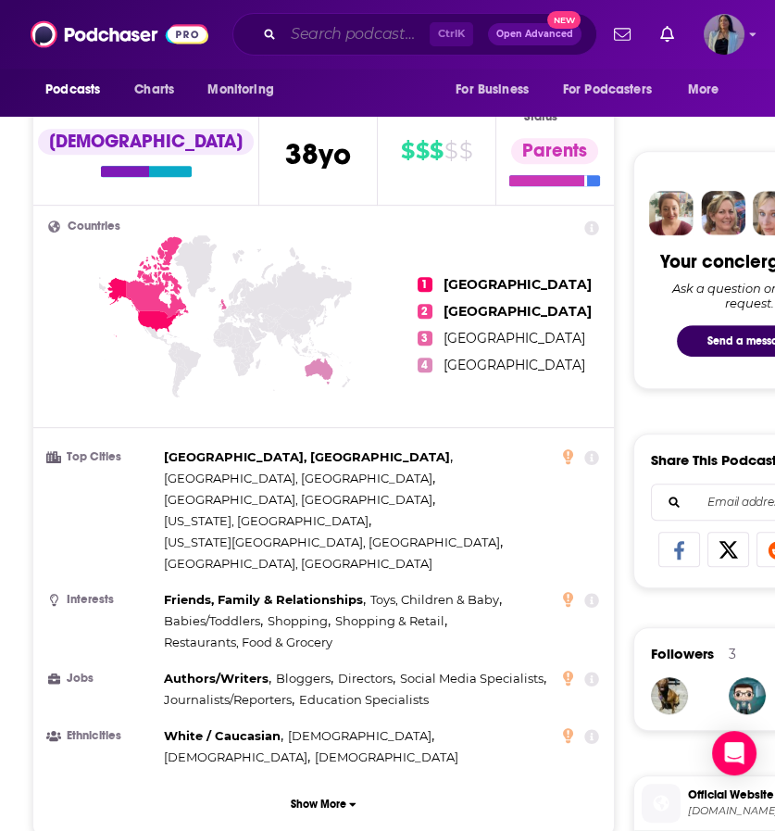
click at [348, 29] on input "Search podcasts, credits, & more..." at bounding box center [356, 34] width 146 height 30
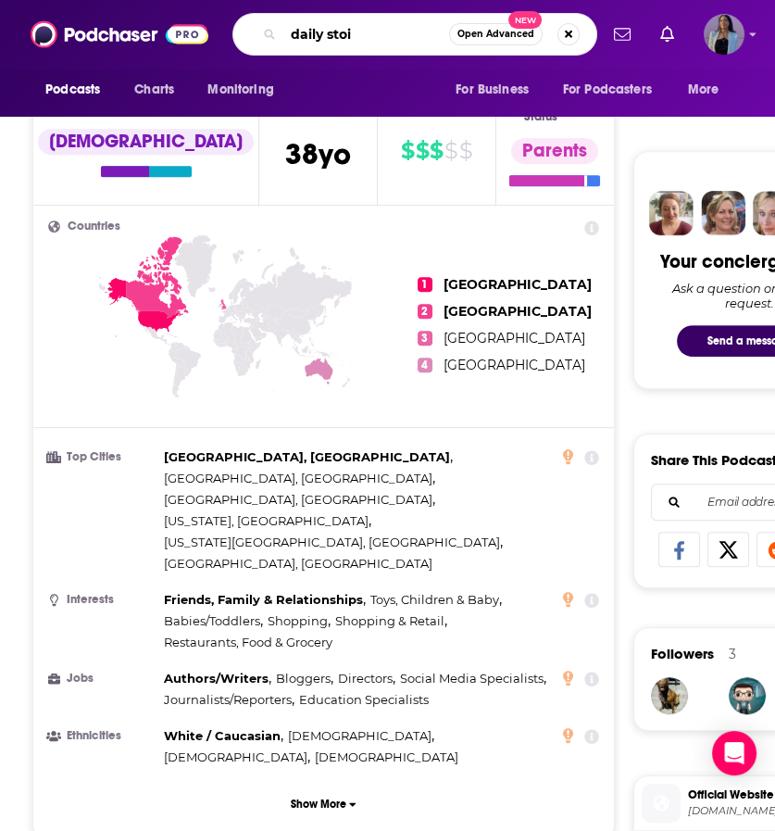
type input "daily stoic"
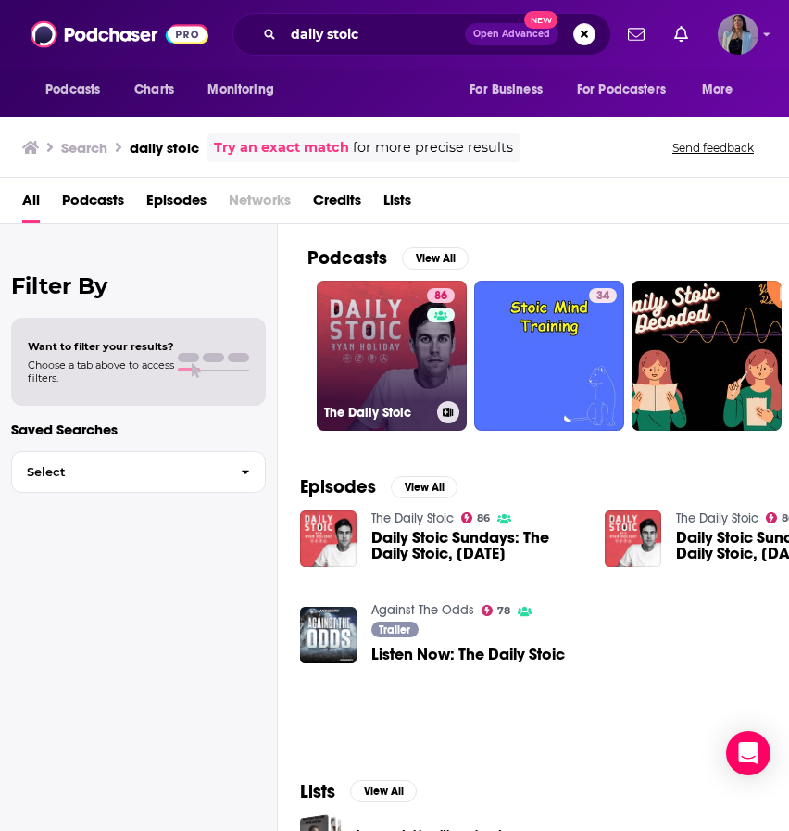
click at [349, 336] on link "86 The Daily Stoic" at bounding box center [392, 356] width 150 height 150
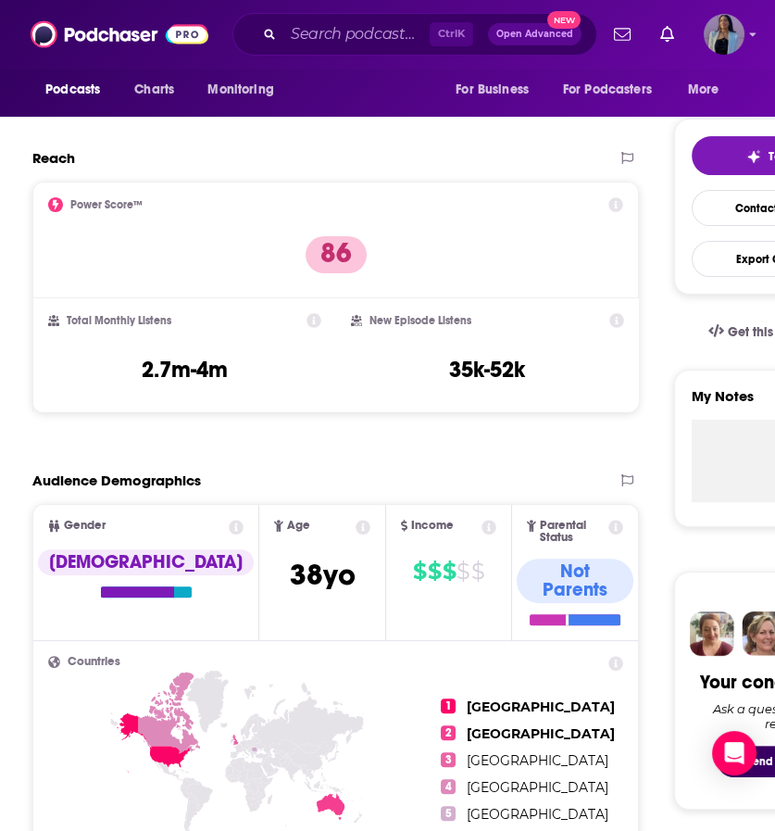
scroll to position [413, 0]
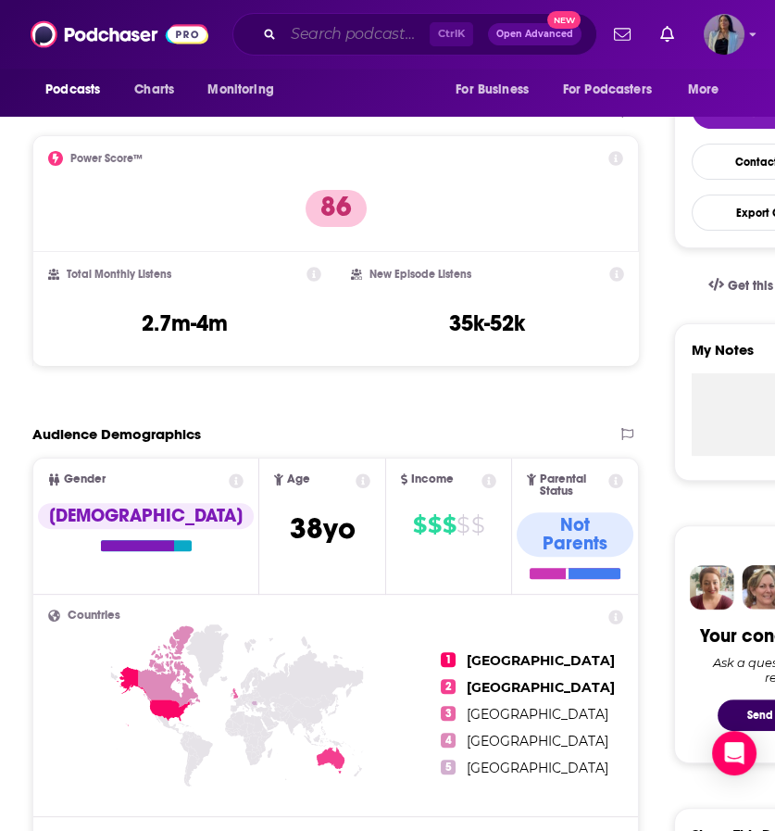
click at [332, 40] on input "Search podcasts, credits, & more..." at bounding box center [356, 34] width 146 height 30
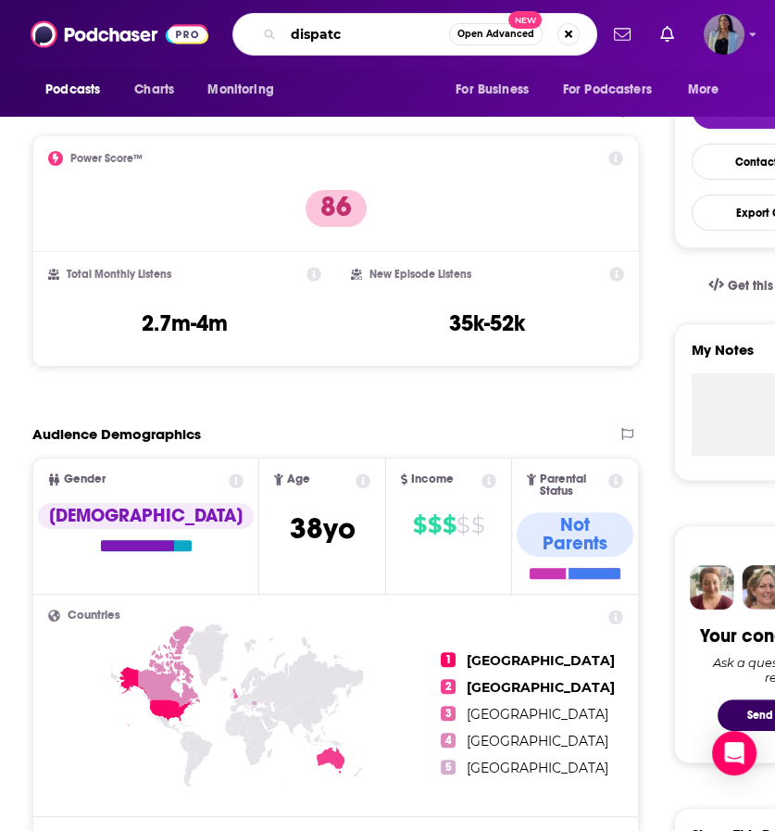
type input "dispatch"
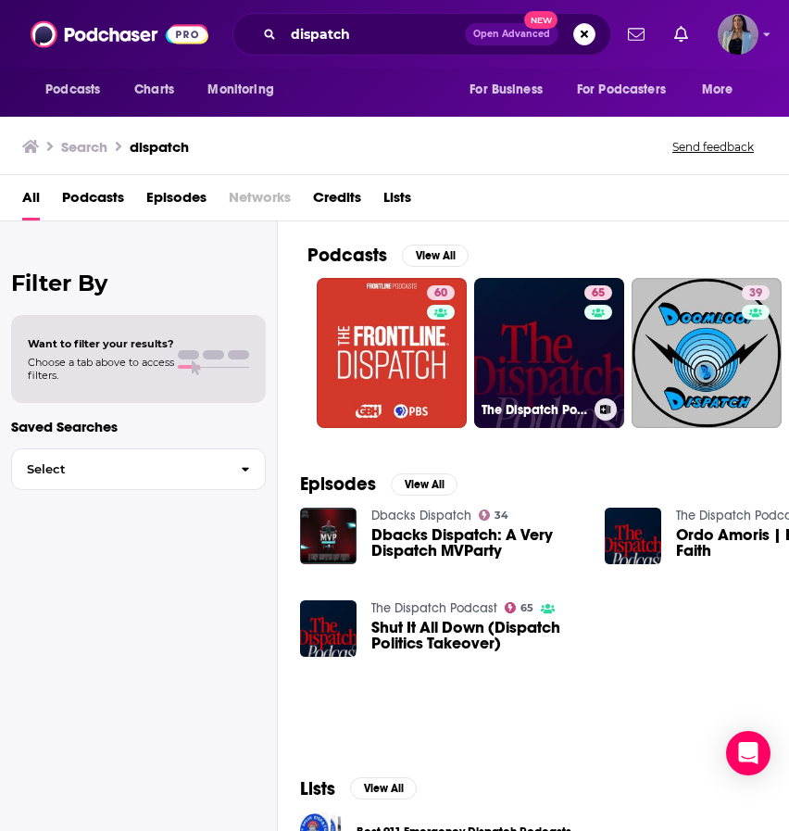
click at [526, 345] on link "65 The Dispatch Podcast" at bounding box center [549, 353] width 150 height 150
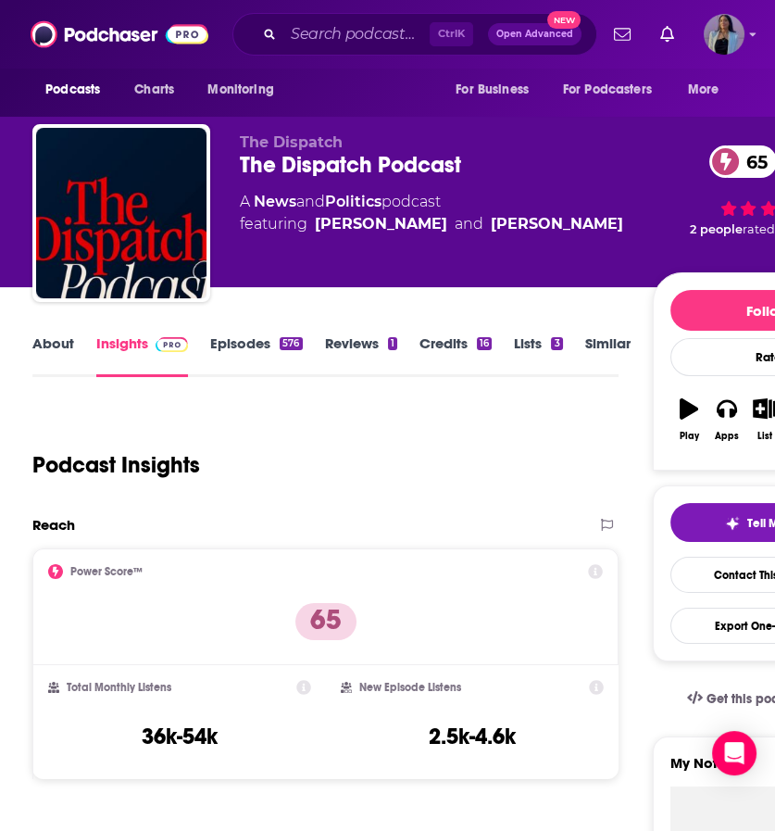
scroll to position [367, 0]
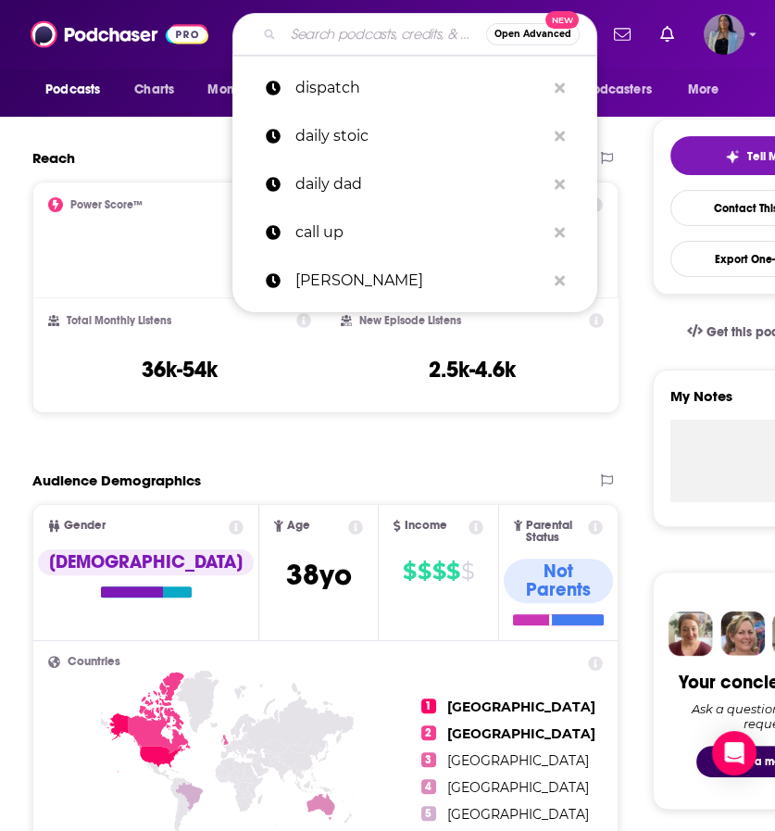
click at [324, 37] on input "Search podcasts, credits, & more..." at bounding box center [384, 34] width 203 height 30
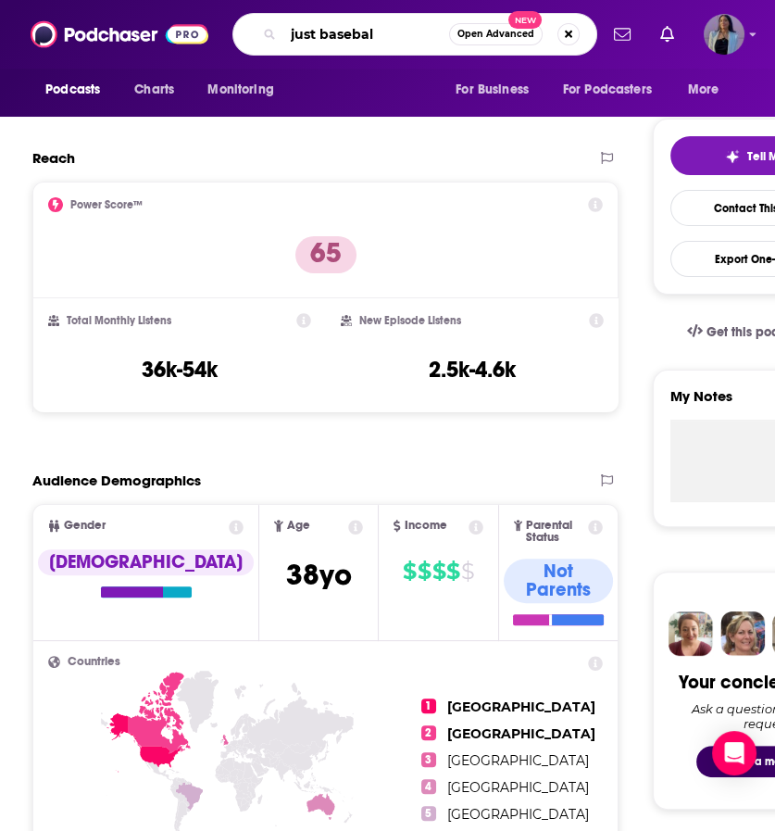
type input "just baseball"
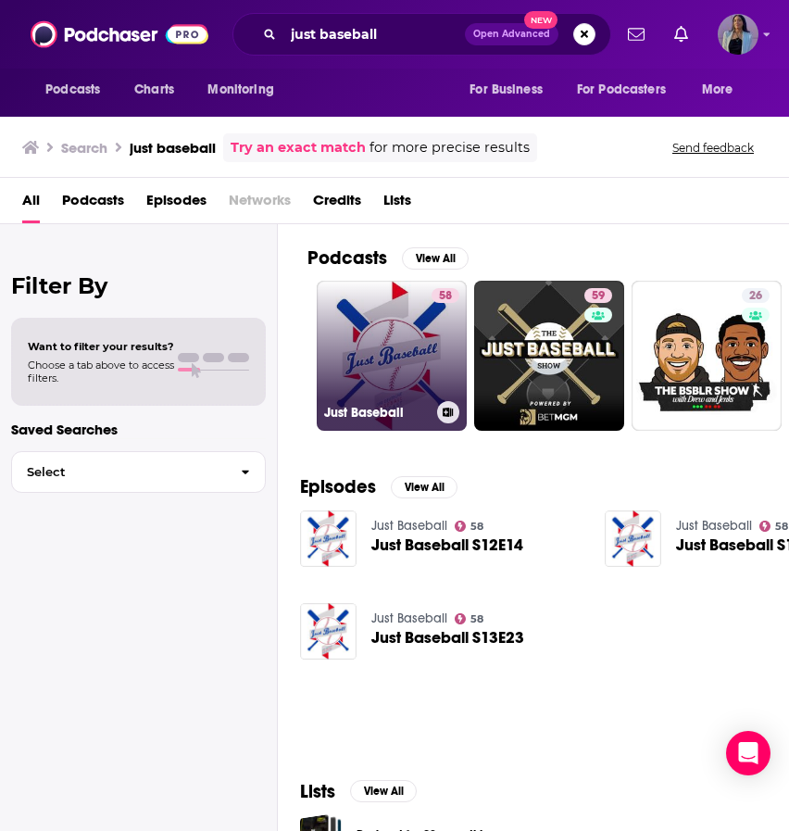
click at [433, 321] on div "58" at bounding box center [445, 344] width 28 height 113
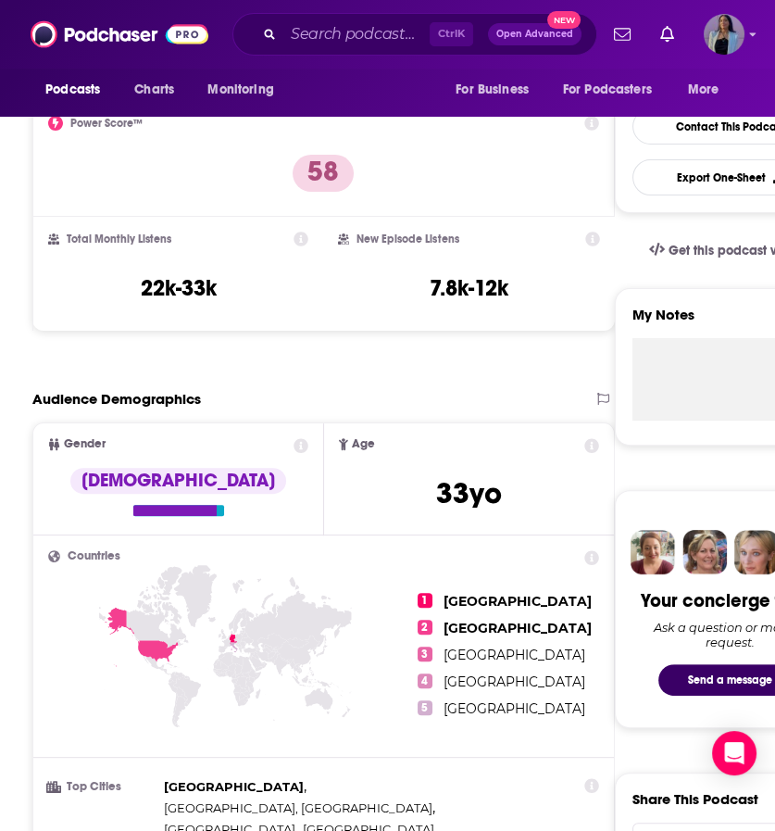
scroll to position [544, 0]
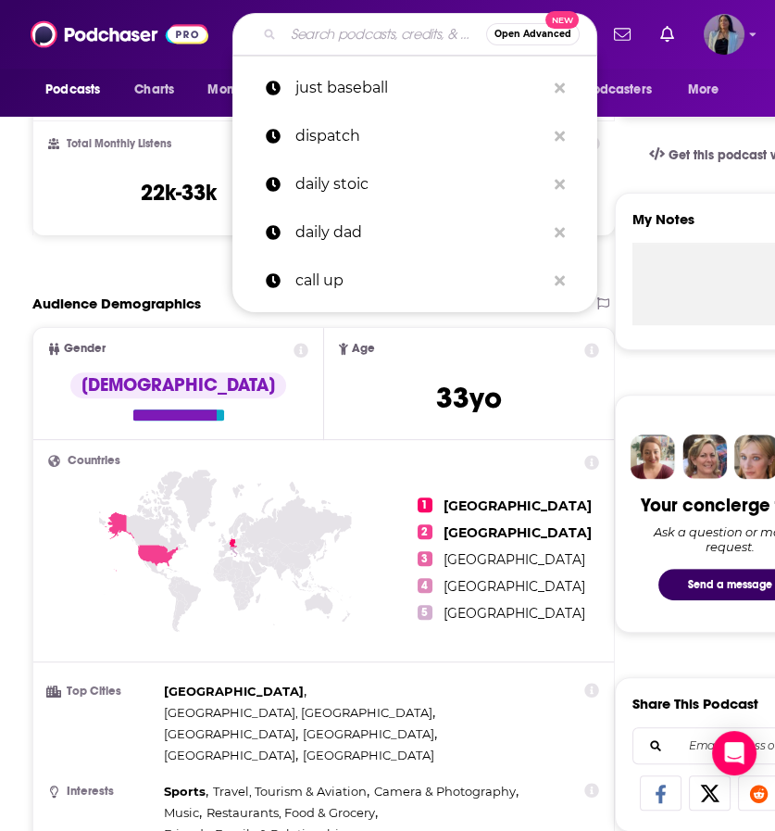
click at [350, 36] on input "Search podcasts, credits, & more..." at bounding box center [384, 34] width 203 height 30
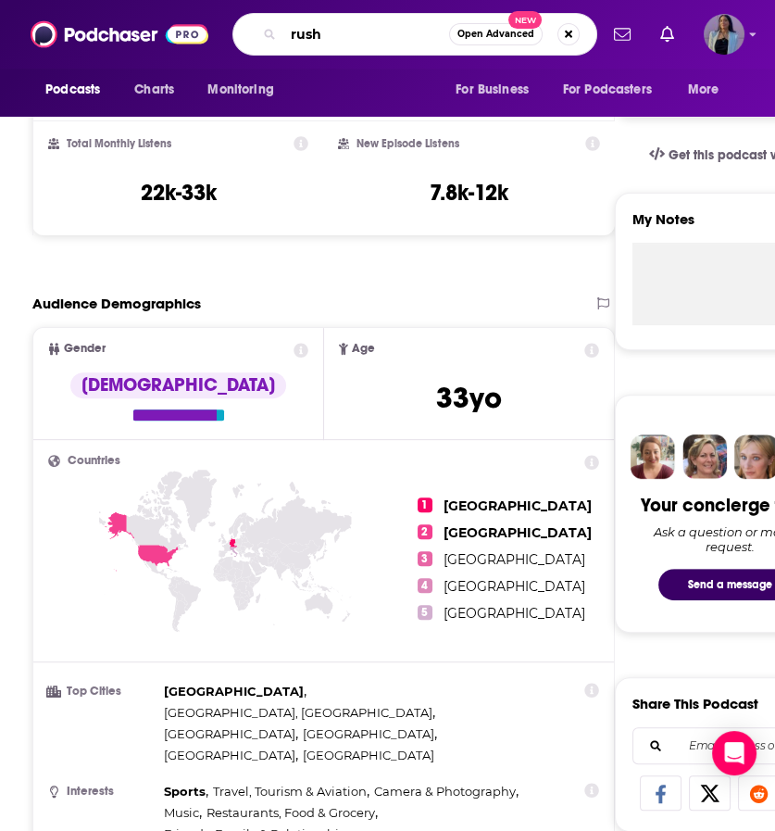
type input "rush"
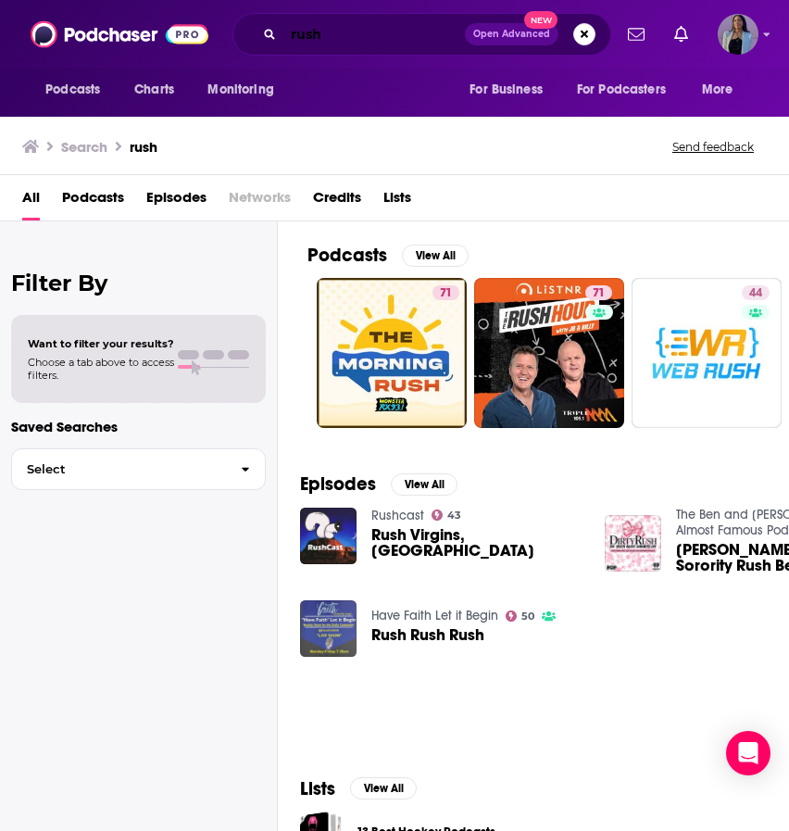
click at [374, 39] on input "rush" at bounding box center [373, 34] width 181 height 30
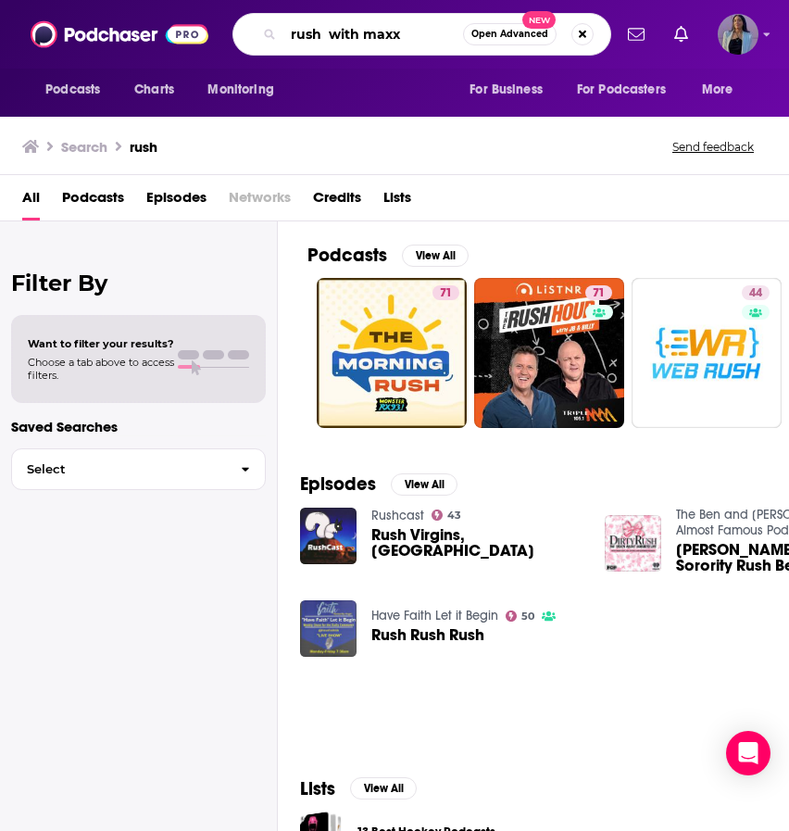
type input "rush with maxx"
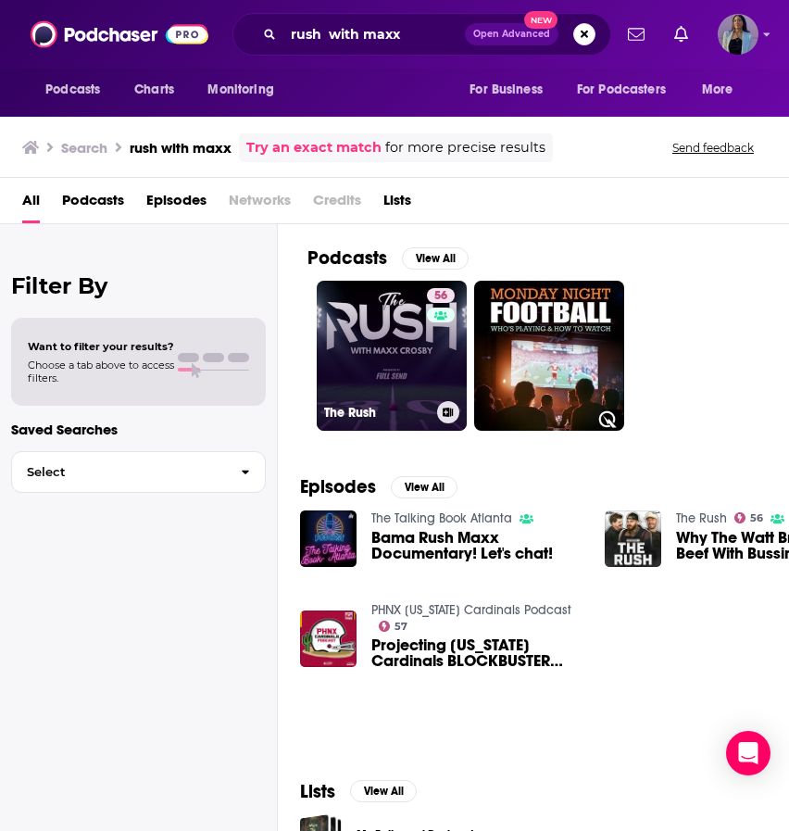
click at [367, 348] on link "56 The Rush" at bounding box center [392, 356] width 150 height 150
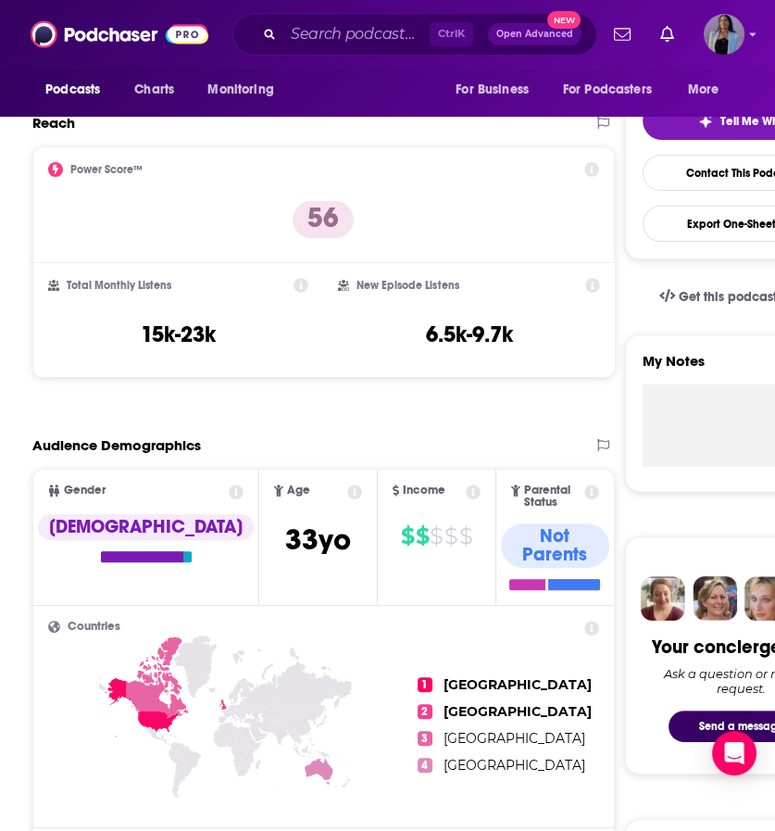
scroll to position [403, 0]
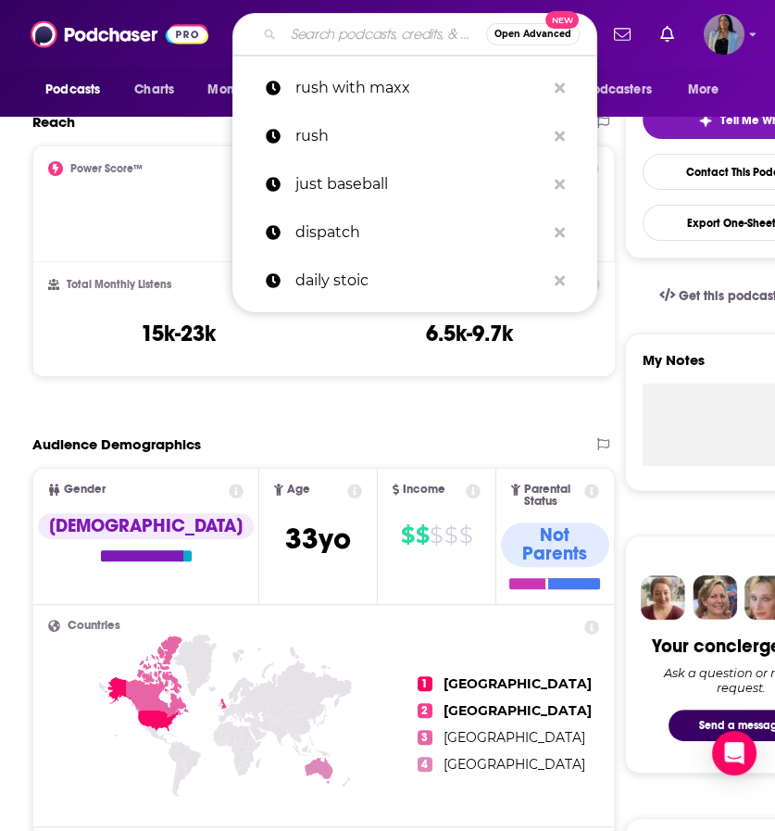
click at [377, 44] on input "Search podcasts, credits, & more..." at bounding box center [384, 34] width 203 height 30
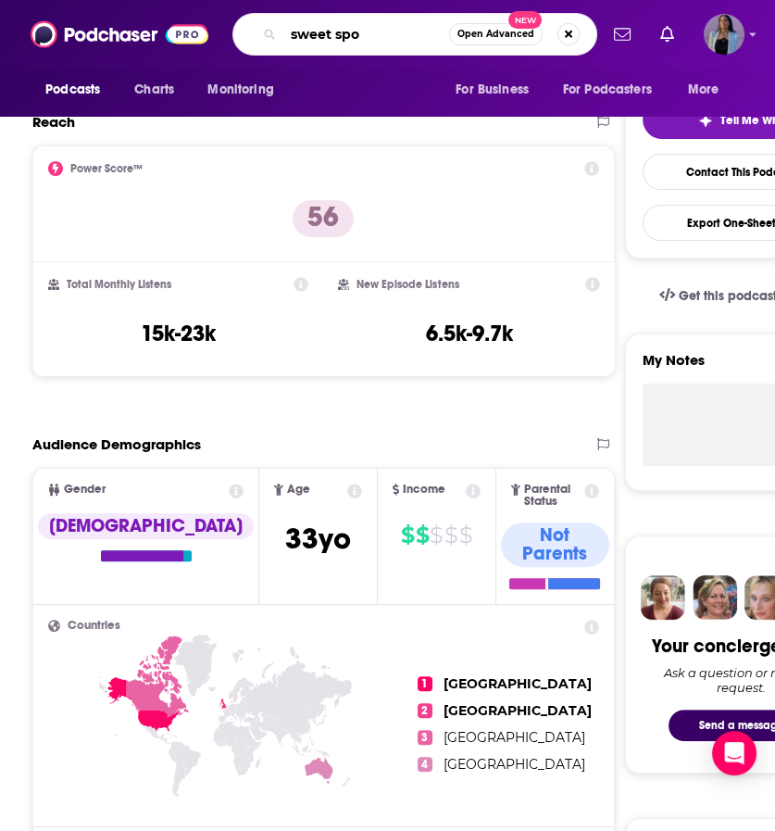
type input "sweet spot"
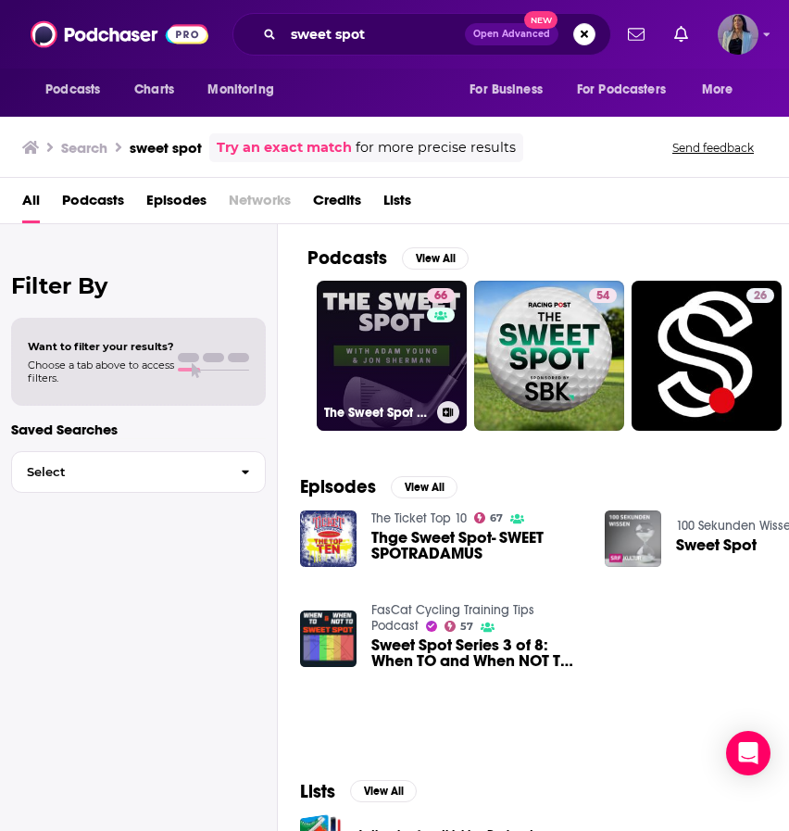
click at [394, 314] on link "66 The Sweet Spot - Golf Podcast" at bounding box center [392, 356] width 150 height 150
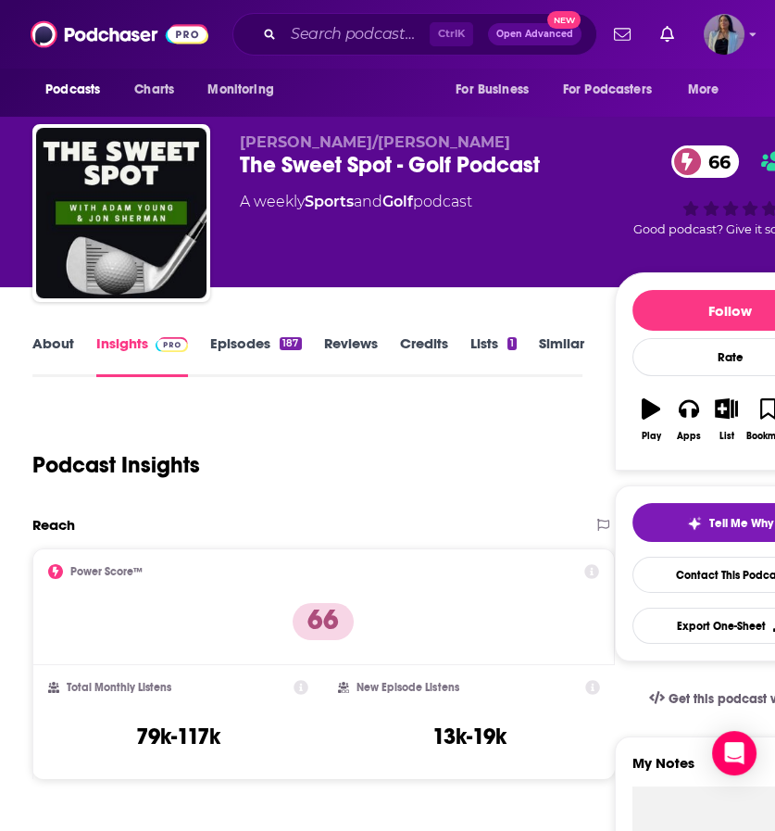
scroll to position [291, 0]
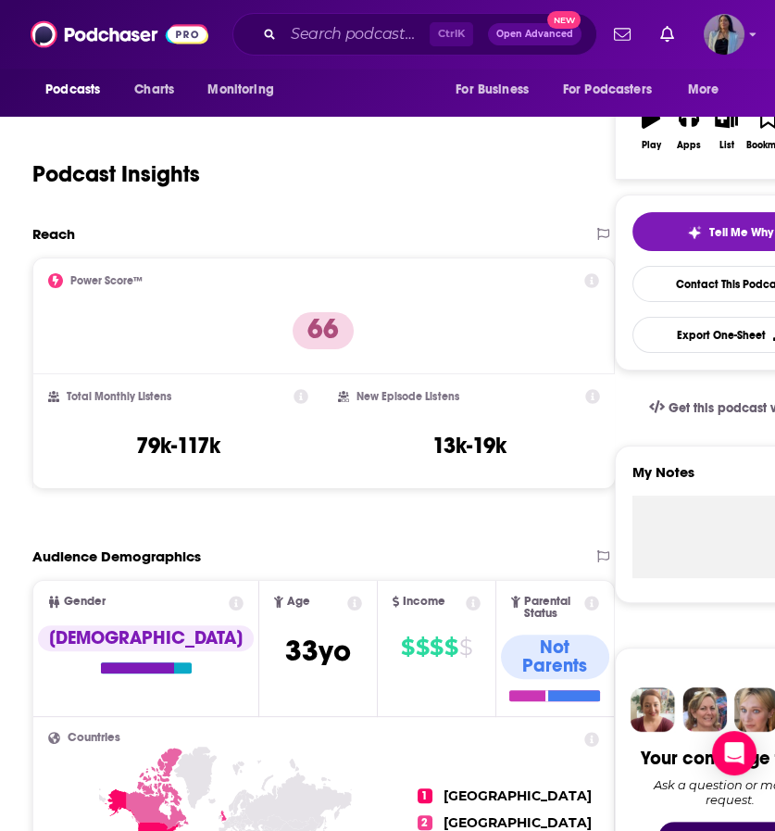
click at [357, 16] on div "Ctrl K Open Advanced New" at bounding box center [414, 34] width 365 height 43
click at [359, 38] on input "Search podcasts, credits, & more..." at bounding box center [356, 34] width 146 height 30
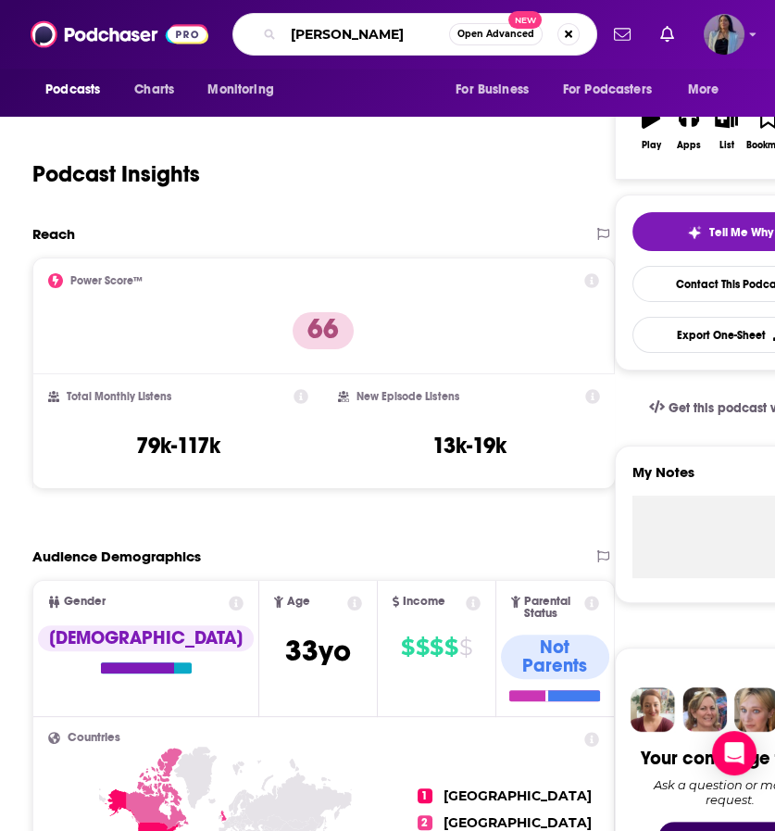
type input "tim dillon"
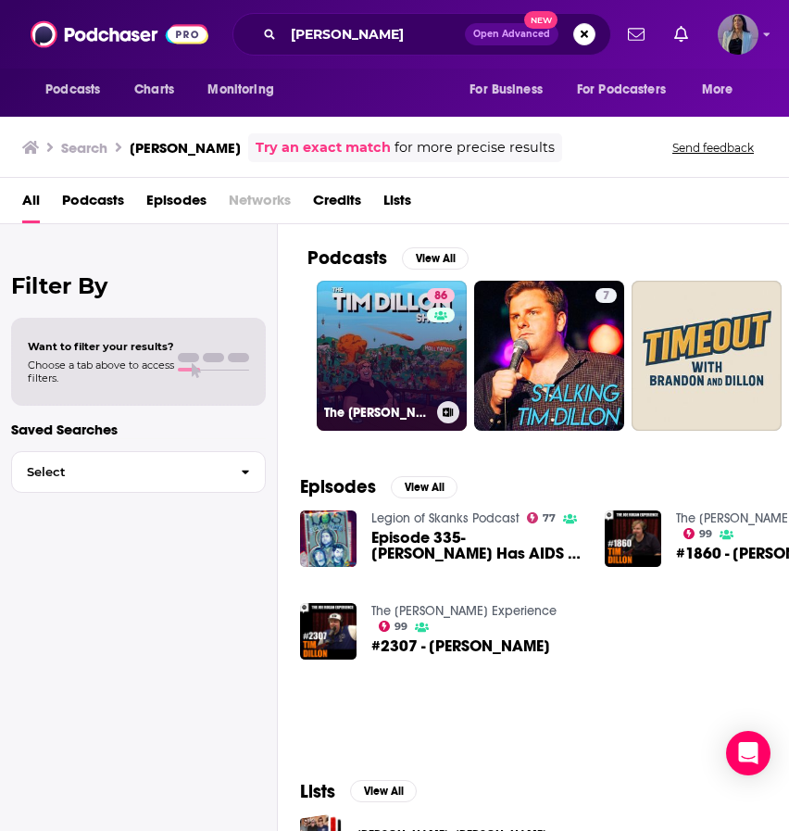
click at [406, 343] on link "86 The Tim Dillon Show" at bounding box center [392, 356] width 150 height 150
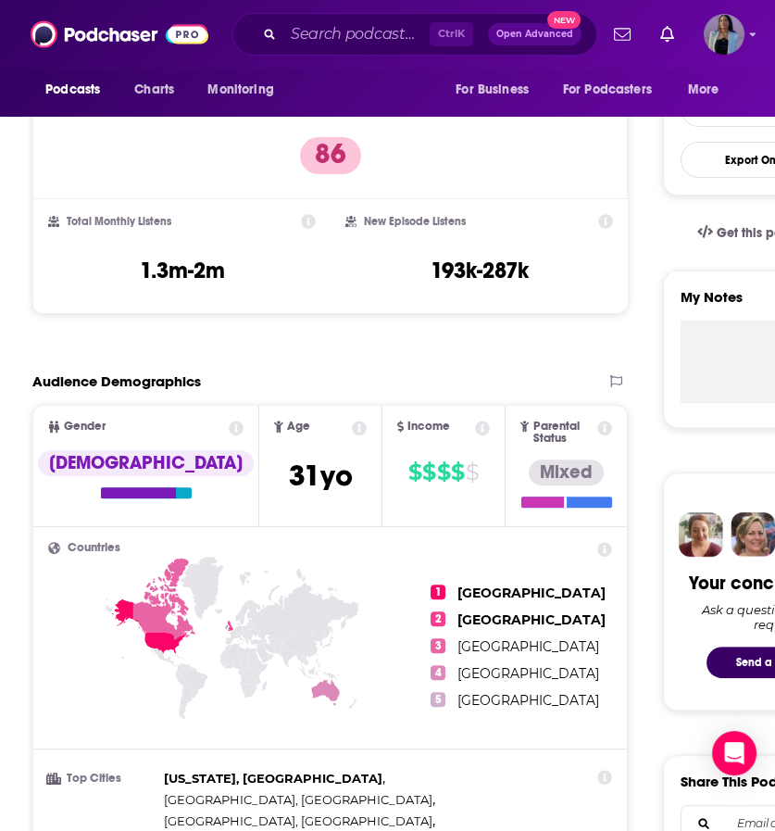
scroll to position [467, 0]
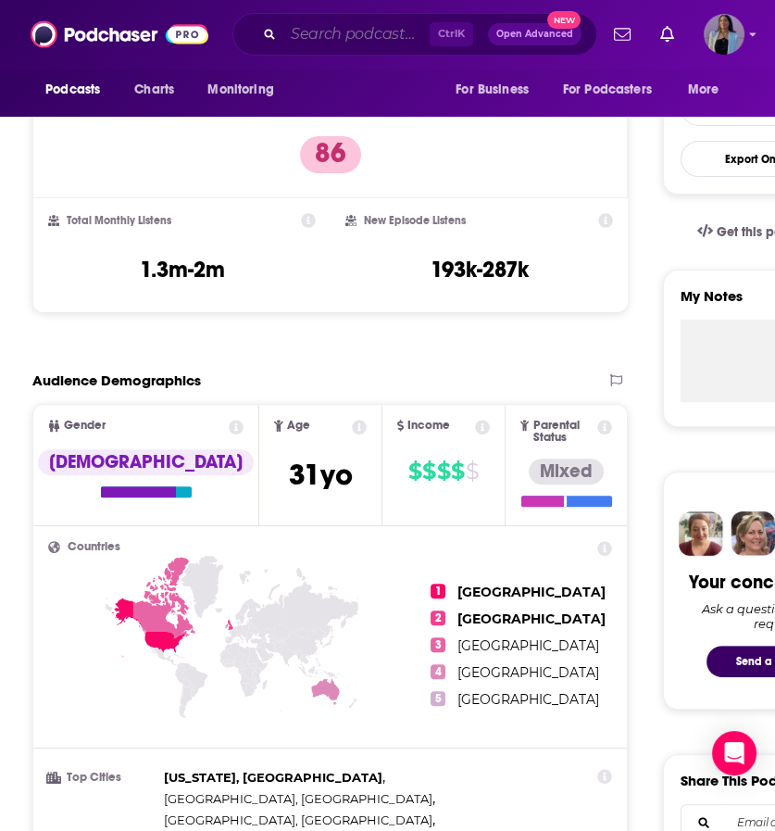
click at [374, 27] on input "Search podcasts, credits, & more..." at bounding box center [356, 34] width 146 height 30
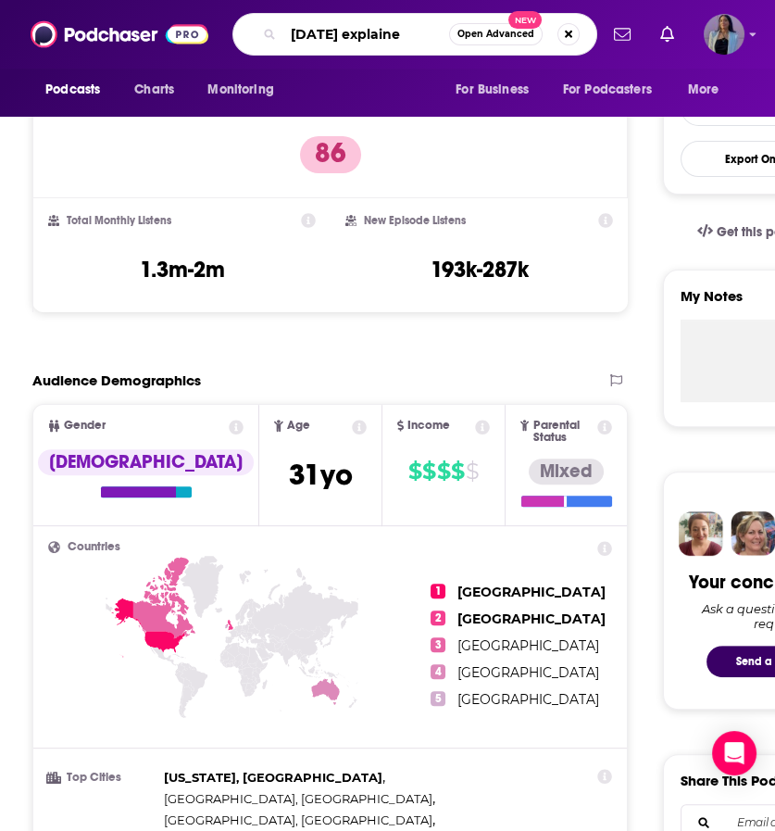
type input "[DATE] explained"
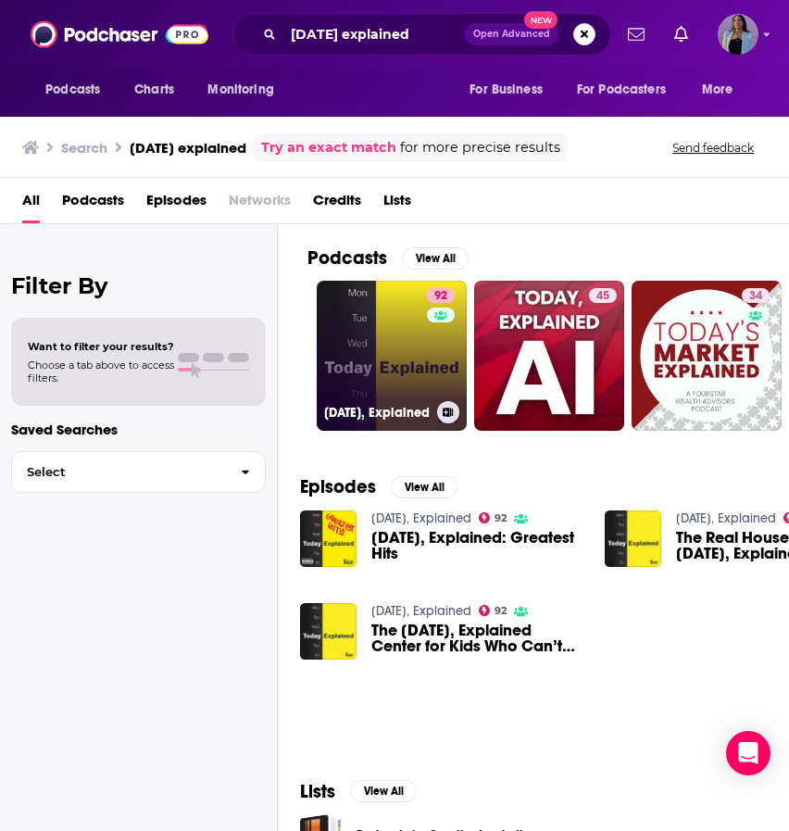
click at [403, 338] on link "92 Today, Explained" at bounding box center [392, 356] width 150 height 150
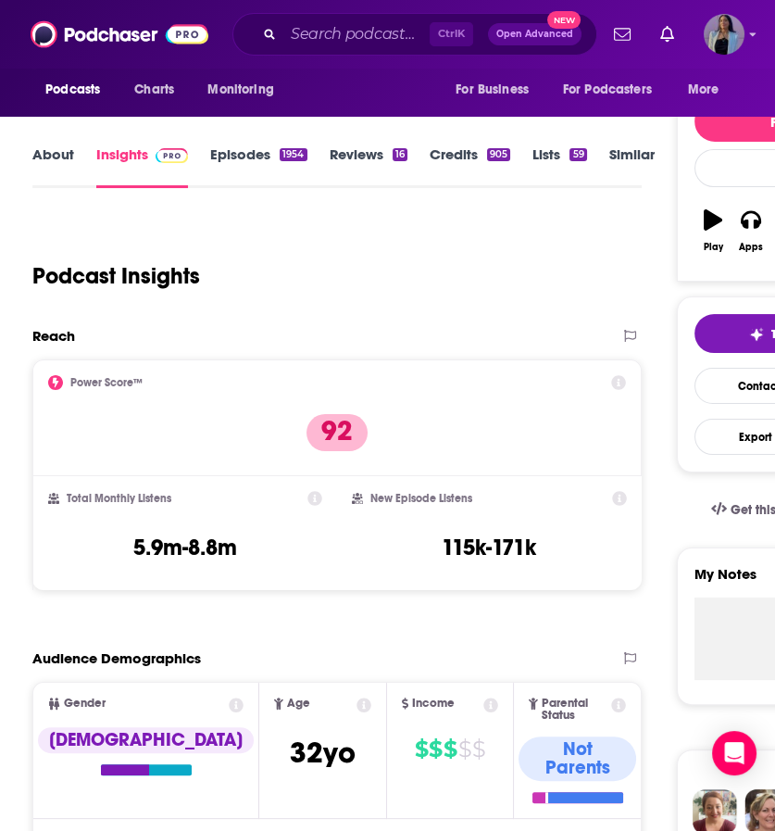
scroll to position [196, 0]
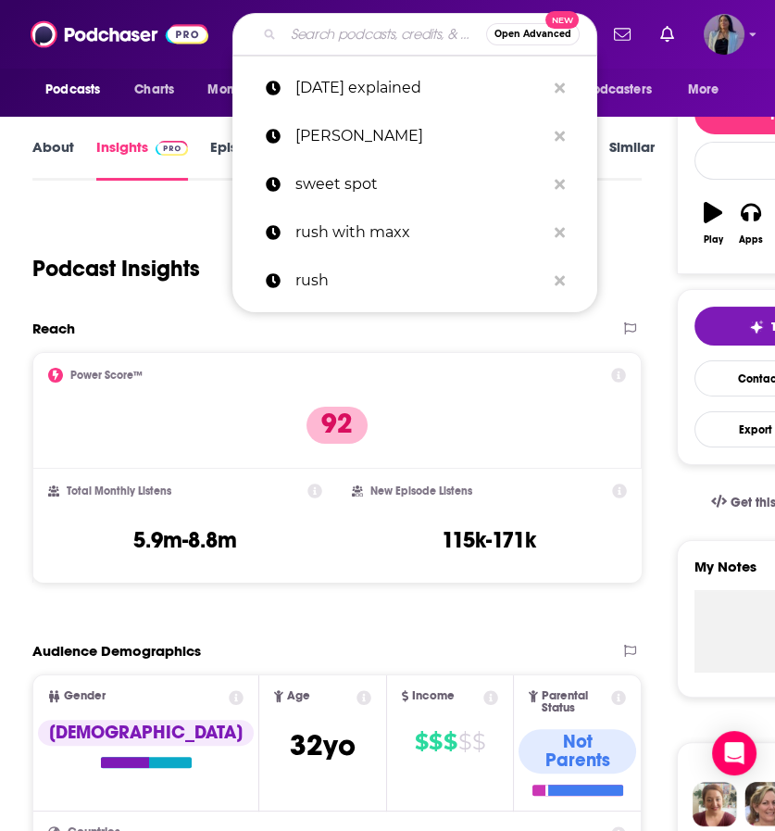
click at [380, 31] on input "Search podcasts, credits, & more..." at bounding box center [384, 34] width 203 height 30
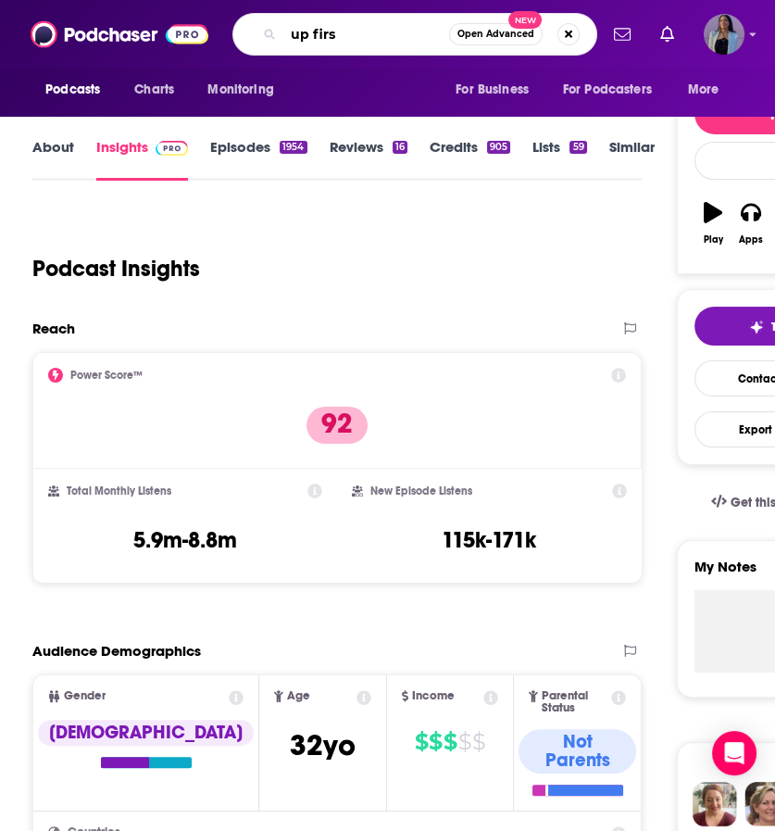
type input "up first"
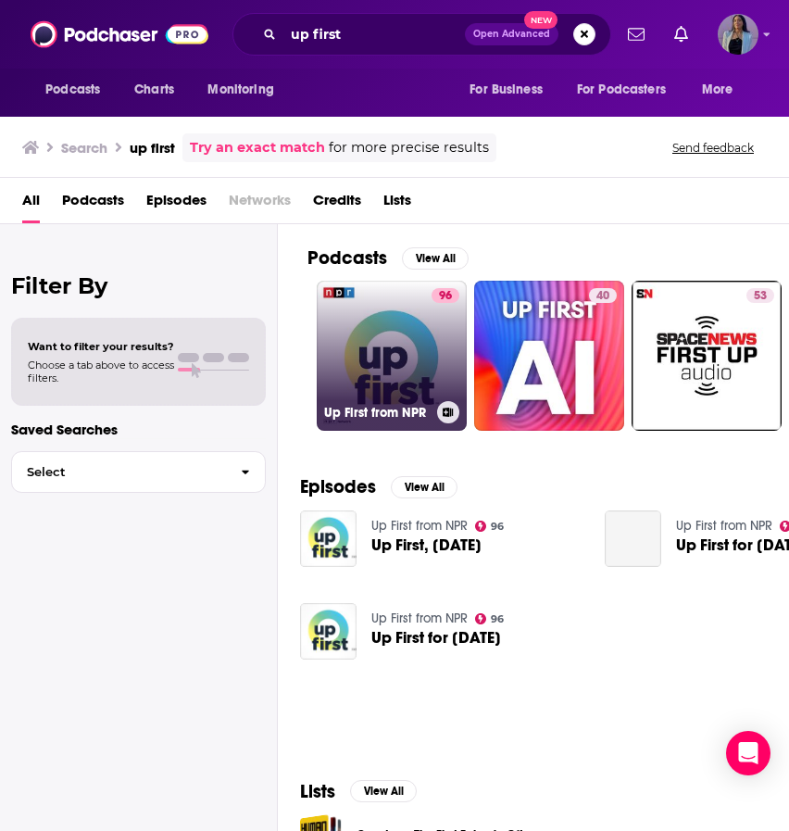
click at [392, 358] on link "96 Up First from NPR" at bounding box center [392, 356] width 150 height 150
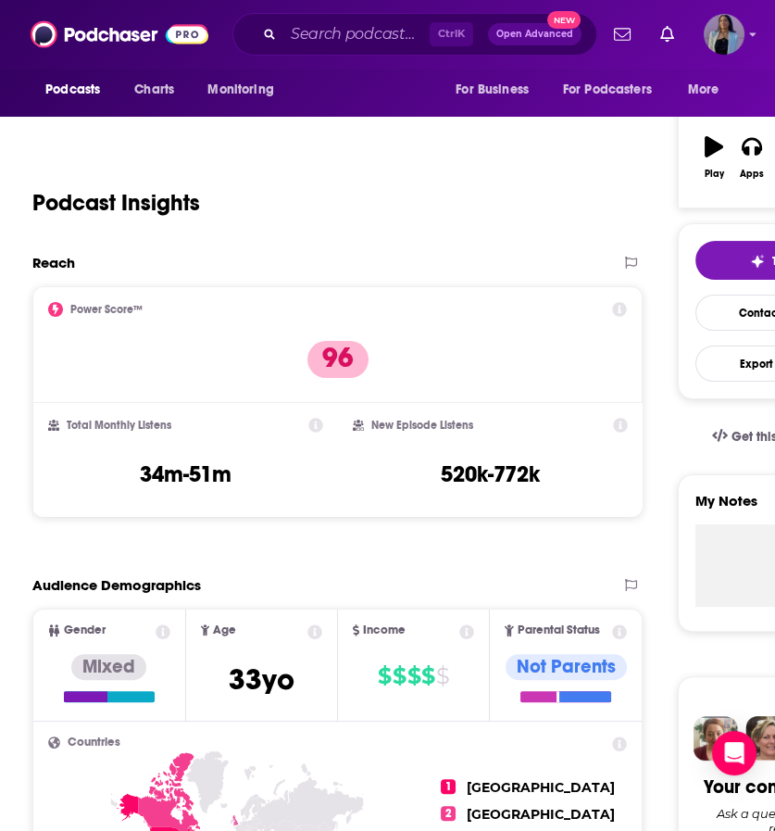
scroll to position [263, 0]
